Goal: Information Seeking & Learning: Learn about a topic

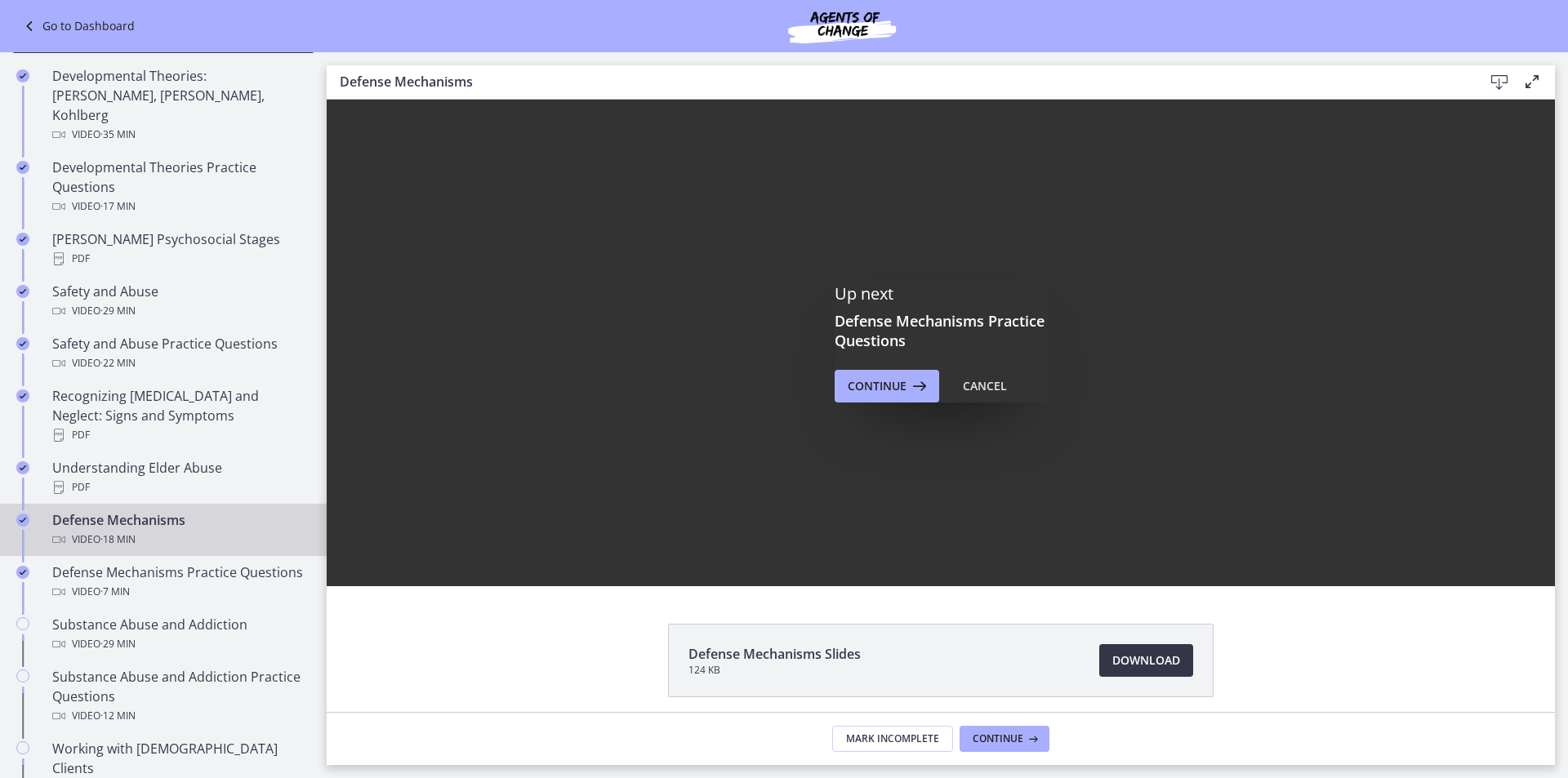
click at [1153, 646] on link "Download Opens in a new window" at bounding box center [1146, 660] width 94 height 32
click at [884, 396] on button "Continue" at bounding box center [887, 386] width 105 height 32
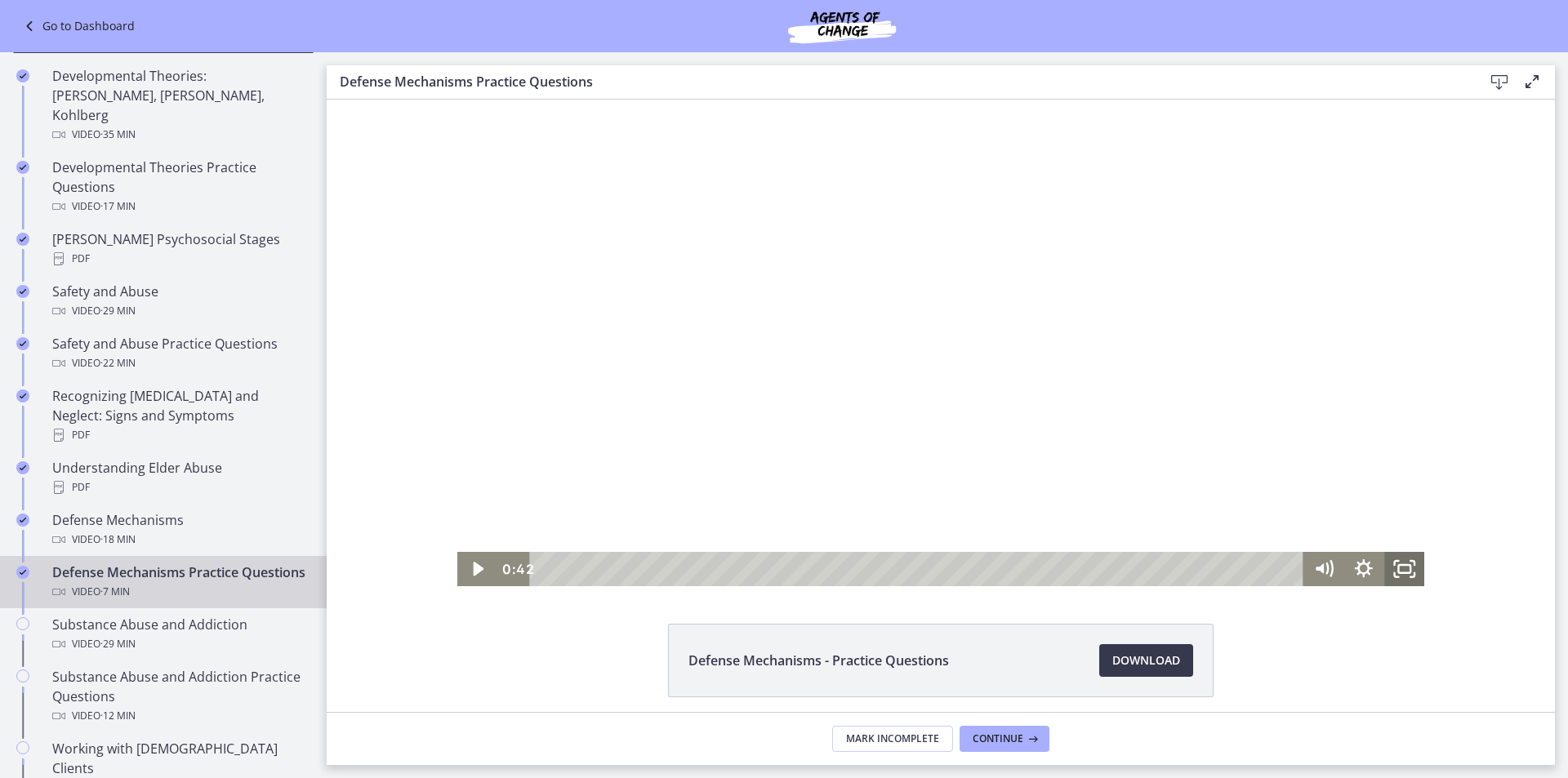
click at [1405, 565] on icon "Fullscreen" at bounding box center [1404, 569] width 40 height 34
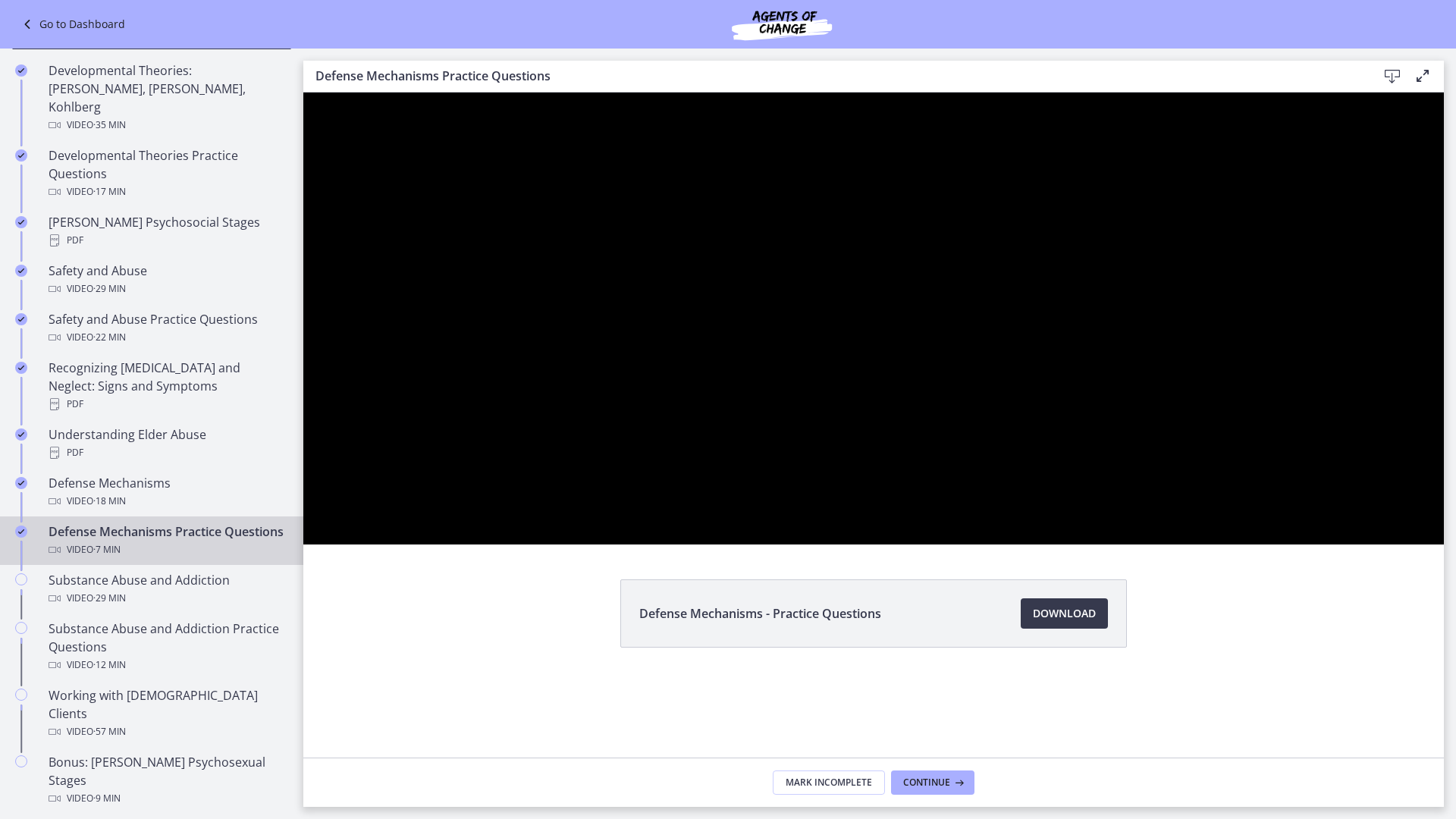
click at [1444, 545] on div at bounding box center [874, 318] width 1141 height 452
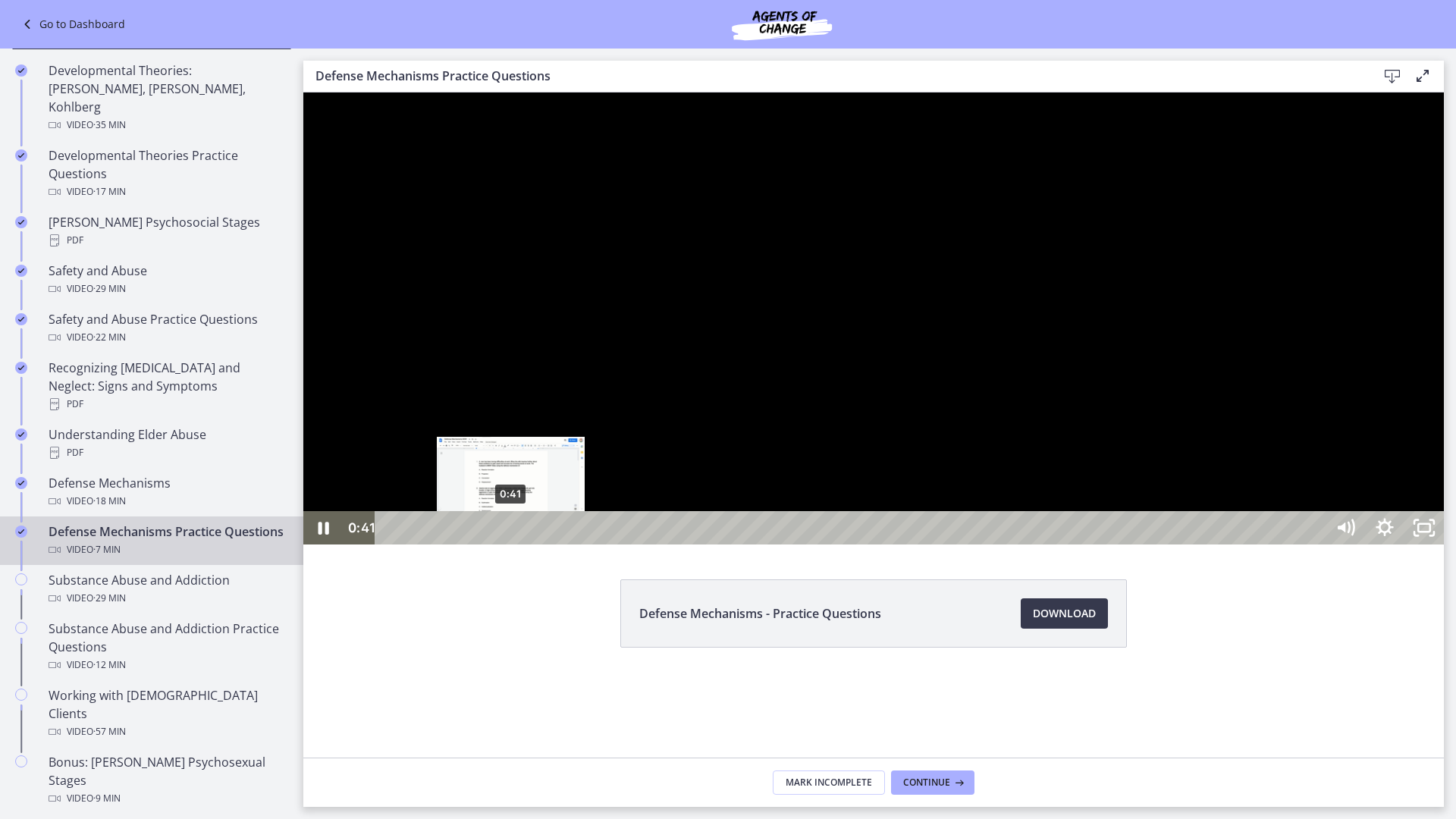
drag, startPoint x: 522, startPoint y: 892, endPoint x: 355, endPoint y: 881, distance: 167.4
click at [355, 545] on div "0:41 0:41" at bounding box center [834, 528] width 983 height 33
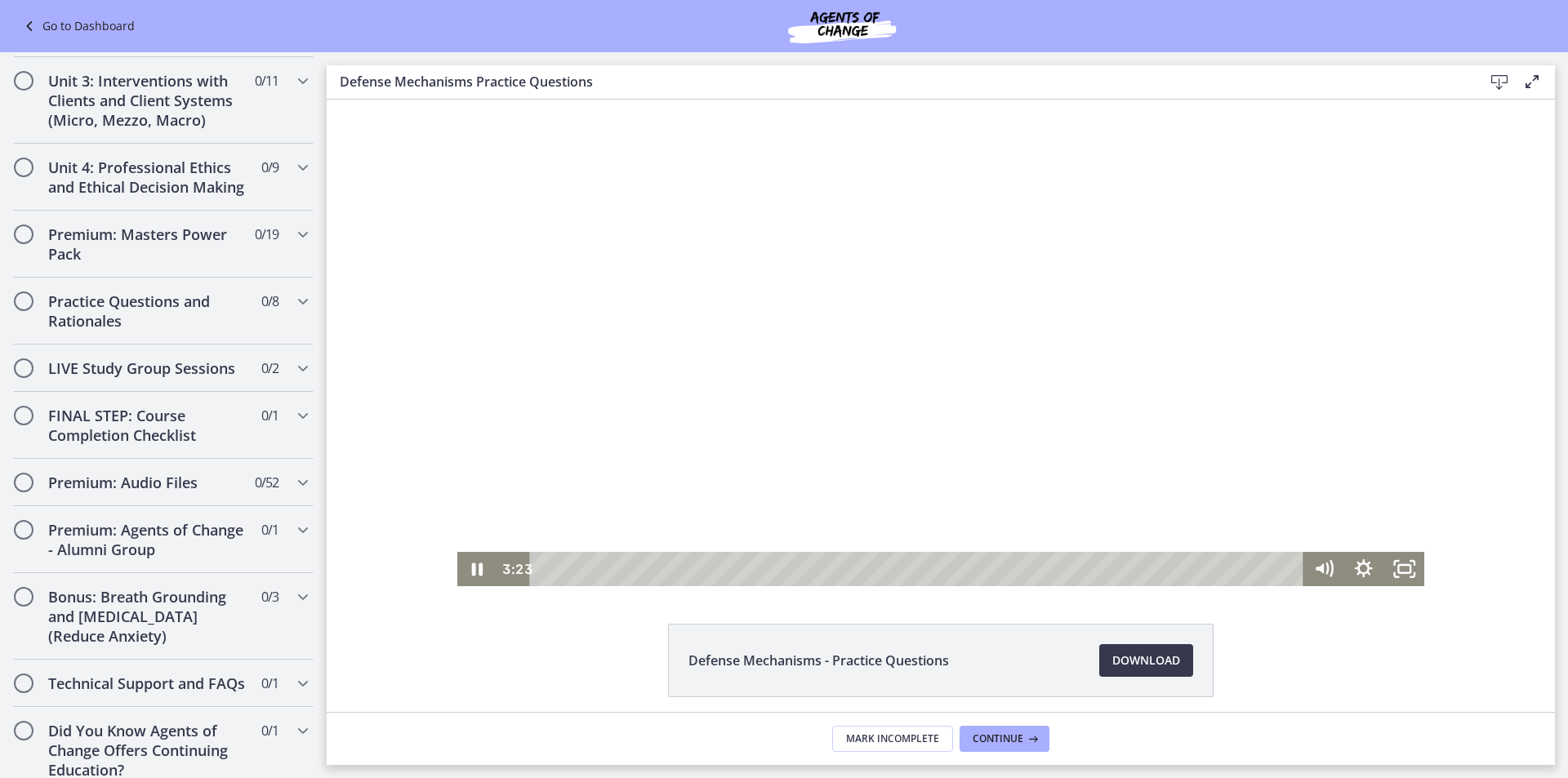
scroll to position [1403, 0]
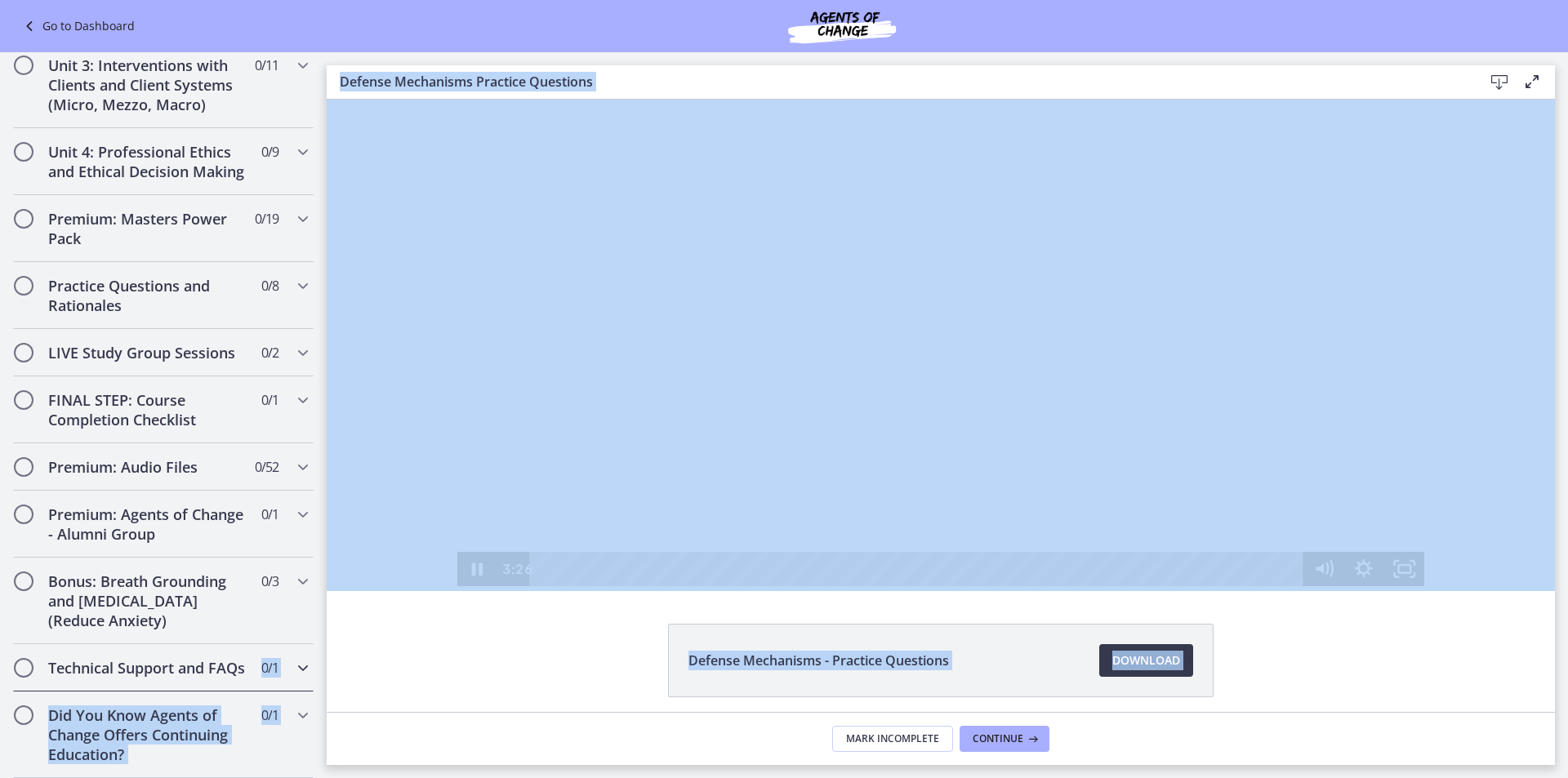
drag, startPoint x: 342, startPoint y: 747, endPoint x: 311, endPoint y: 669, distance: 83.9
click at [311, 669] on div "Go to Dashboard Go to Dashboard Agents of Change - Social Work Test Prep - MAST…" at bounding box center [784, 415] width 1568 height 726
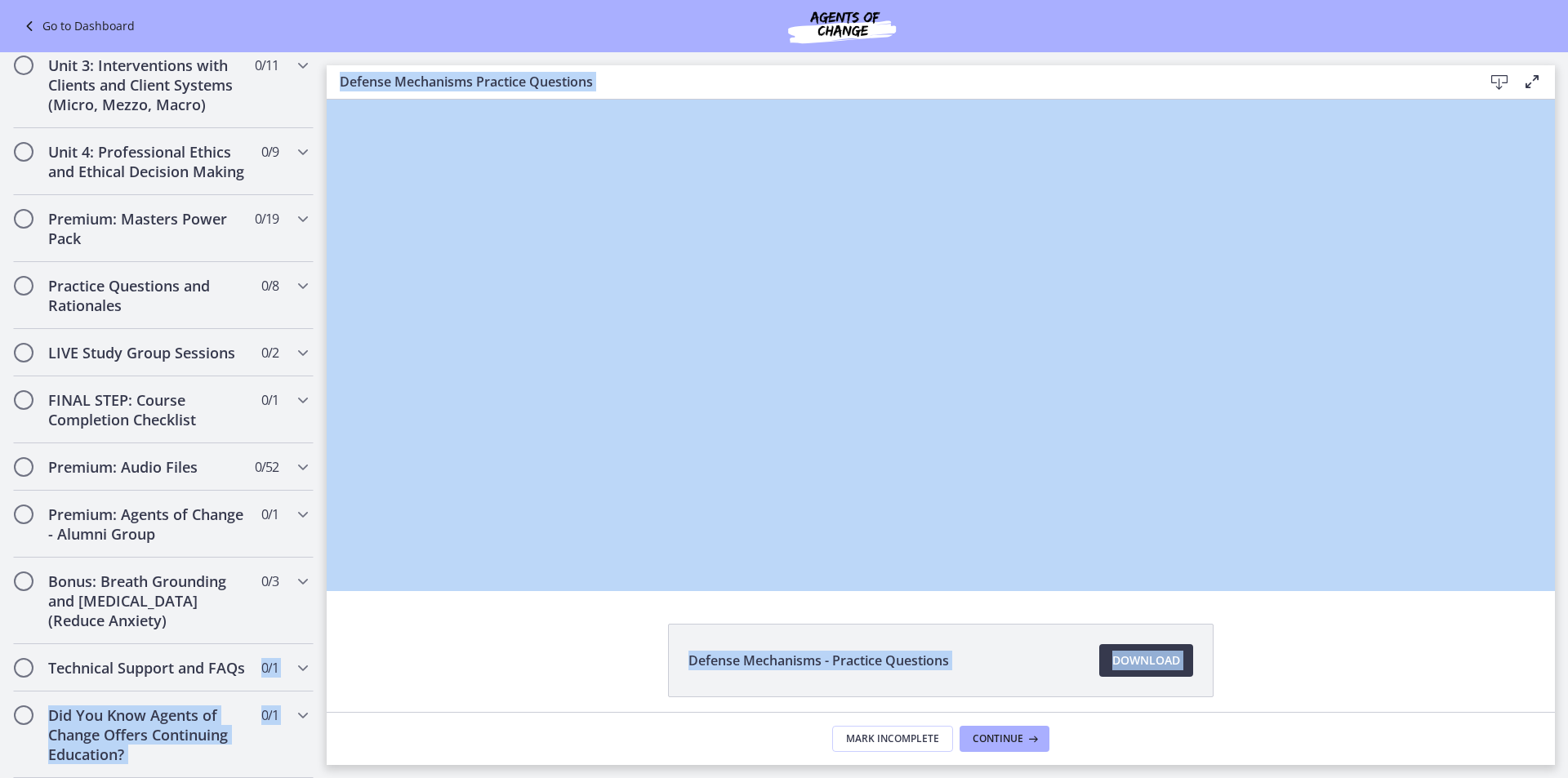
click at [389, 687] on div "Defense Mechanisms - Practice Questions Download Opens in a new window" at bounding box center [941, 700] width 1228 height 152
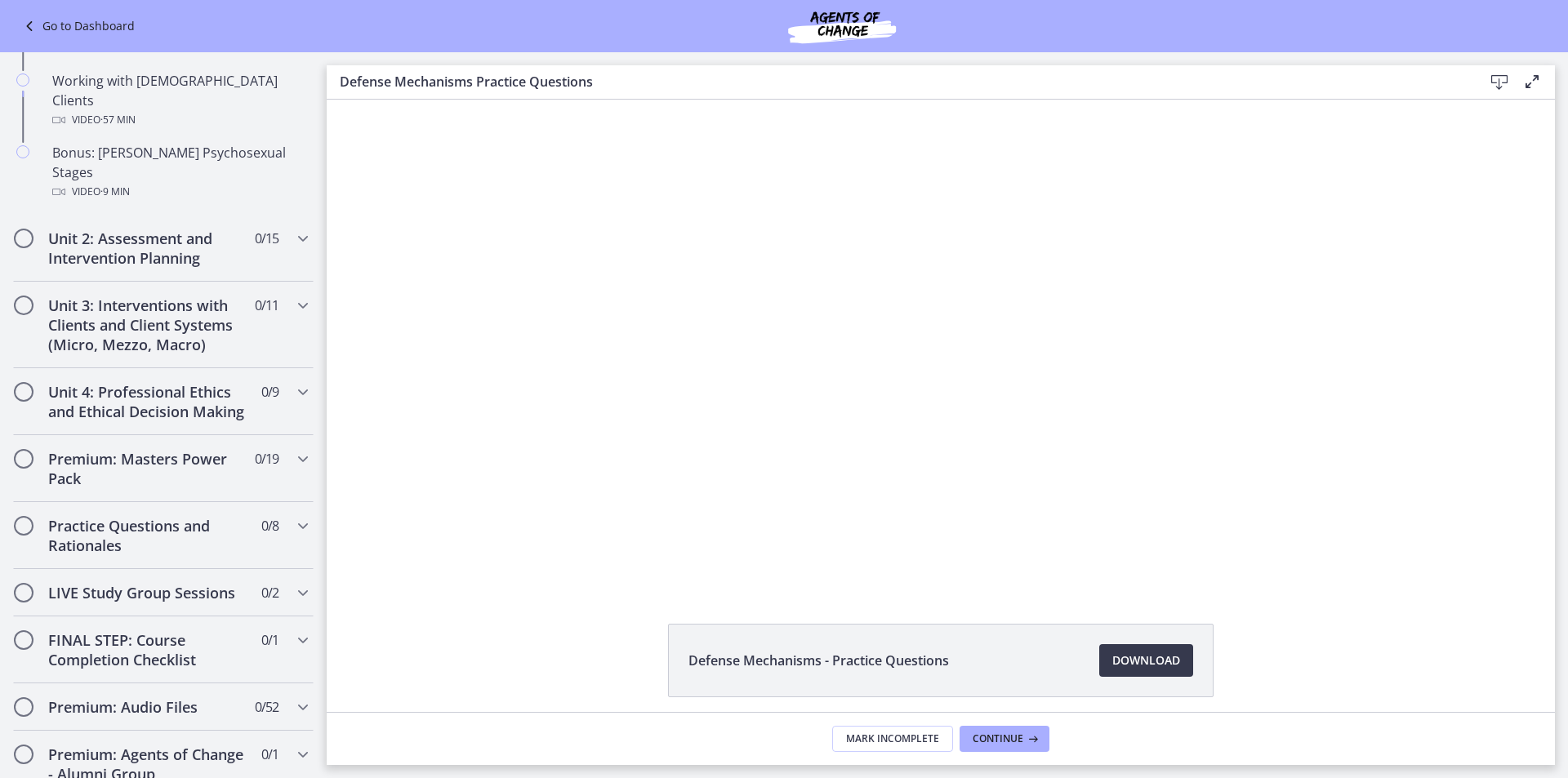
scroll to position [1136, 0]
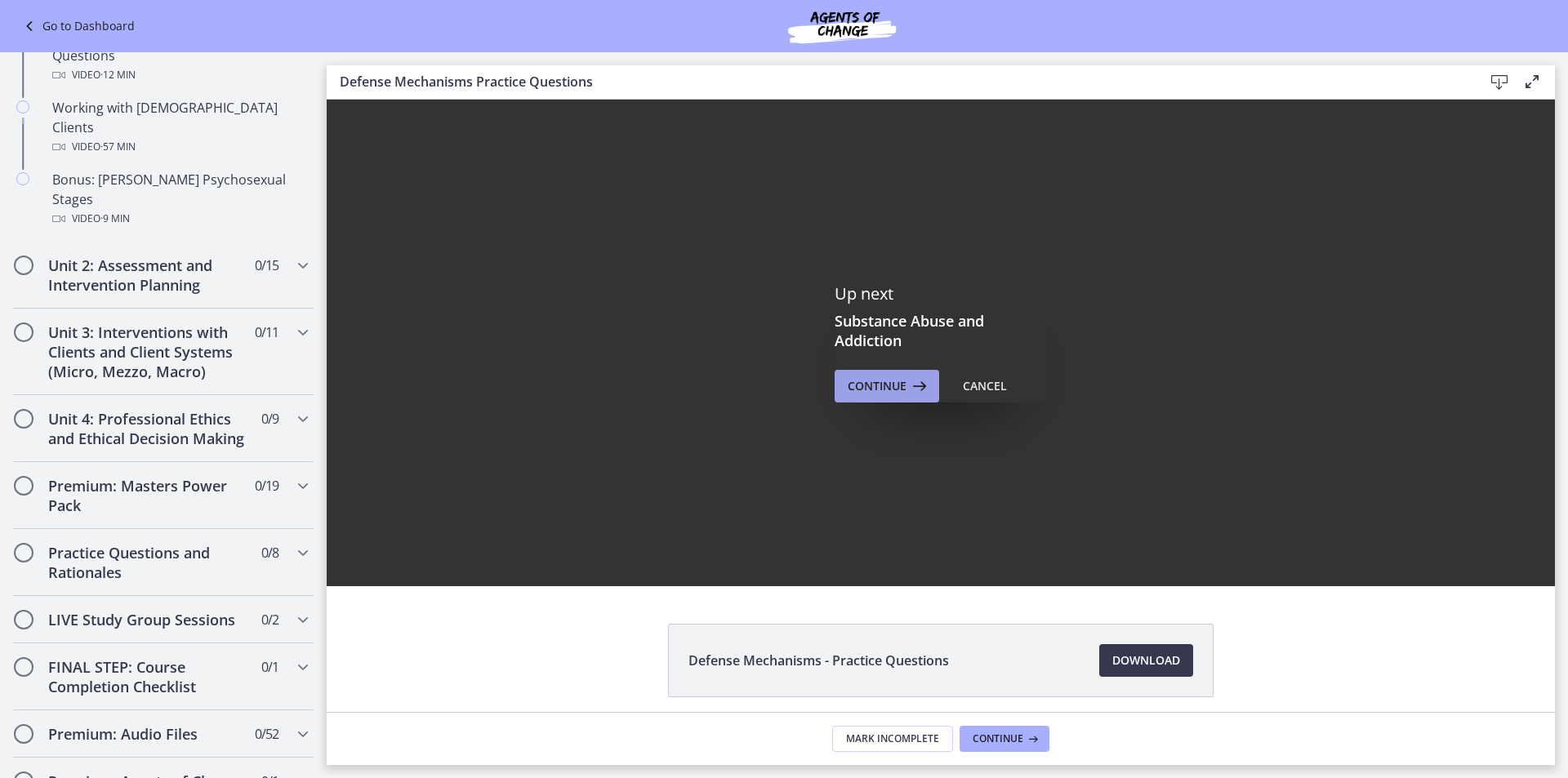
drag, startPoint x: 906, startPoint y: 382, endPoint x: 576, endPoint y: 283, distance: 344.5
click at [906, 382] on icon at bounding box center [917, 386] width 23 height 19
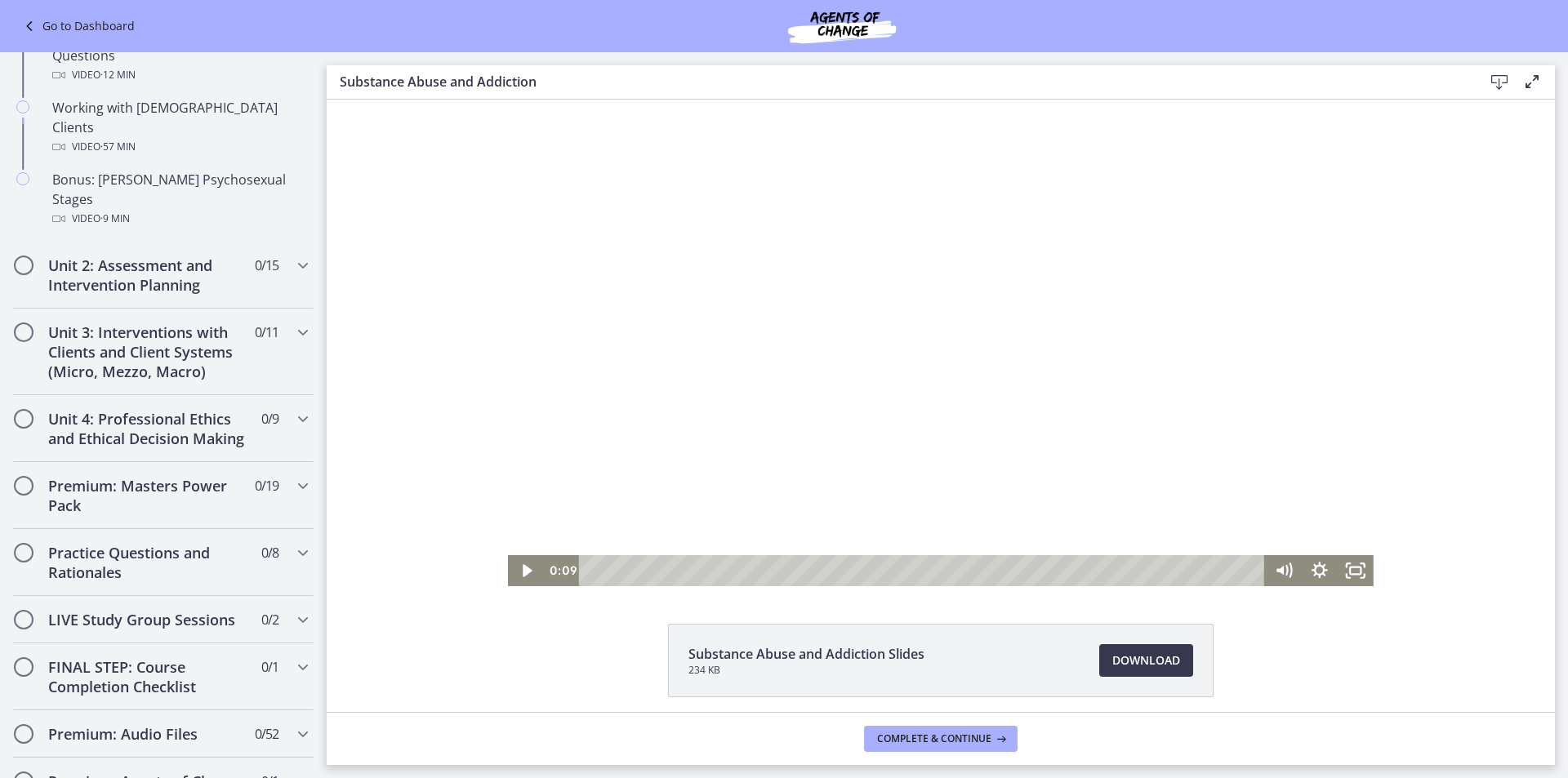
click at [592, 573] on div "Playbar" at bounding box center [924, 571] width 664 height 31
click at [523, 573] on icon "Play Video" at bounding box center [528, 572] width 11 height 16
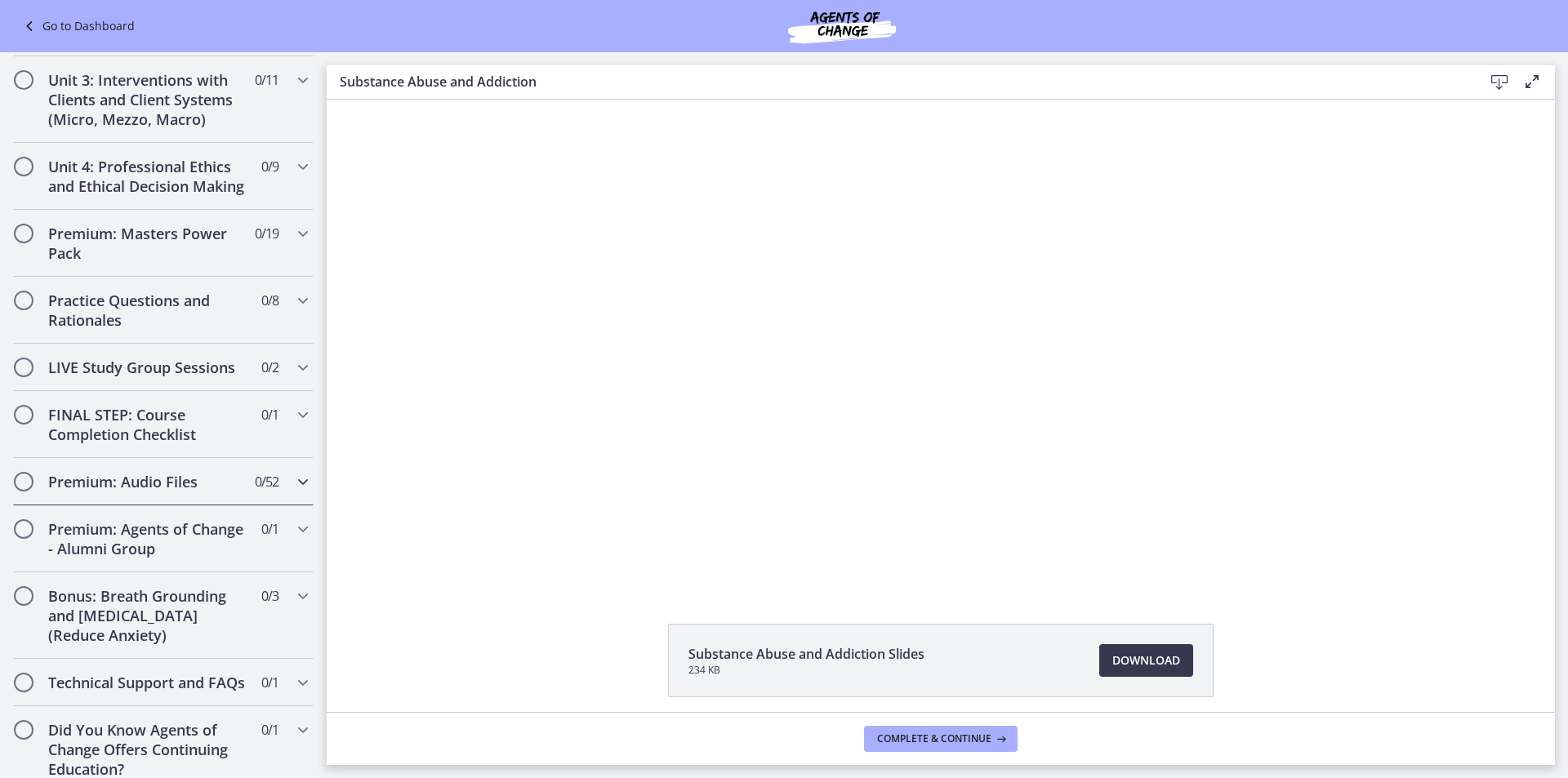
scroll to position [1403, 0]
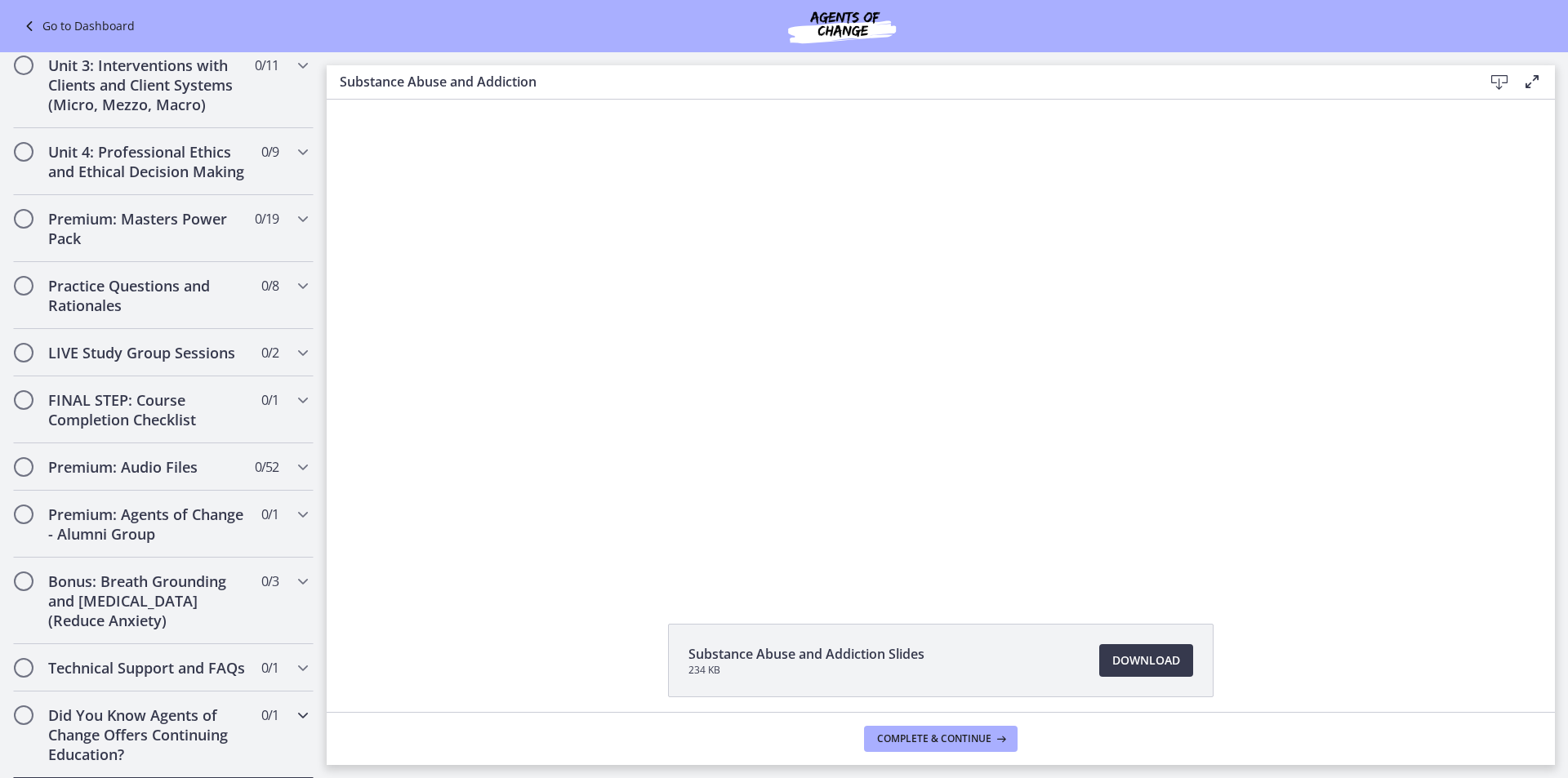
click at [273, 722] on div "Did You Know Agents of Change Offers Continuing Education? 0 / 1 Completed" at bounding box center [163, 734] width 301 height 86
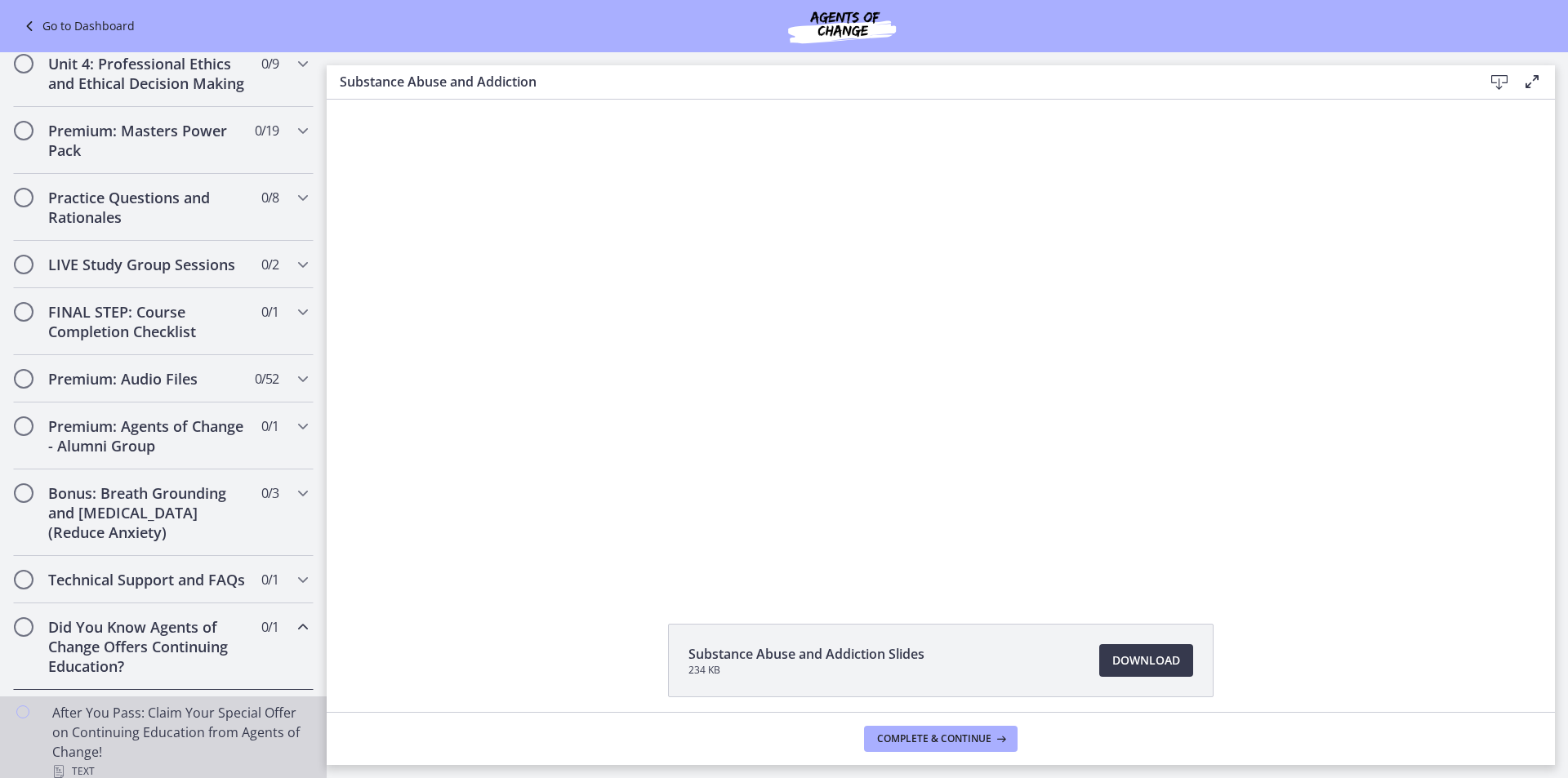
scroll to position [717, 0]
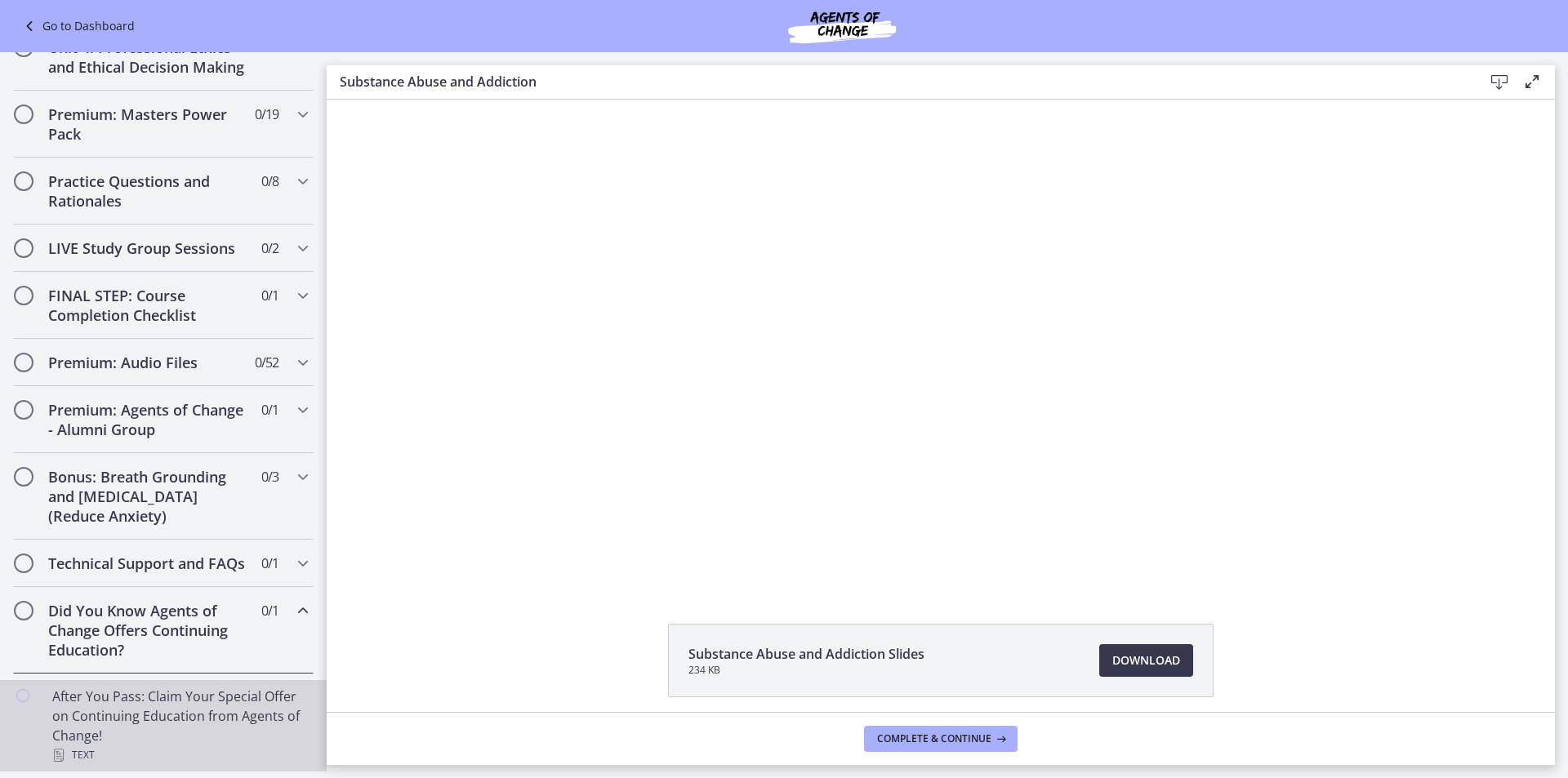
click at [224, 693] on div "After You Pass: Claim Your Special Offer on Continuing Education from Agents of…" at bounding box center [179, 726] width 254 height 78
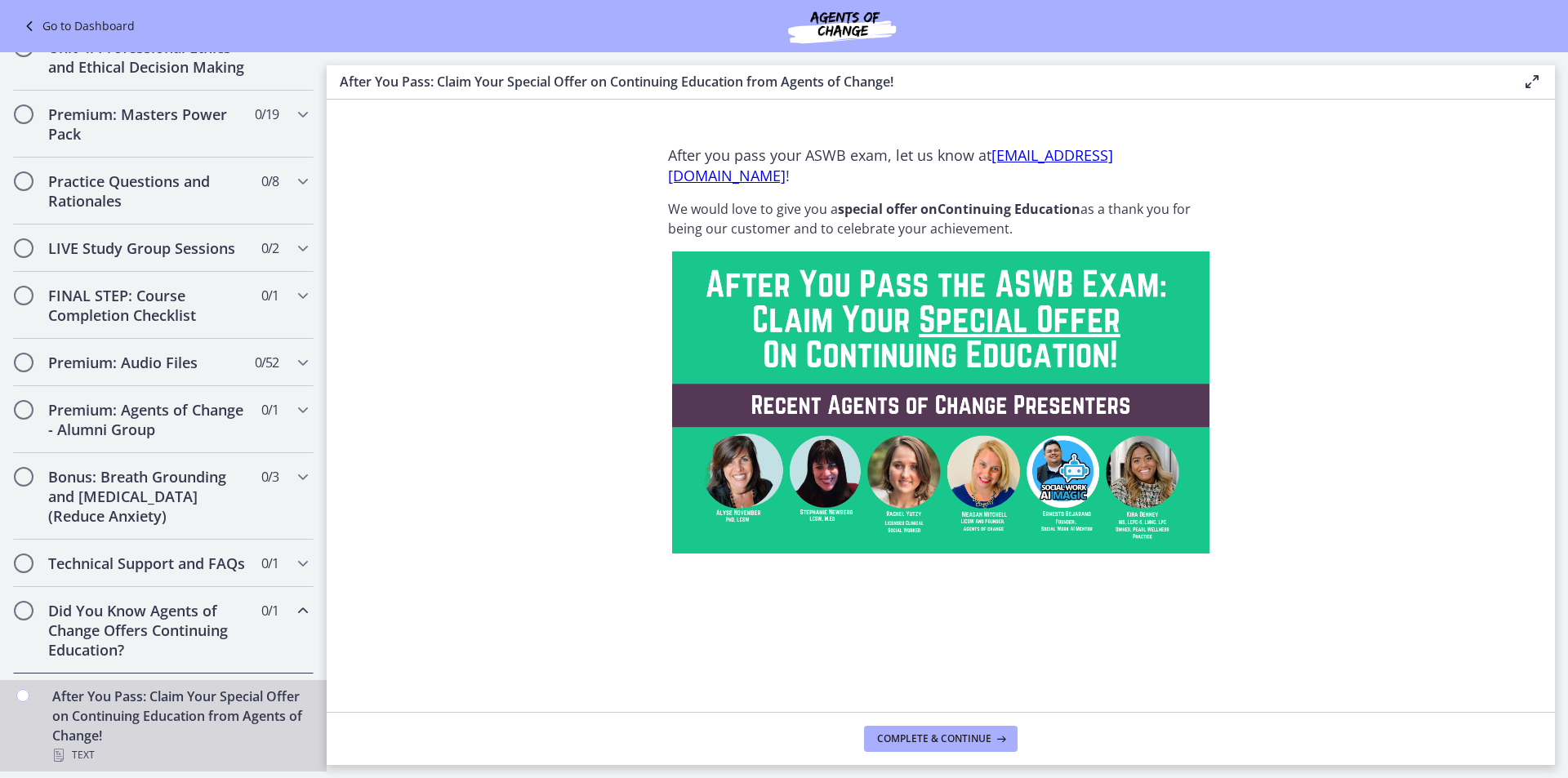
click at [22, 701] on icon "Chapters" at bounding box center [23, 695] width 13 height 13
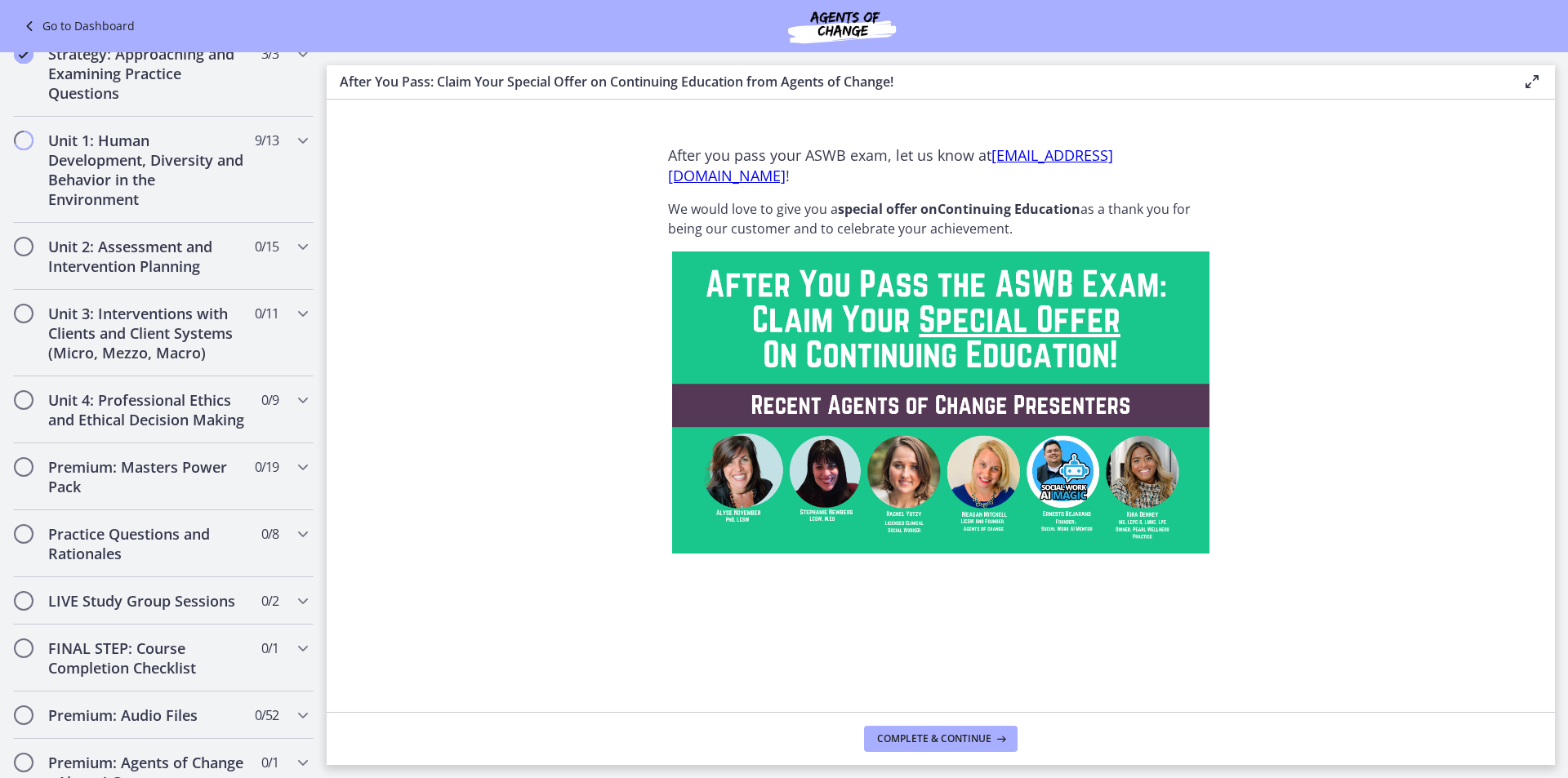
scroll to position [717, 0]
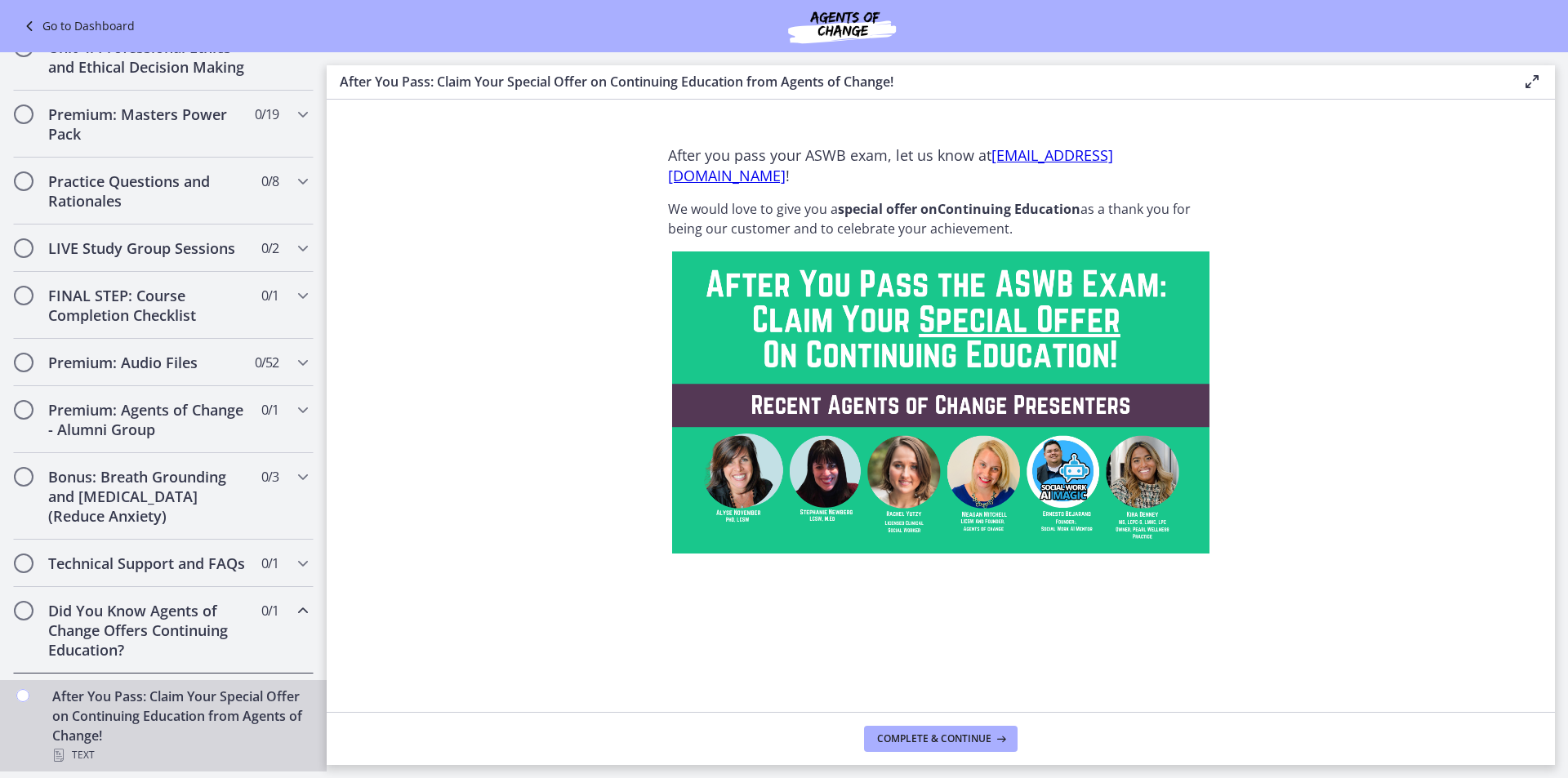
click at [213, 619] on h2 "Did You Know Agents of Change Offers Continuing Education?" at bounding box center [147, 630] width 199 height 58
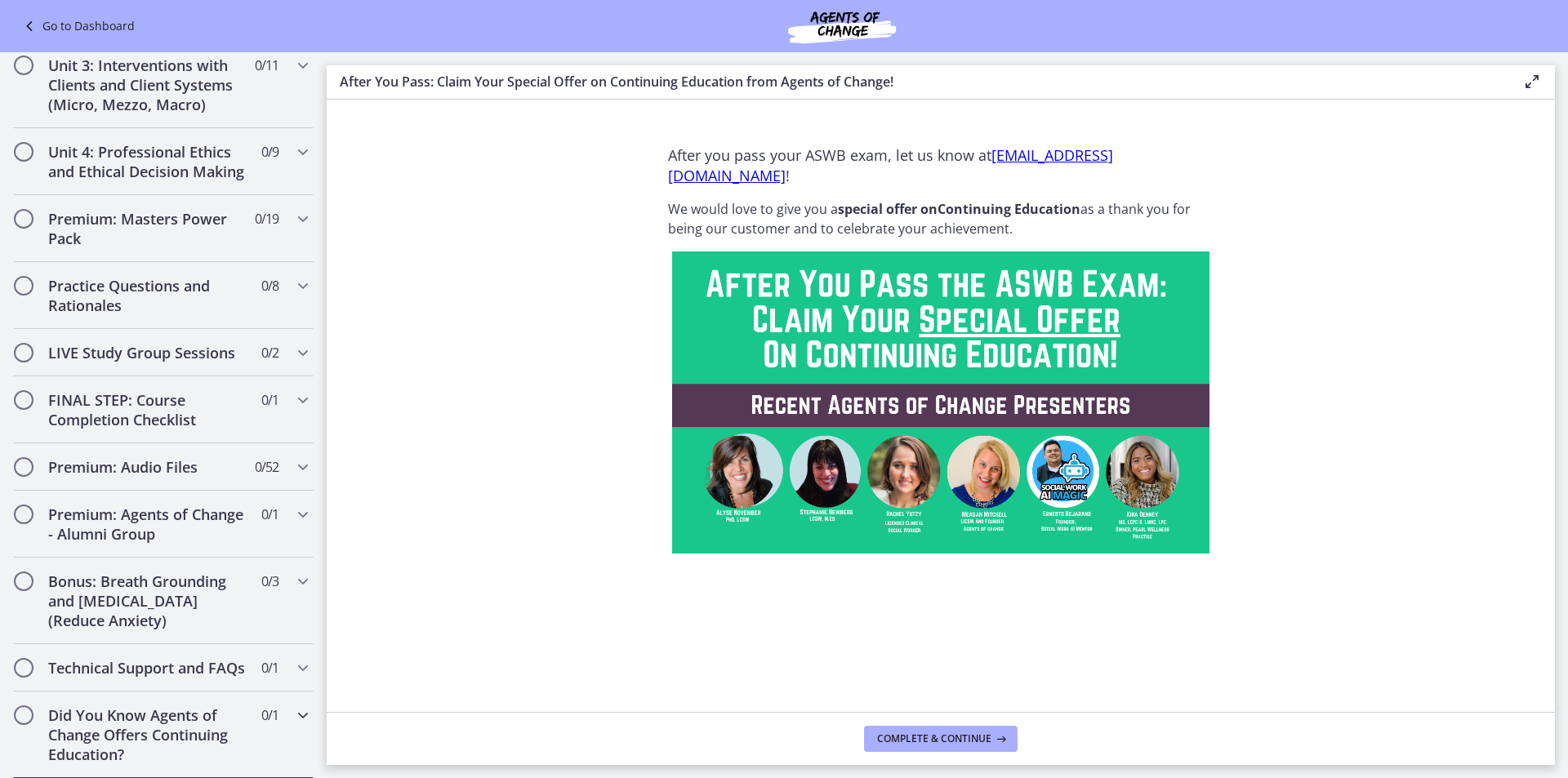
scroll to position [612, 0]
click at [296, 718] on icon "Chapters" at bounding box center [303, 715] width 19 height 19
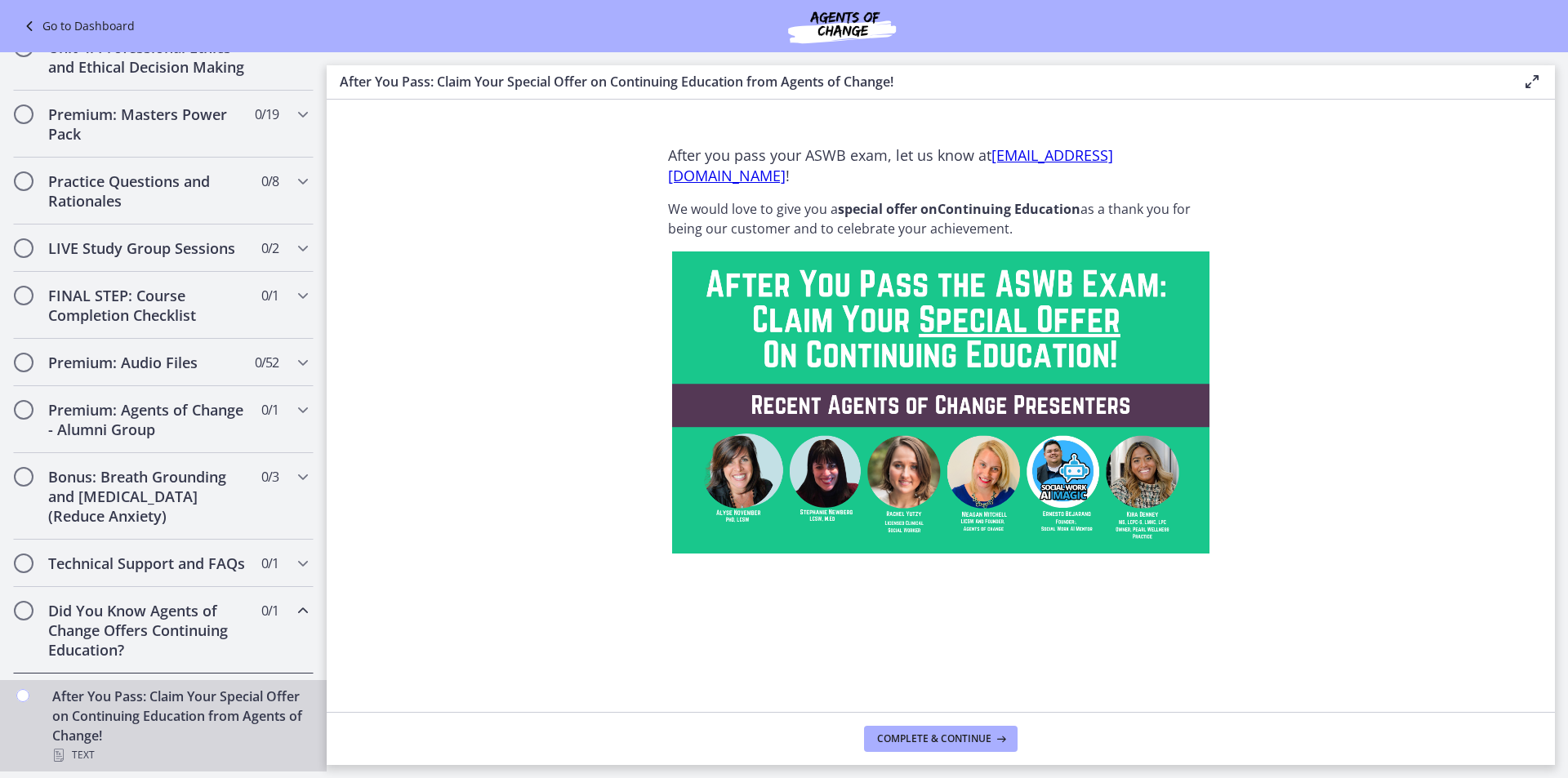
scroll to position [717, 0]
click at [277, 546] on div "Technical Support and FAQs 0 / 1 Completed" at bounding box center [163, 564] width 301 height 47
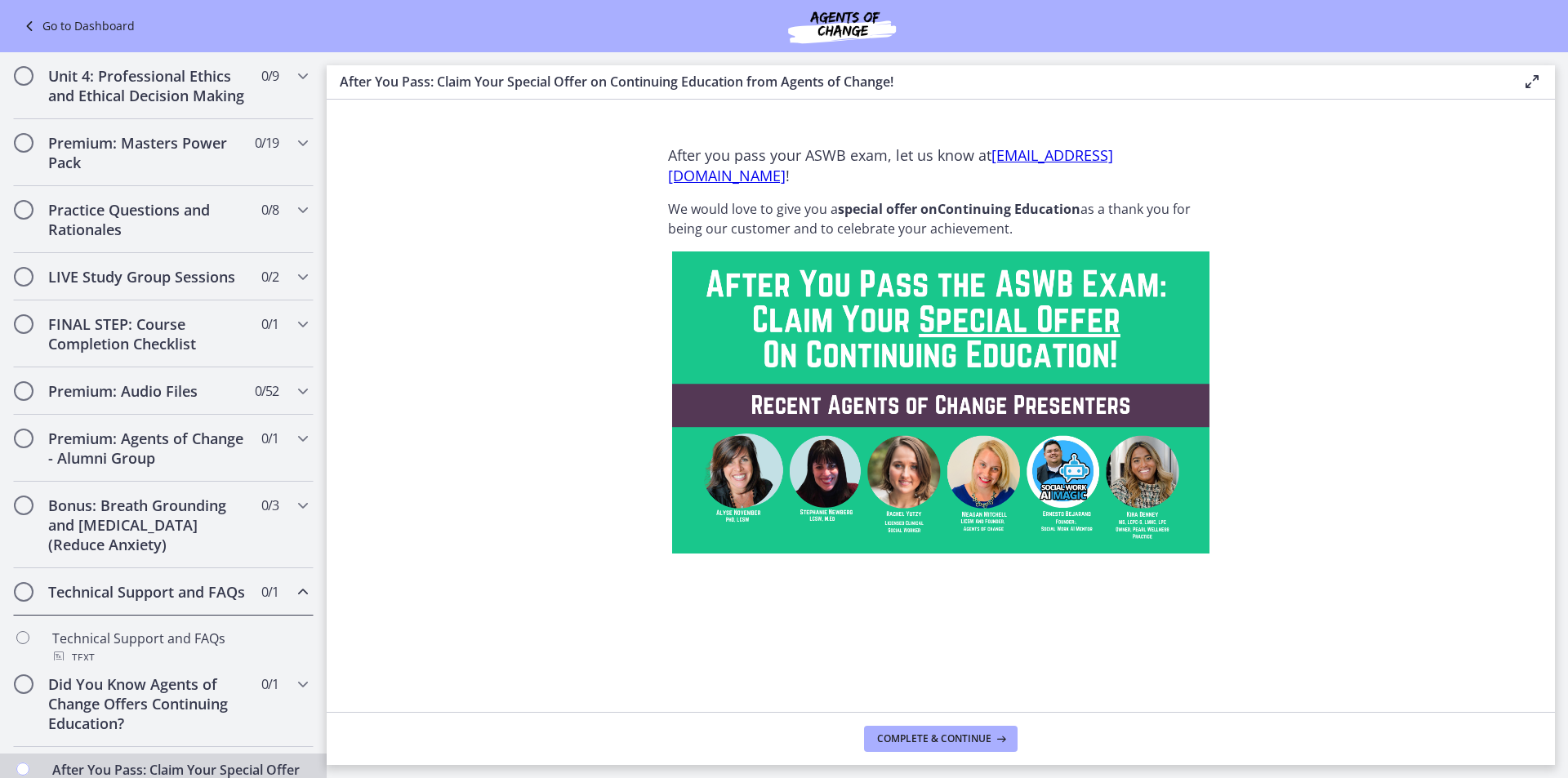
scroll to position [678, 0]
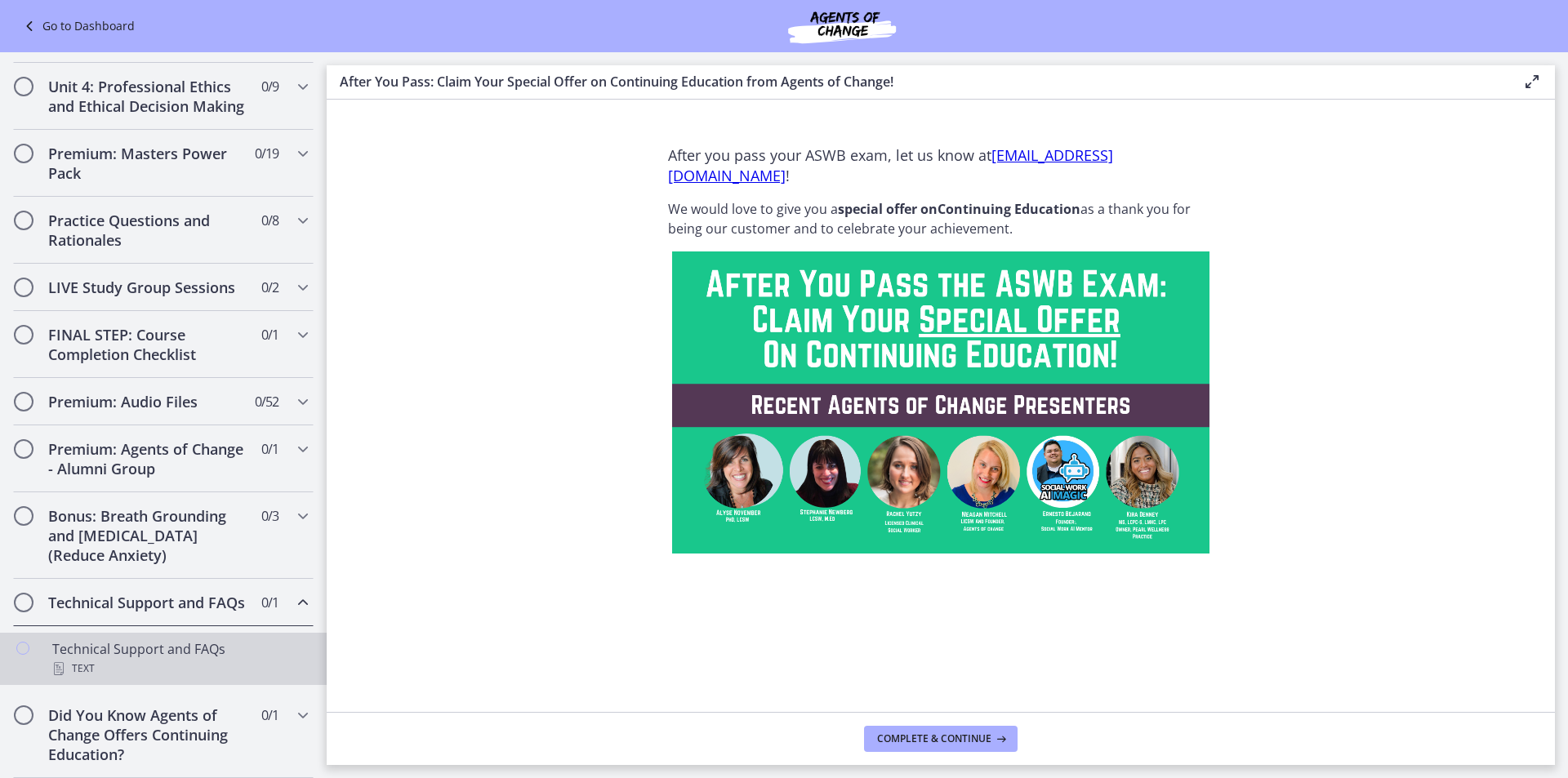
click at [186, 646] on div "Technical Support and FAQs Text" at bounding box center [179, 659] width 254 height 39
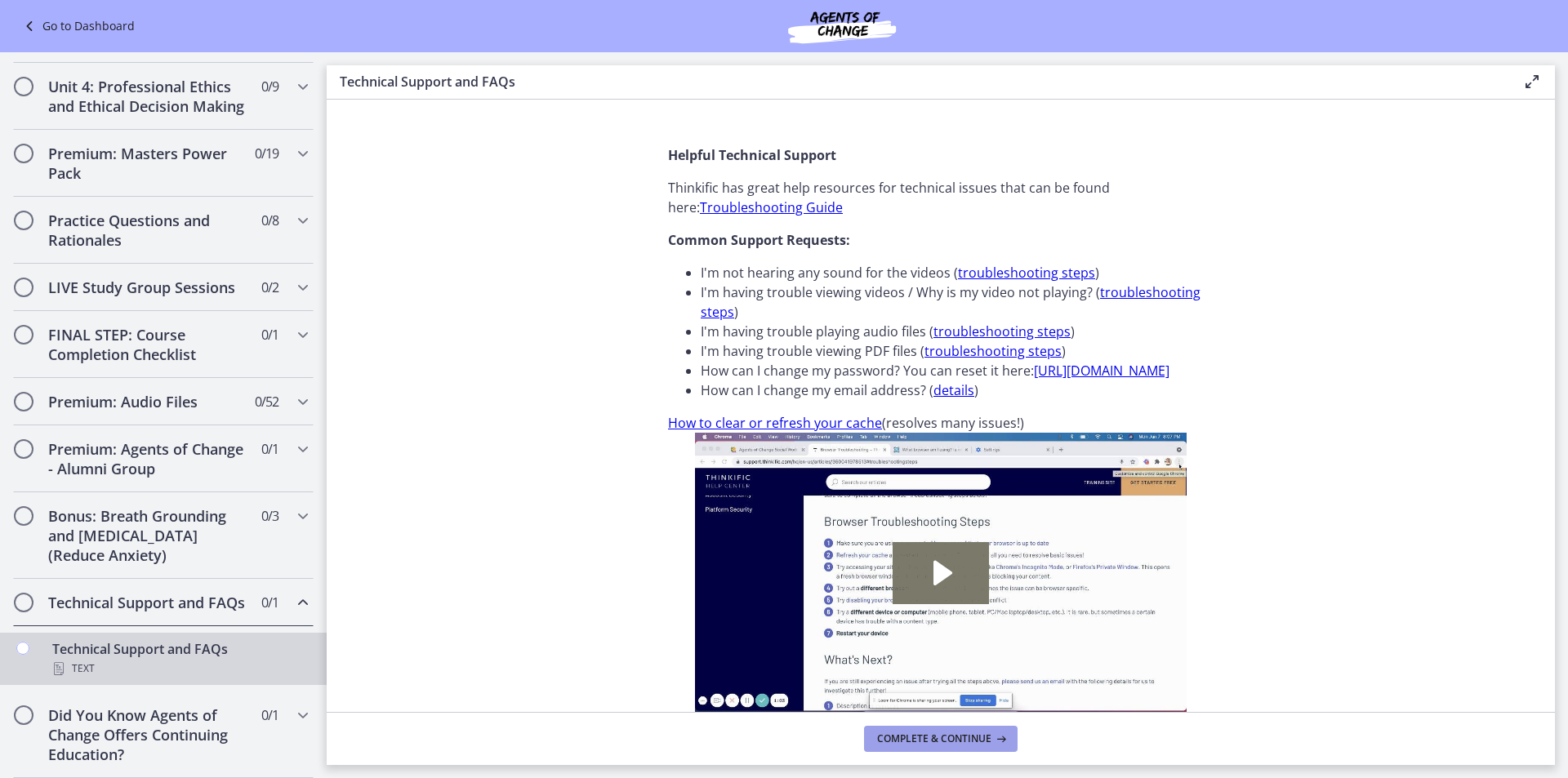
click at [937, 737] on span "Complete & continue" at bounding box center [934, 739] width 114 height 13
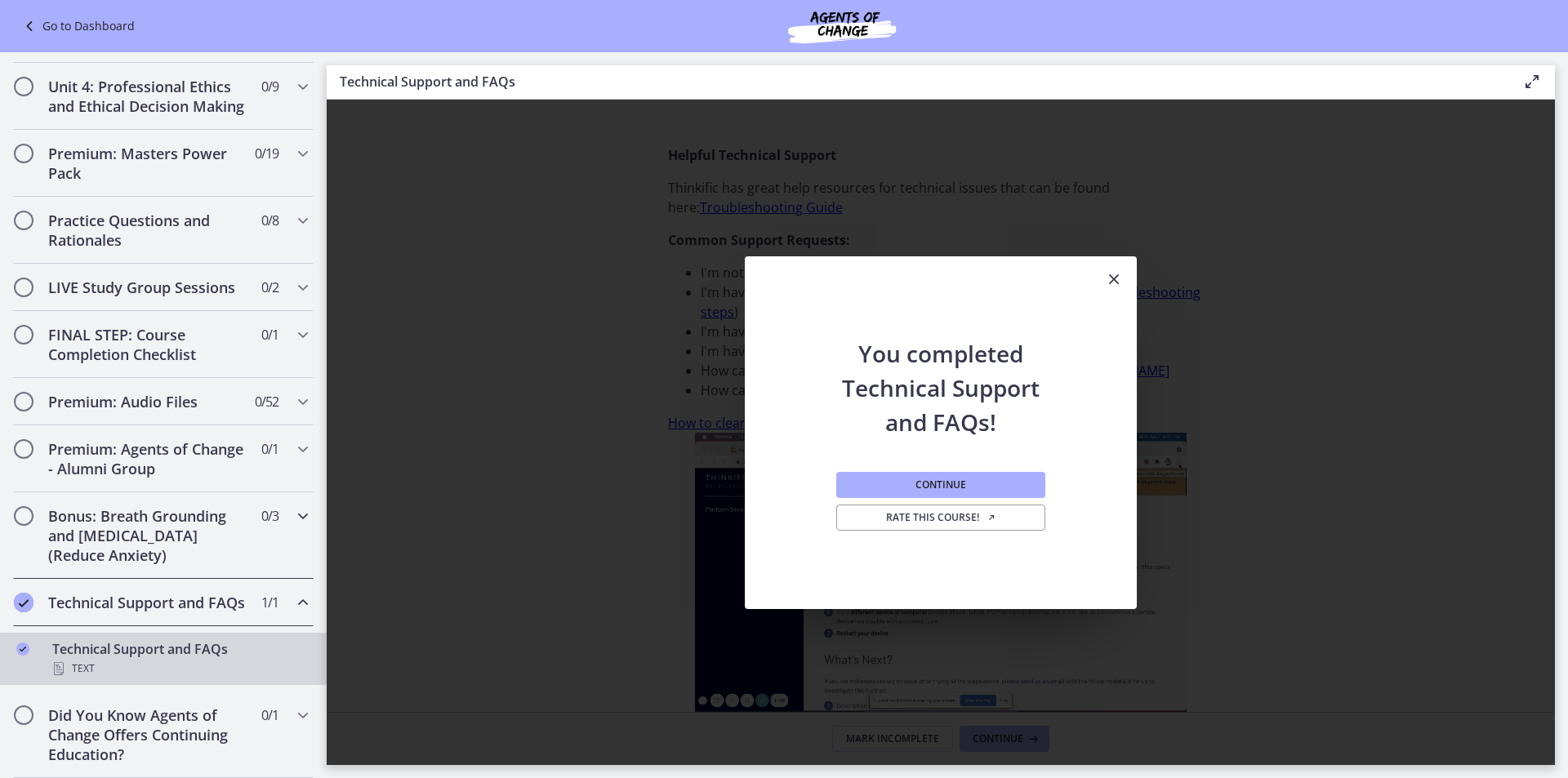
click at [234, 522] on h2 "Bonus: Breath Grounding and [MEDICAL_DATA] (Reduce Anxiety)" at bounding box center [147, 535] width 199 height 58
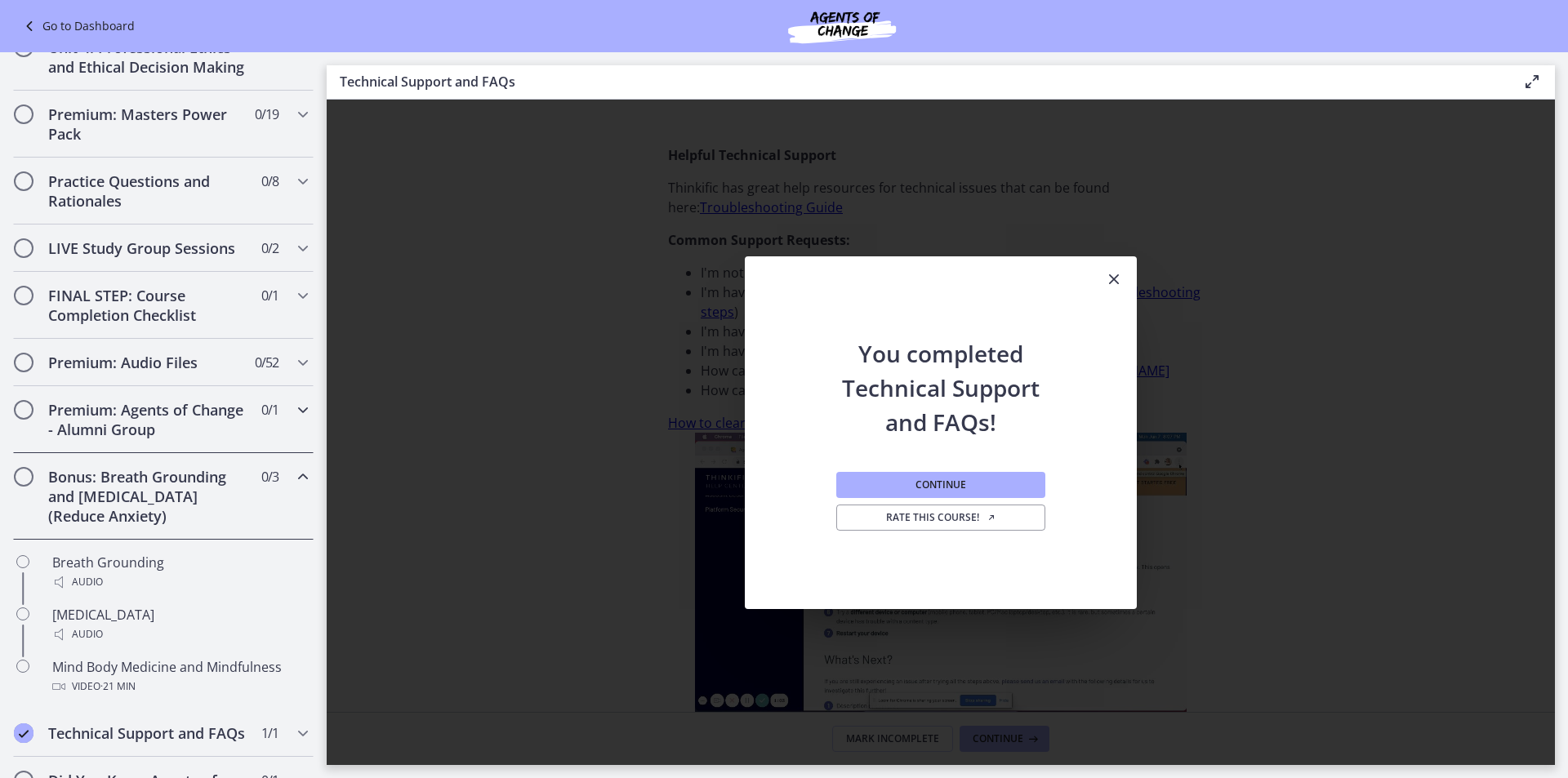
click at [191, 439] on h2 "Premium: Agents of Change - Alumni Group" at bounding box center [147, 419] width 199 height 39
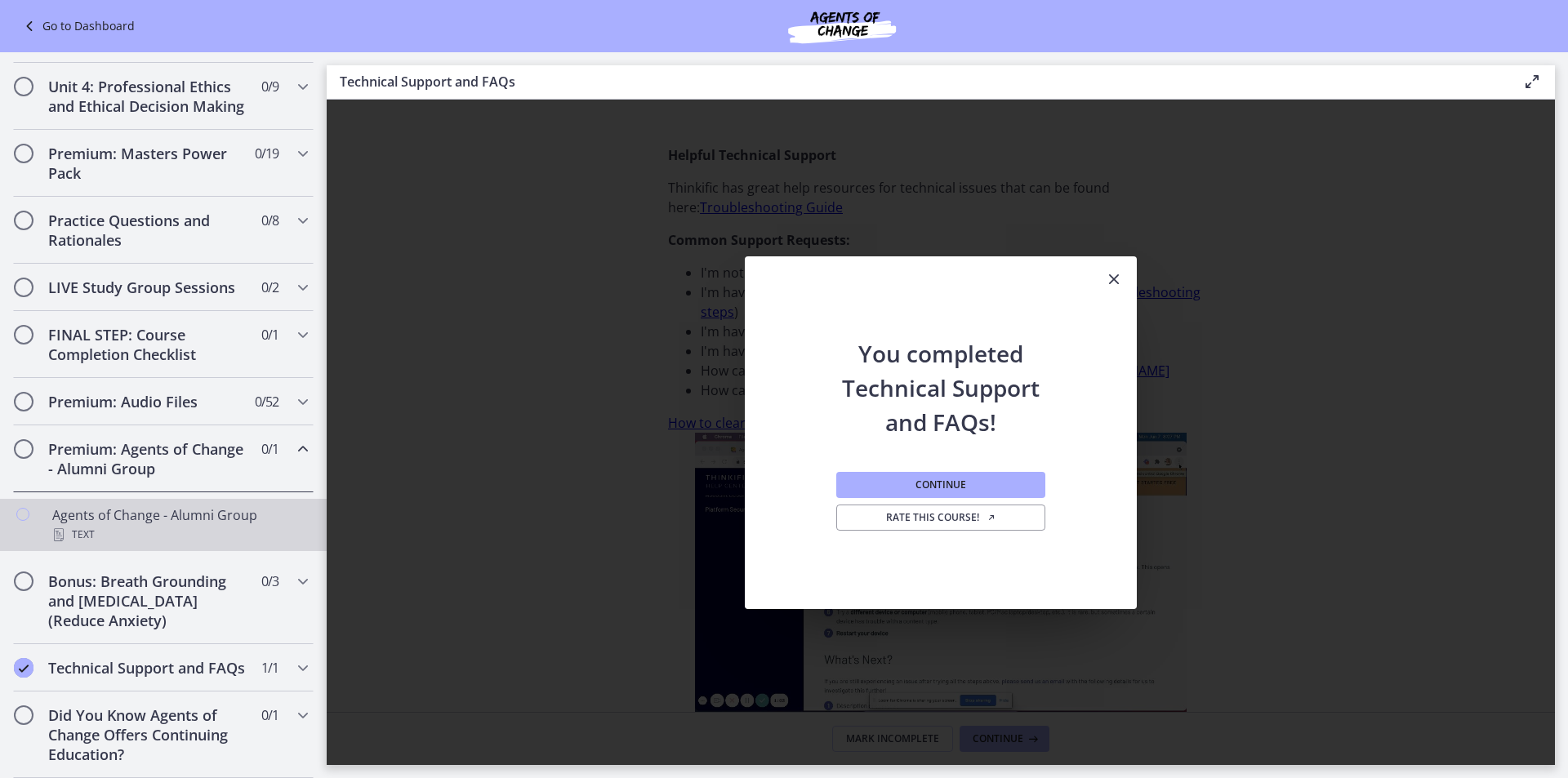
click at [231, 525] on div "Text" at bounding box center [179, 535] width 254 height 19
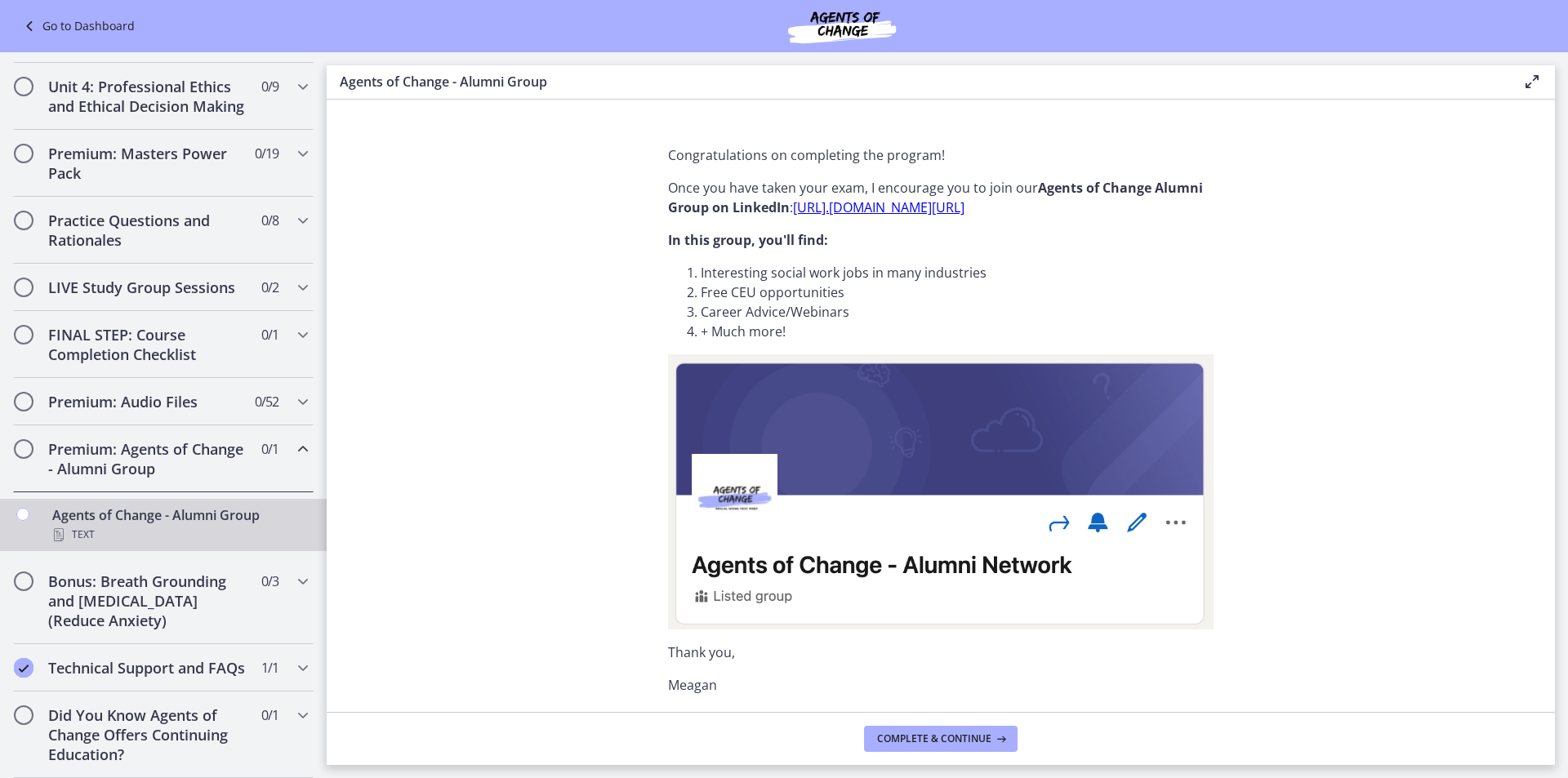
click at [275, 426] on div "Premium: Agents of Change - Alumni Group 0 / 1 Completed" at bounding box center [163, 458] width 301 height 67
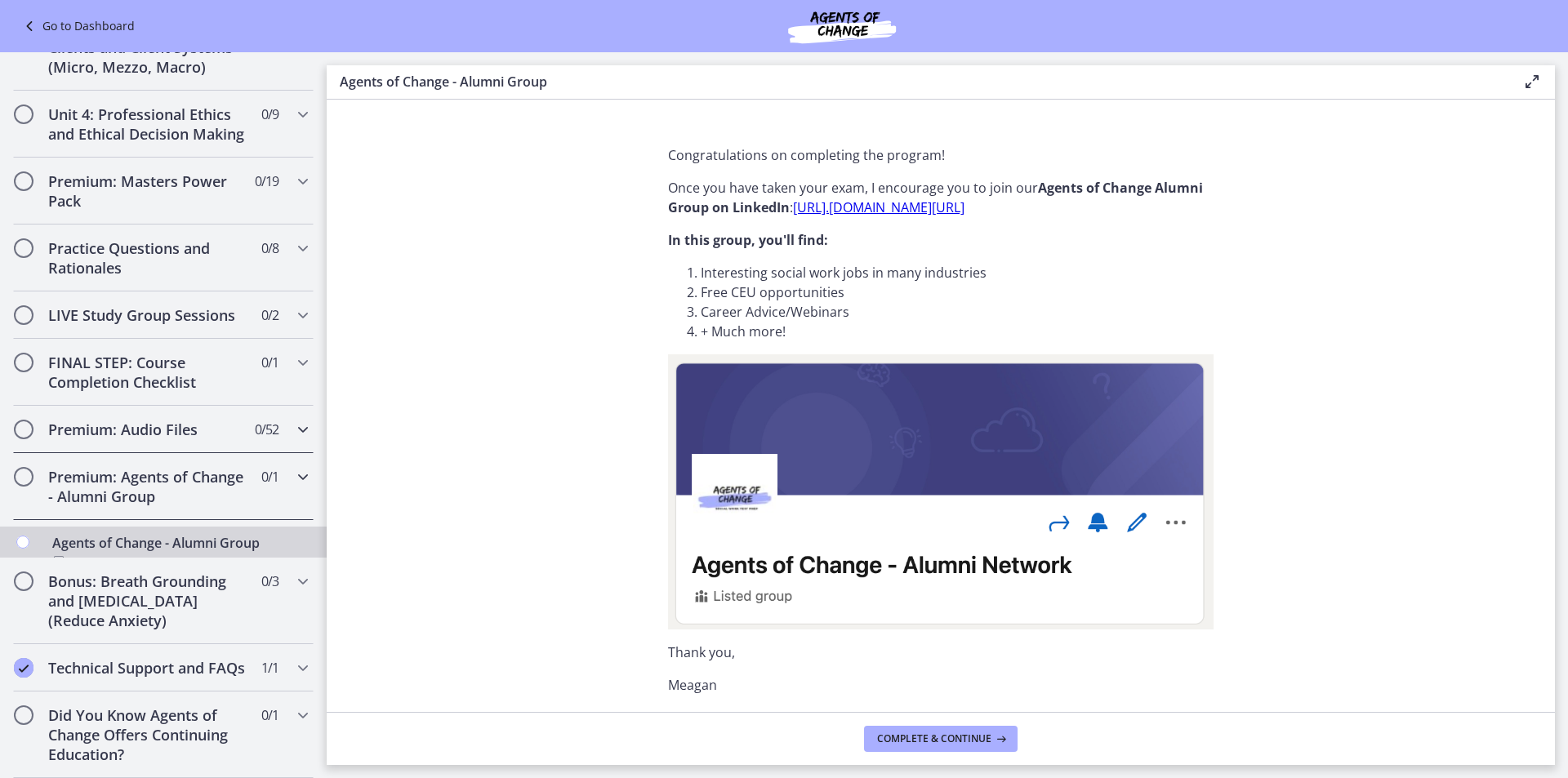
scroll to position [612, 0]
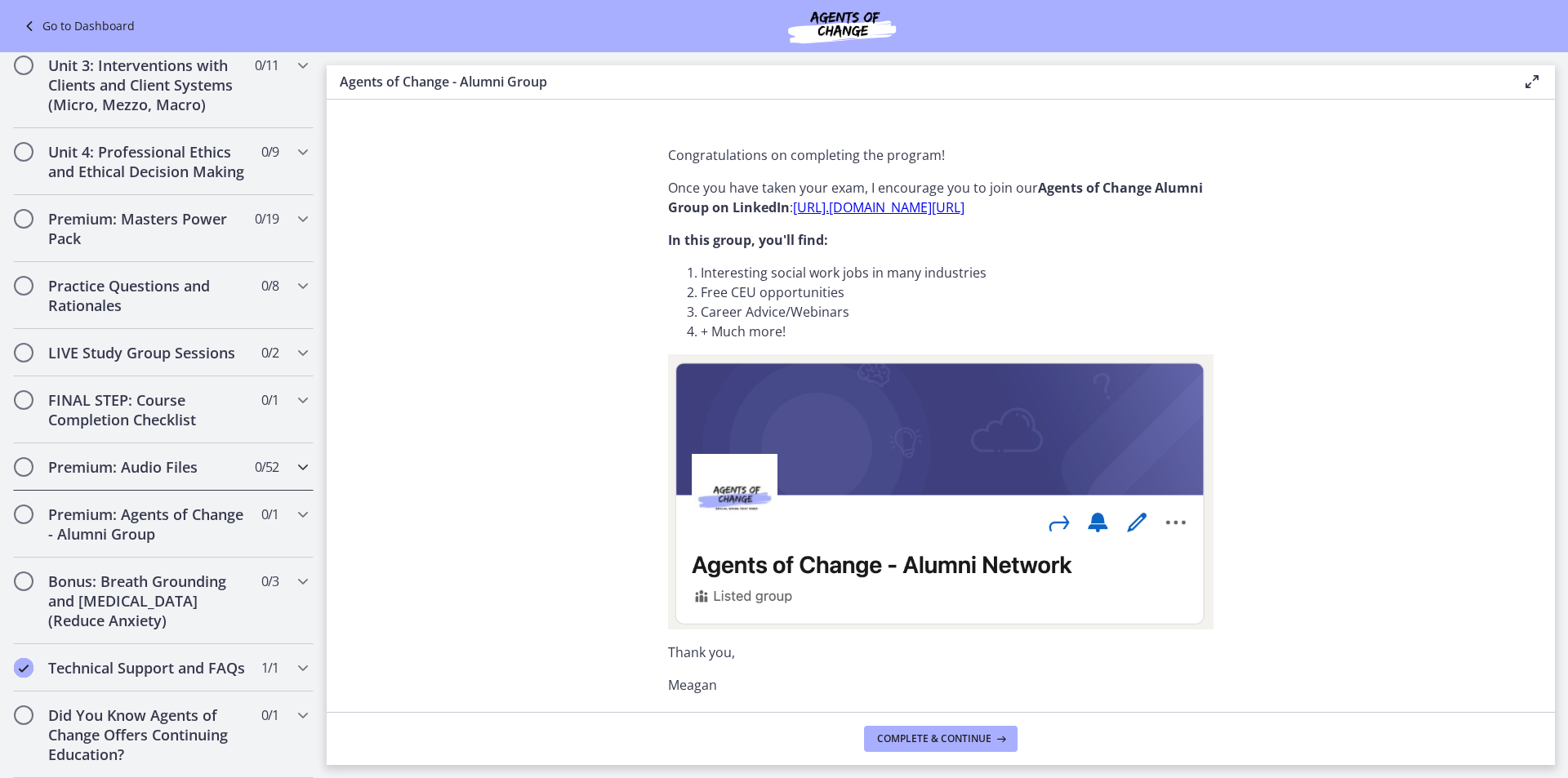
click at [274, 450] on div "Premium: Audio Files 0 / 52 Completed" at bounding box center [163, 467] width 301 height 47
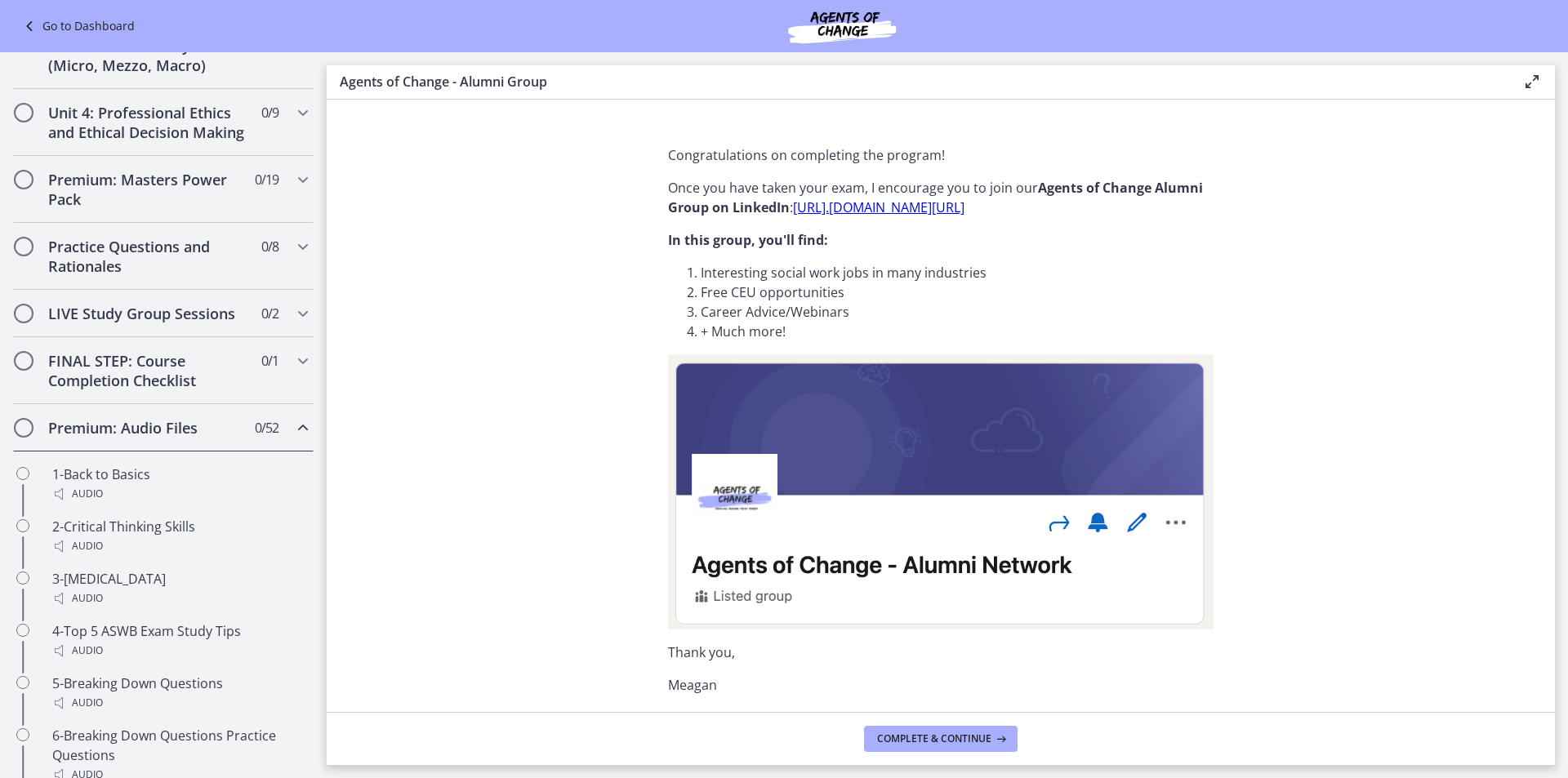
click at [274, 451] on div "Premium: Audio Files 0 / 52 Completed" at bounding box center [163, 428] width 301 height 47
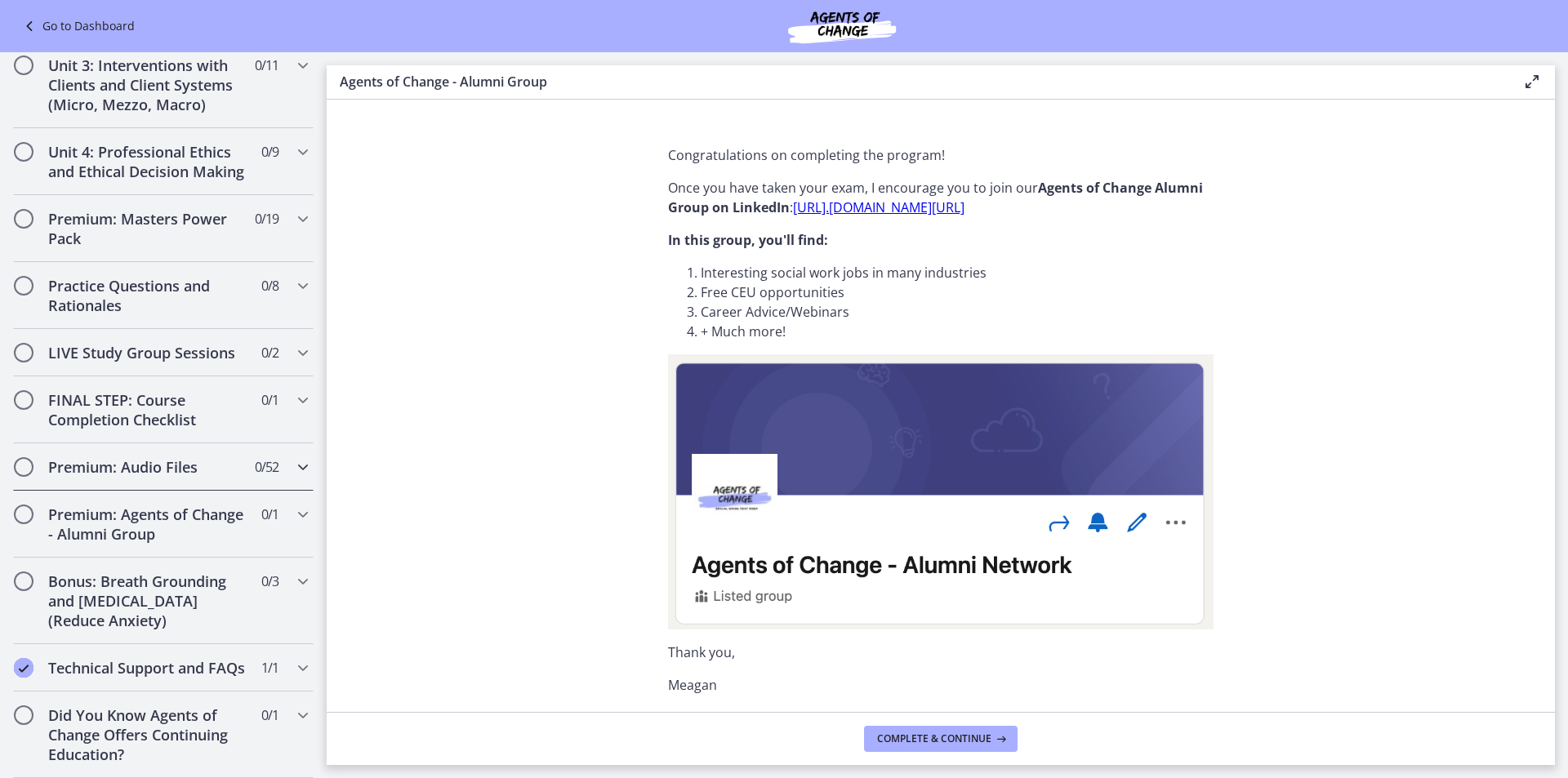
click at [294, 457] on icon "Chapters" at bounding box center [303, 467] width 19 height 19
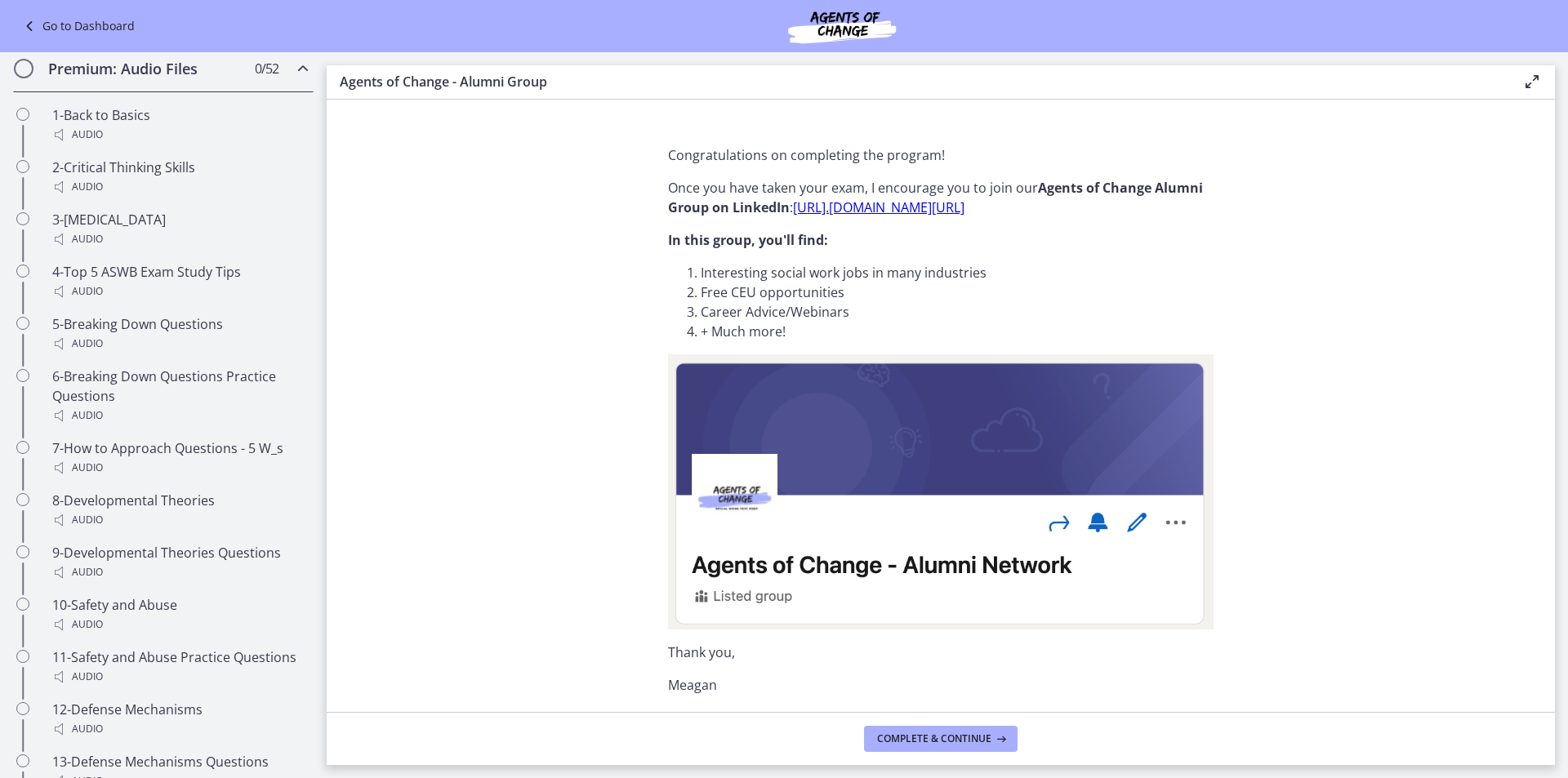
scroll to position [400, 0]
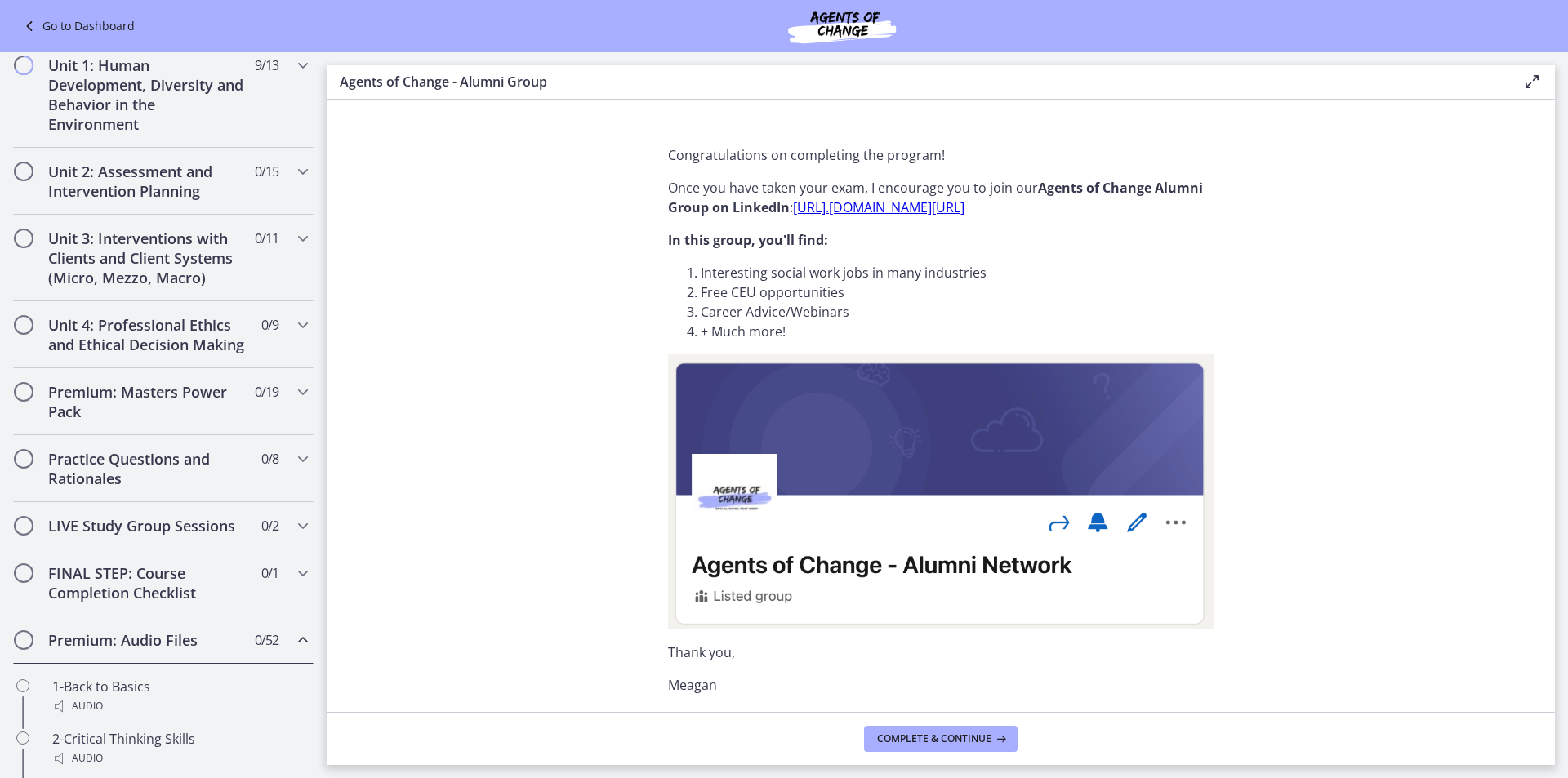
click at [274, 664] on div "Premium: Audio Files 0 / 52 Completed" at bounding box center [163, 640] width 301 height 47
click at [280, 605] on div "FINAL STEP: Course Completion Checklist 0 / 1 Completed" at bounding box center [163, 583] width 301 height 67
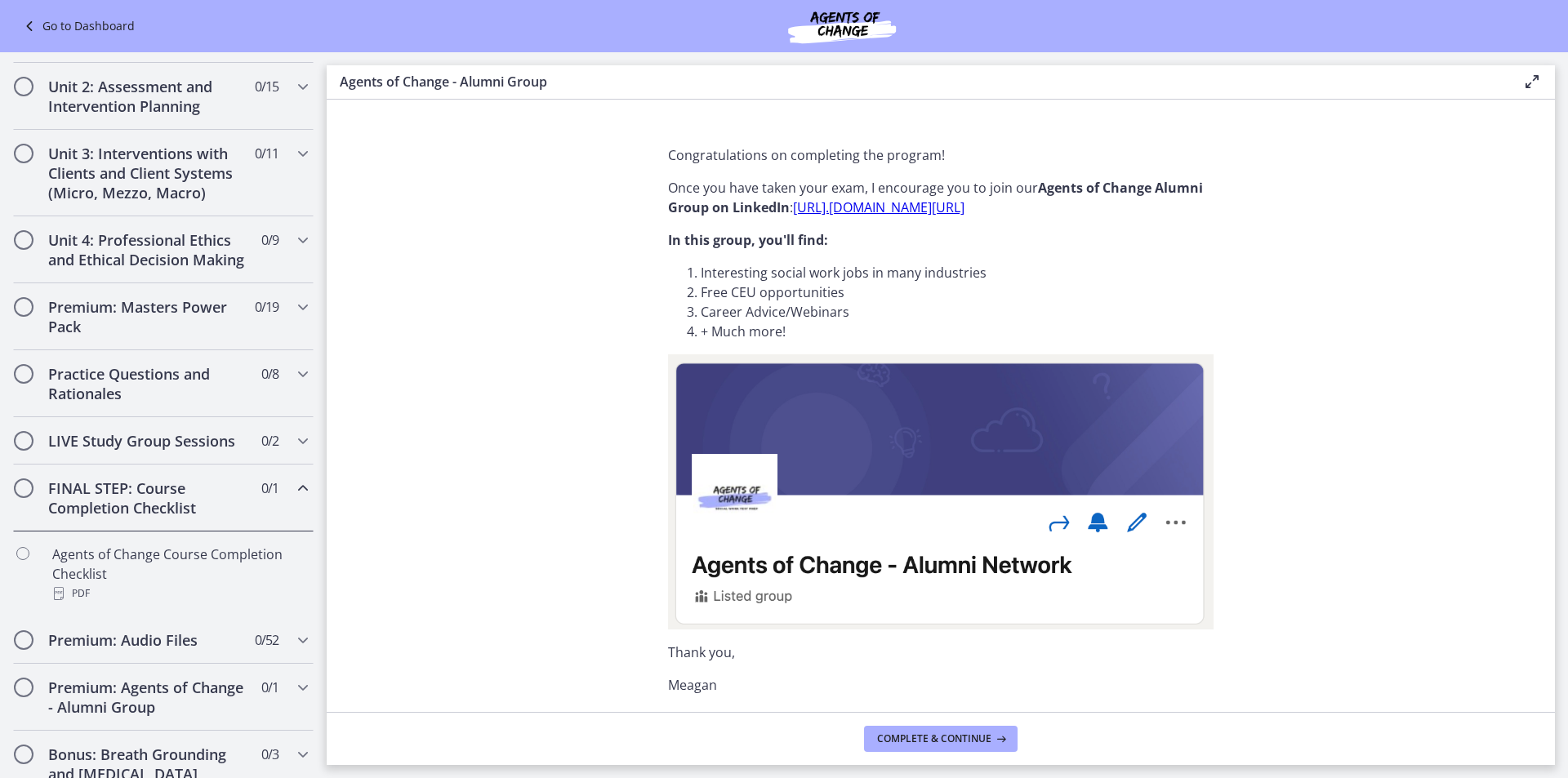
scroll to position [564, 0]
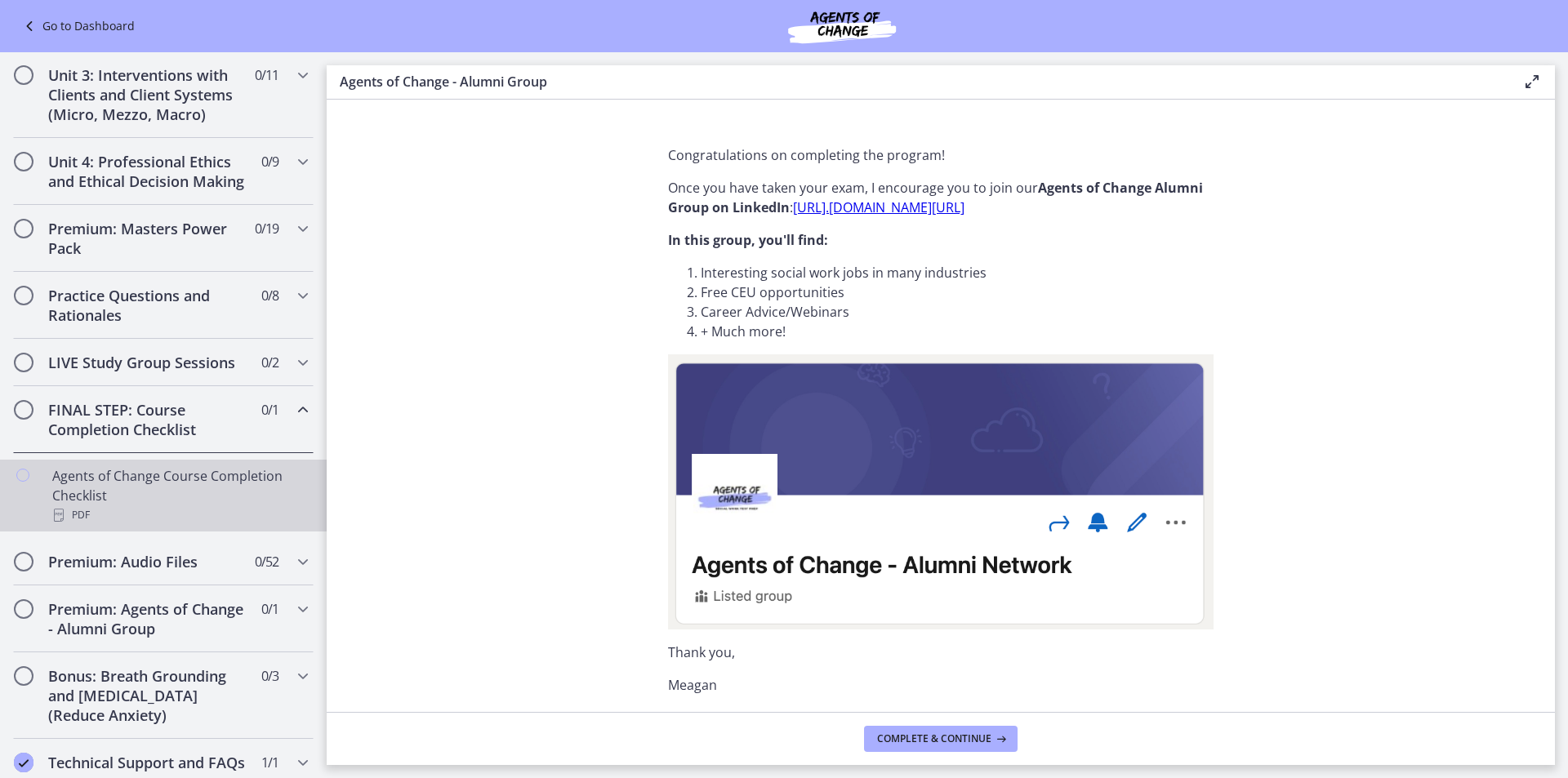
click at [234, 506] on div "Agents of Change Course Completion Checklist PDF" at bounding box center [179, 495] width 254 height 58
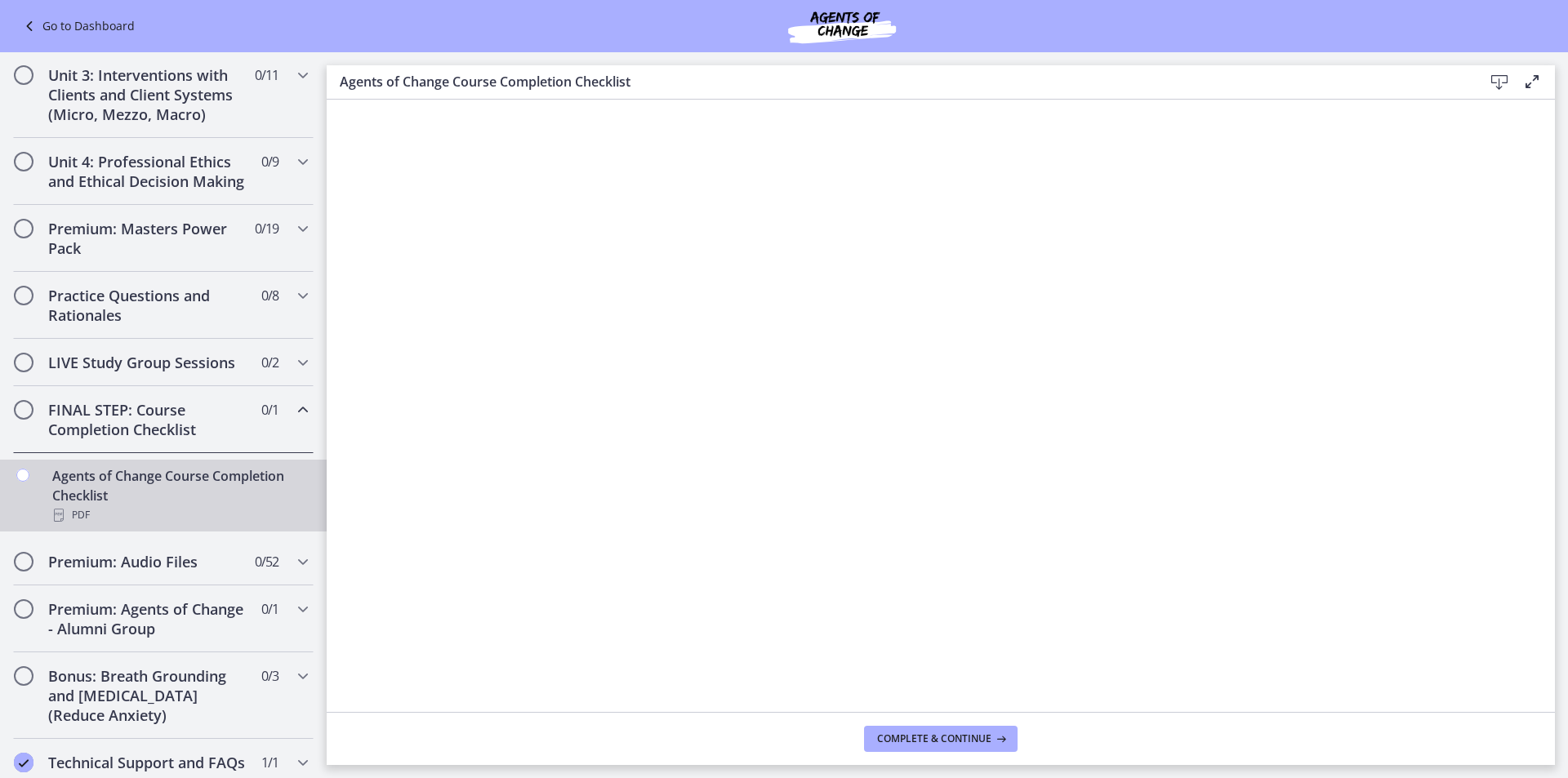
drag, startPoint x: 956, startPoint y: 721, endPoint x: 1544, endPoint y: 87, distance: 864.7
click at [1544, 87] on div "Agents of Change Course Completion Checklist Download Enable fullscreen" at bounding box center [941, 82] width 1228 height 34
click at [1532, 82] on icon at bounding box center [1531, 81] width 19 height 19
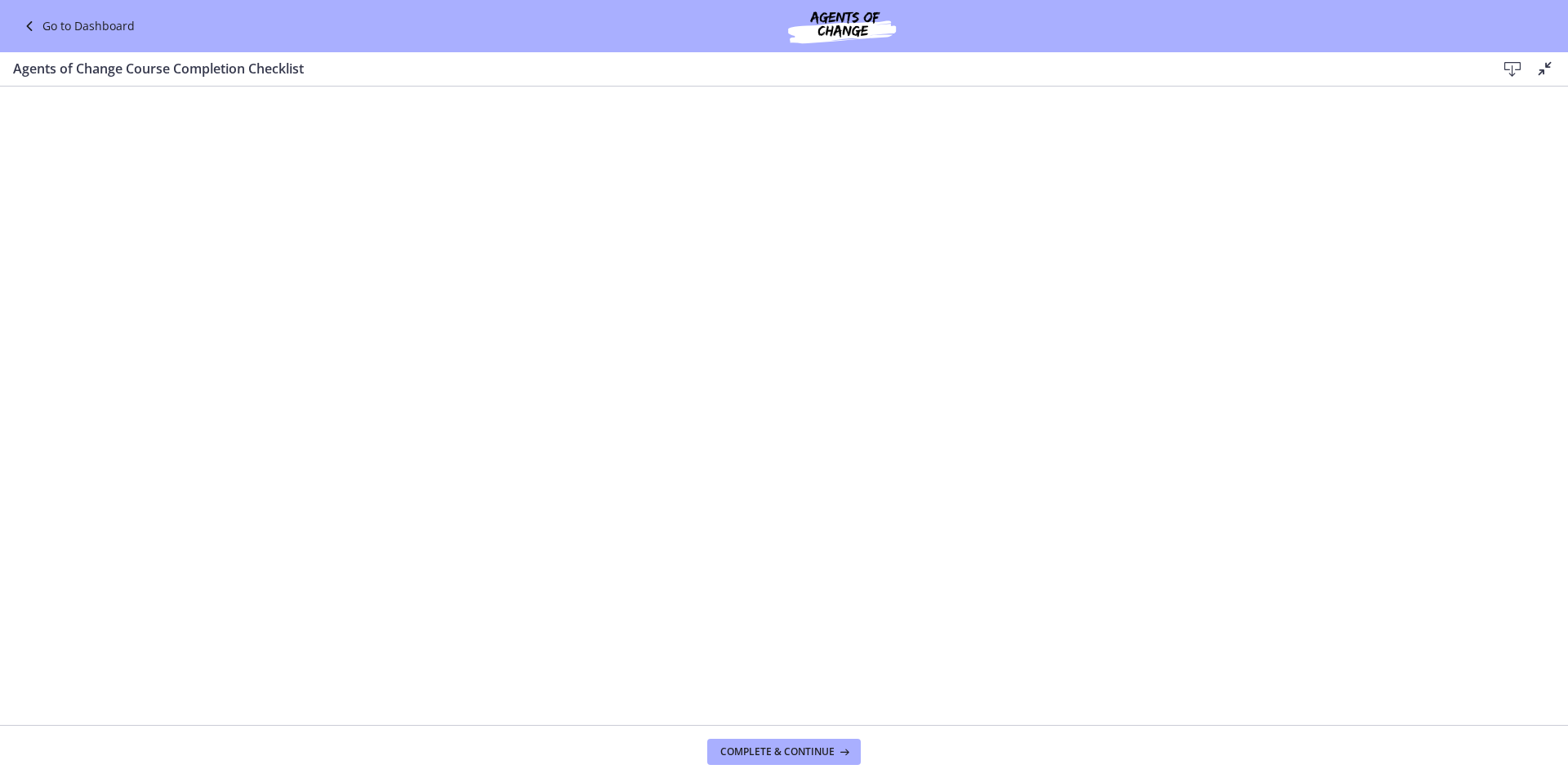
click at [1544, 67] on icon at bounding box center [1544, 68] width 19 height 19
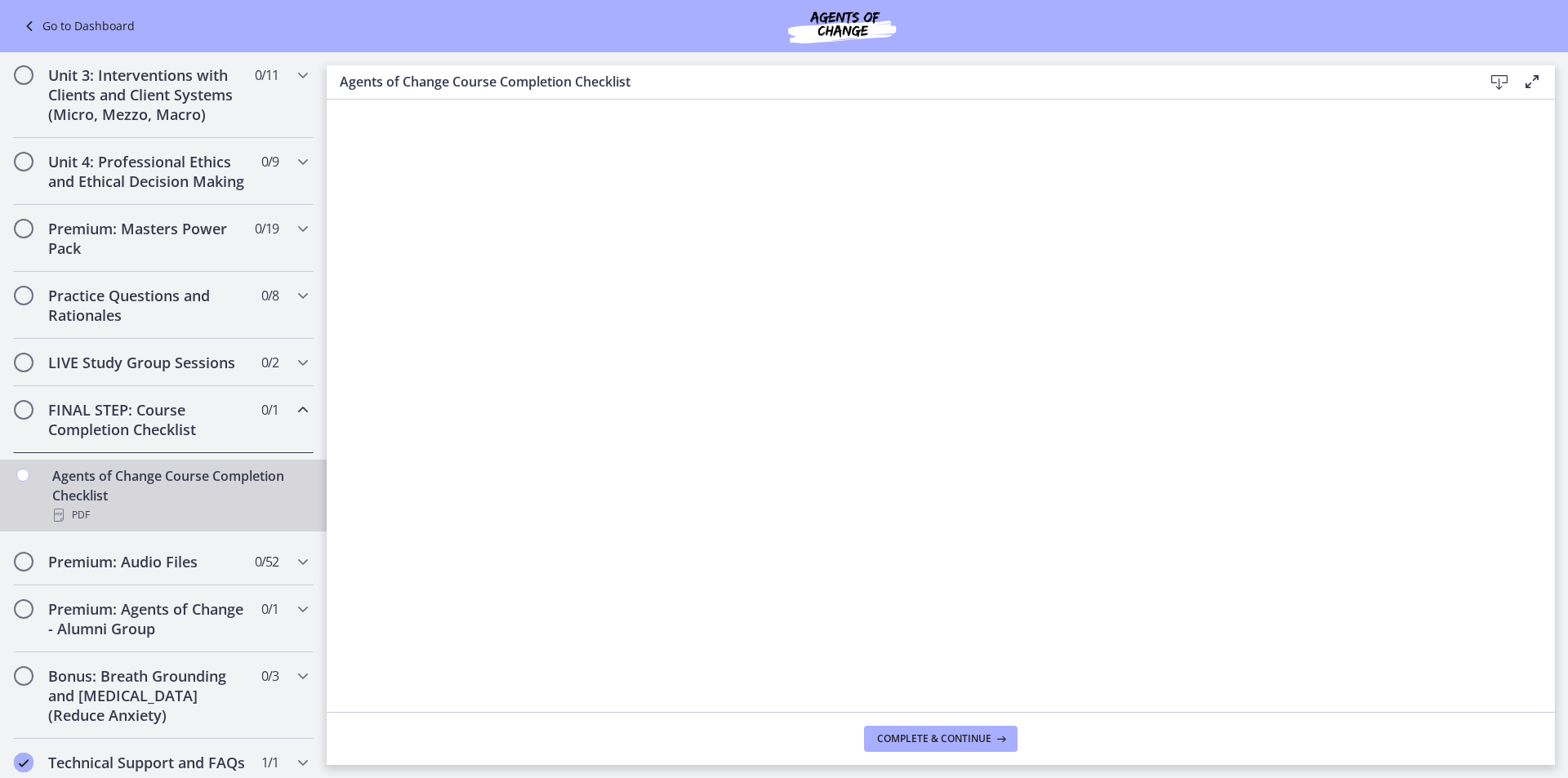
click at [1490, 87] on icon at bounding box center [1499, 82] width 19 height 19
click at [294, 372] on icon "Chapters" at bounding box center [303, 362] width 19 height 19
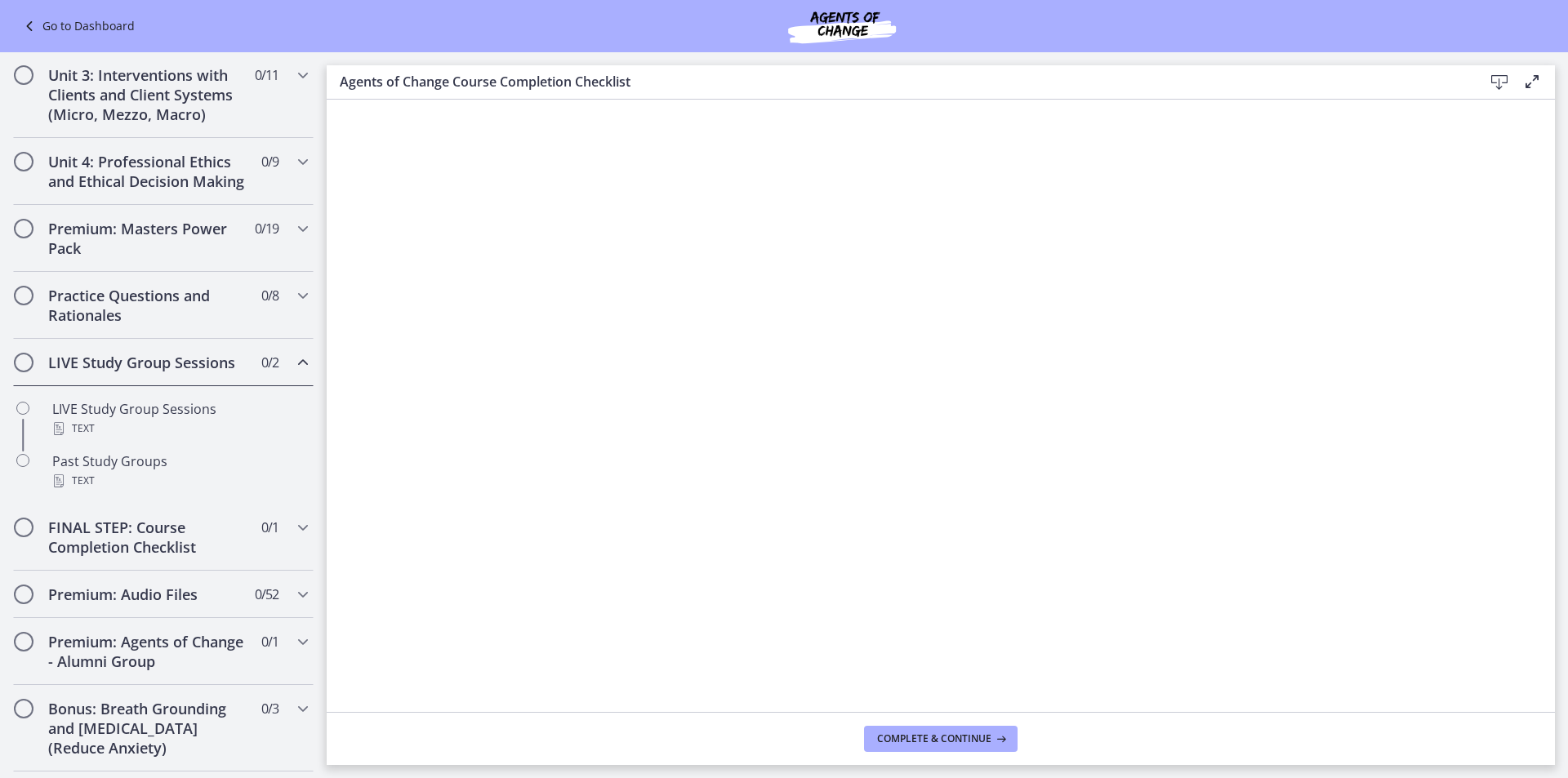
click at [294, 372] on icon "Chapters" at bounding box center [303, 362] width 19 height 19
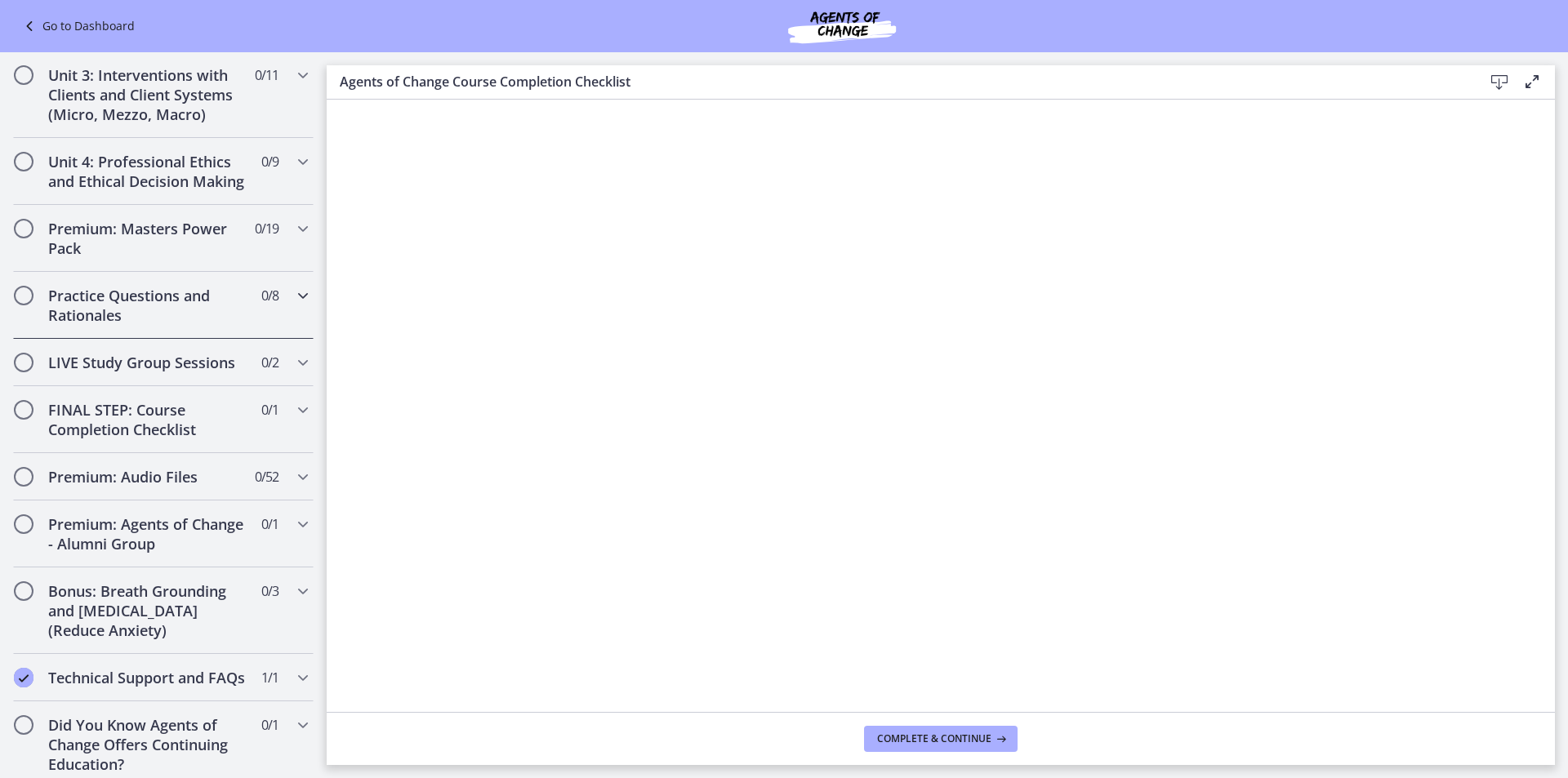
click at [261, 331] on div "Practice Questions and Rationales 0 / 8 Completed" at bounding box center [163, 305] width 301 height 67
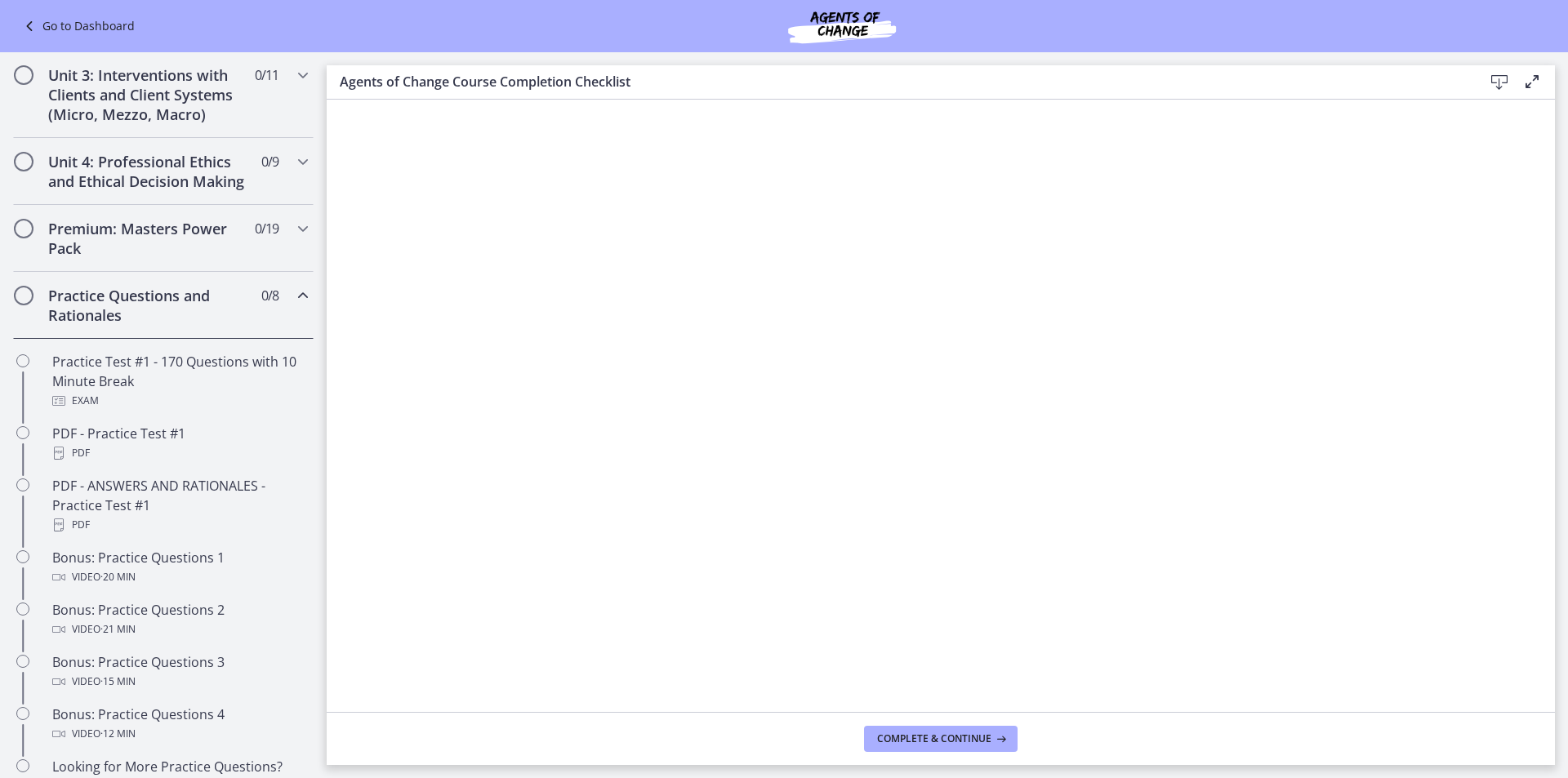
click at [261, 331] on div "Practice Questions and Rationales 0 / 8 Completed" at bounding box center [163, 305] width 301 height 67
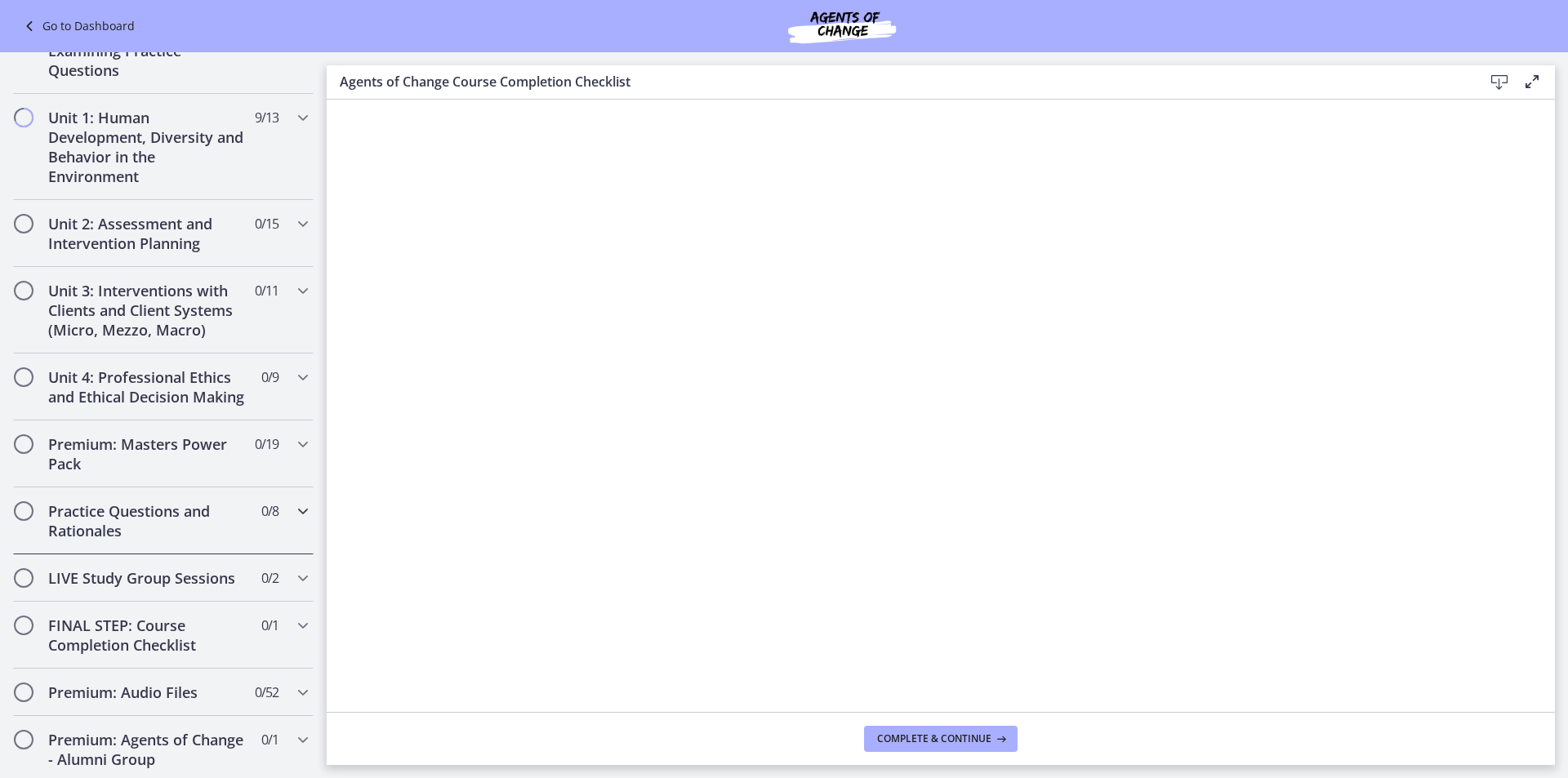
scroll to position [73, 0]
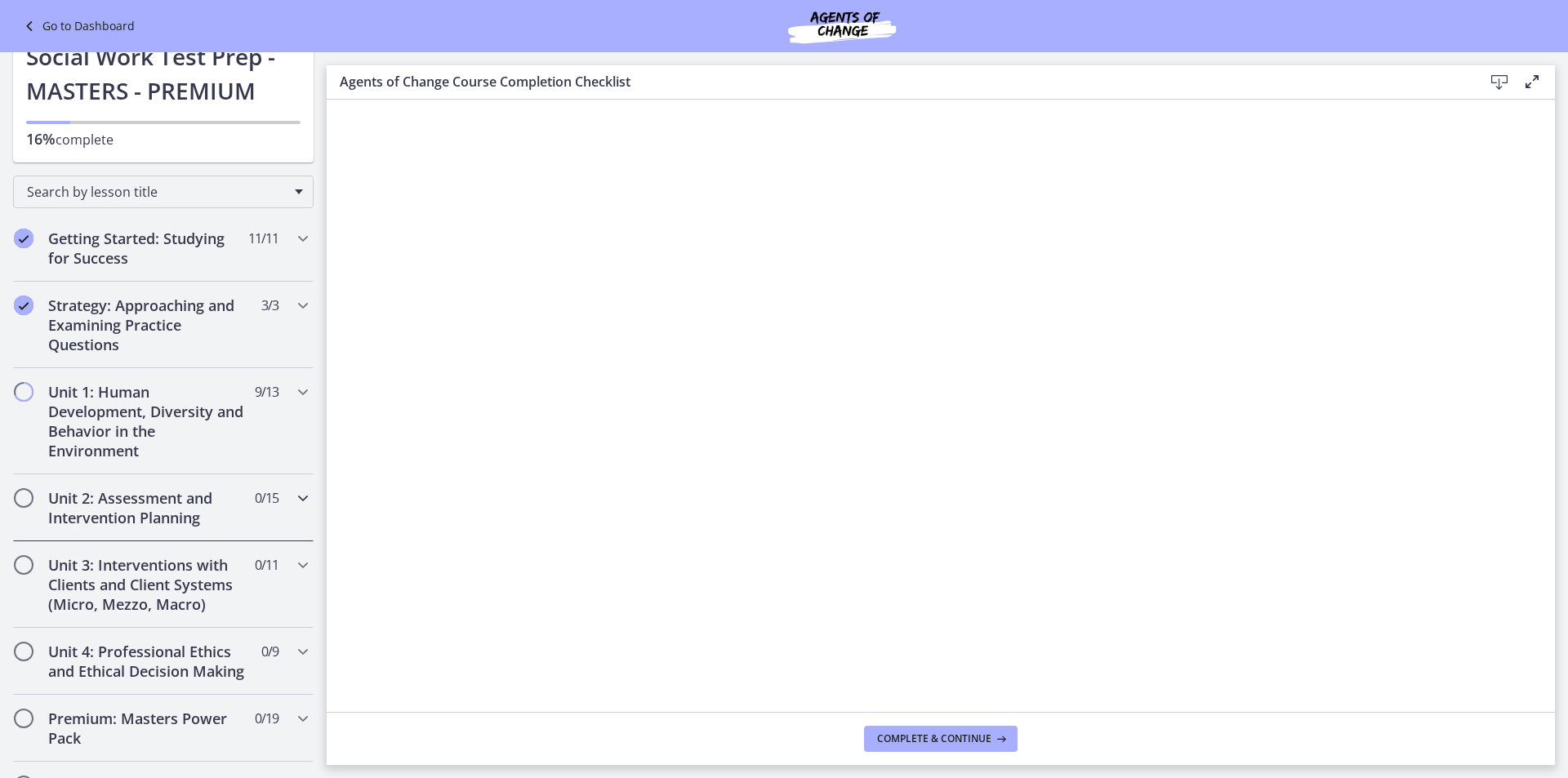
click at [253, 513] on div "Unit 2: Assessment and Intervention Planning 0 / 15 Completed" at bounding box center [163, 508] width 301 height 67
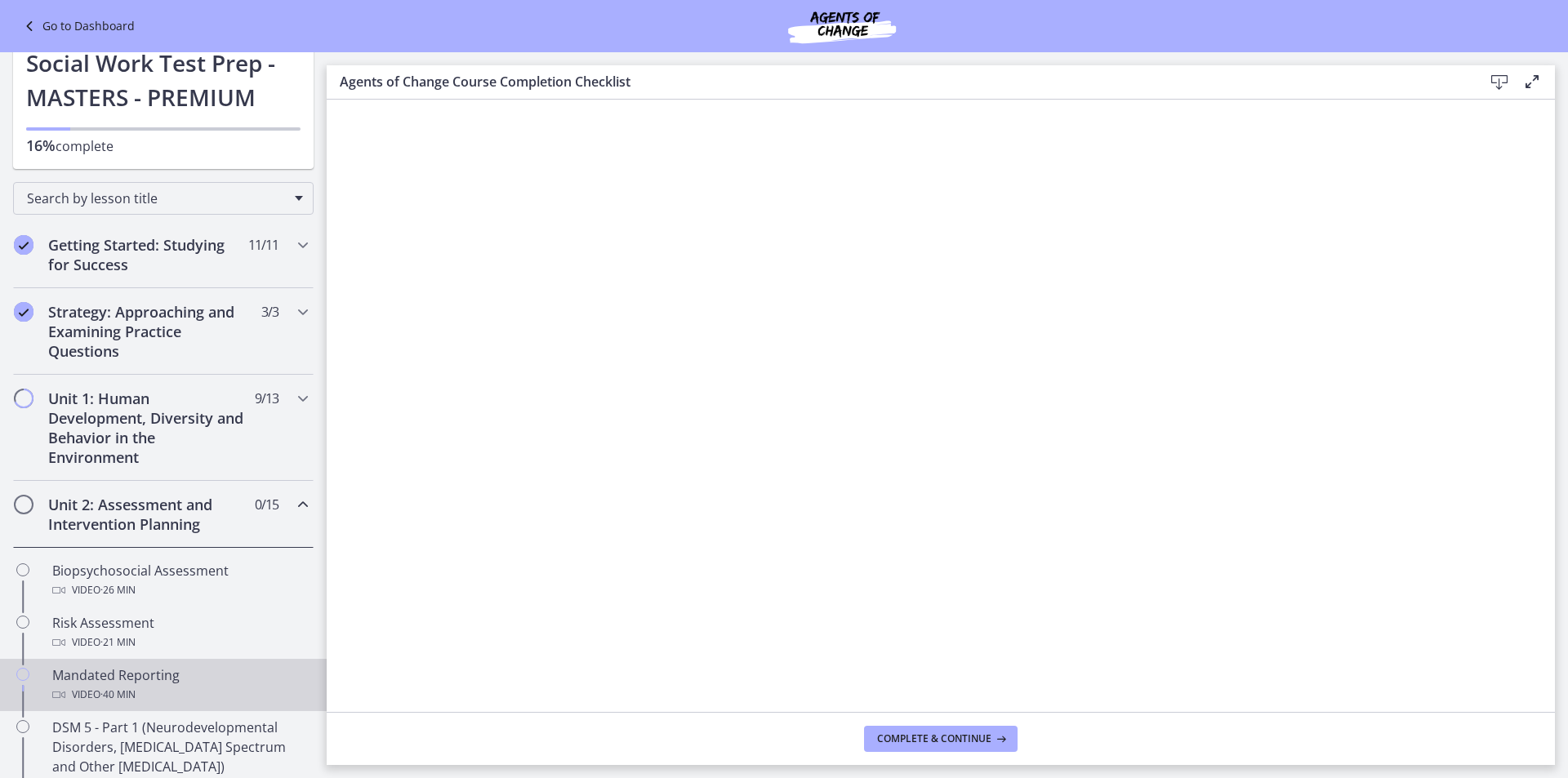
scroll to position [0, 0]
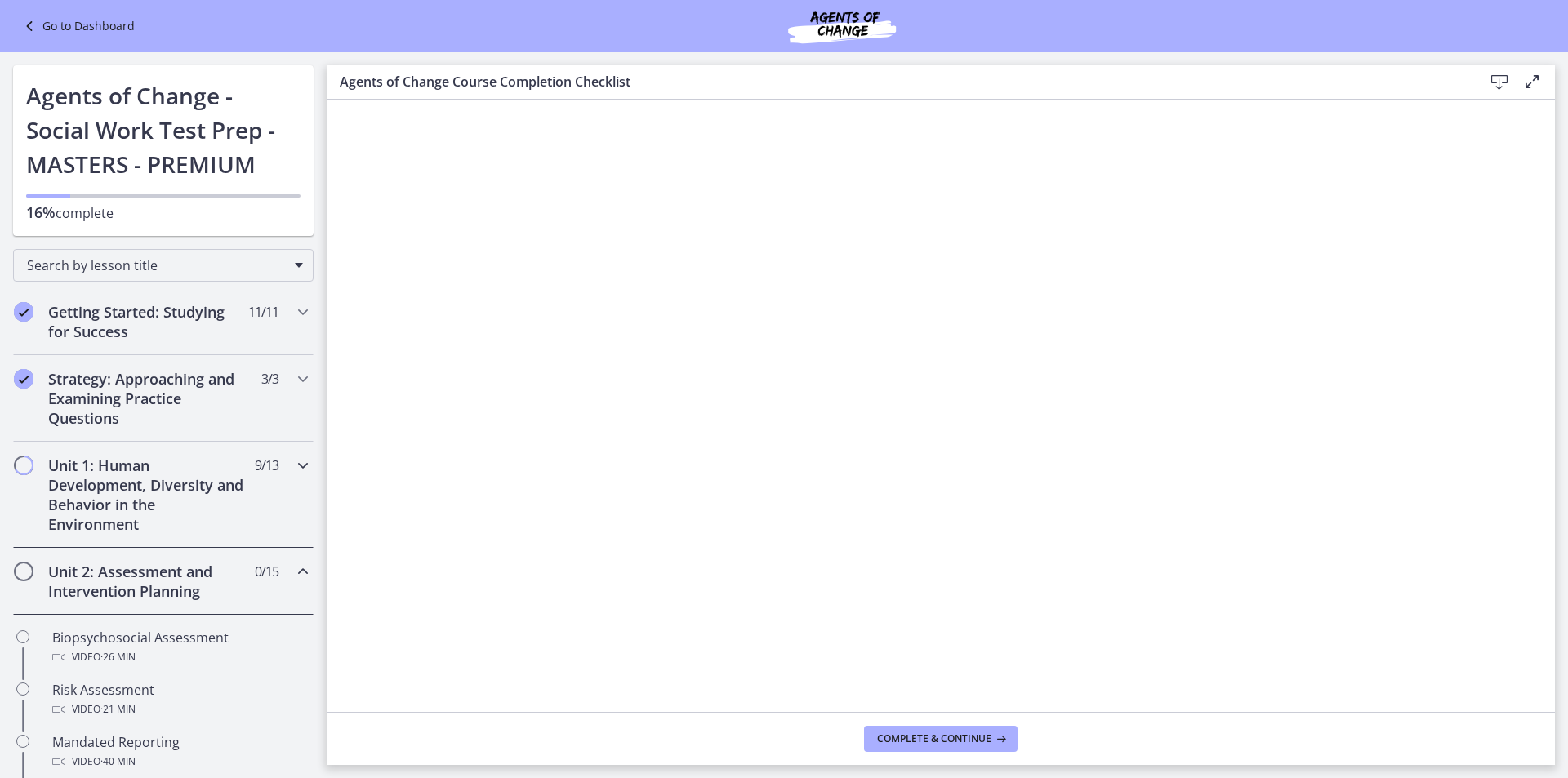
click at [228, 490] on h2 "Unit 1: Human Development, Diversity and Behavior in the Environment" at bounding box center [147, 495] width 199 height 78
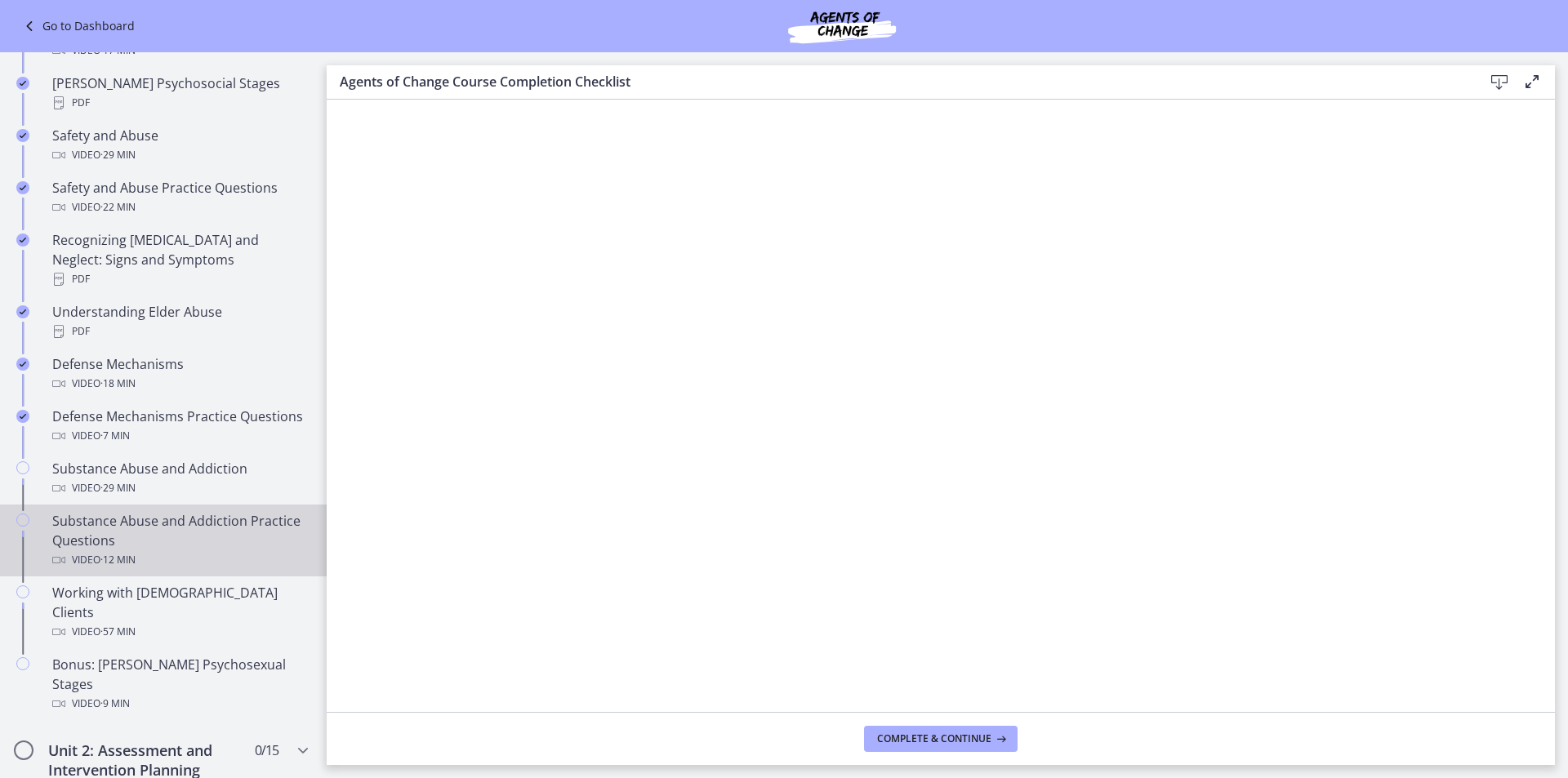
scroll to position [653, 0]
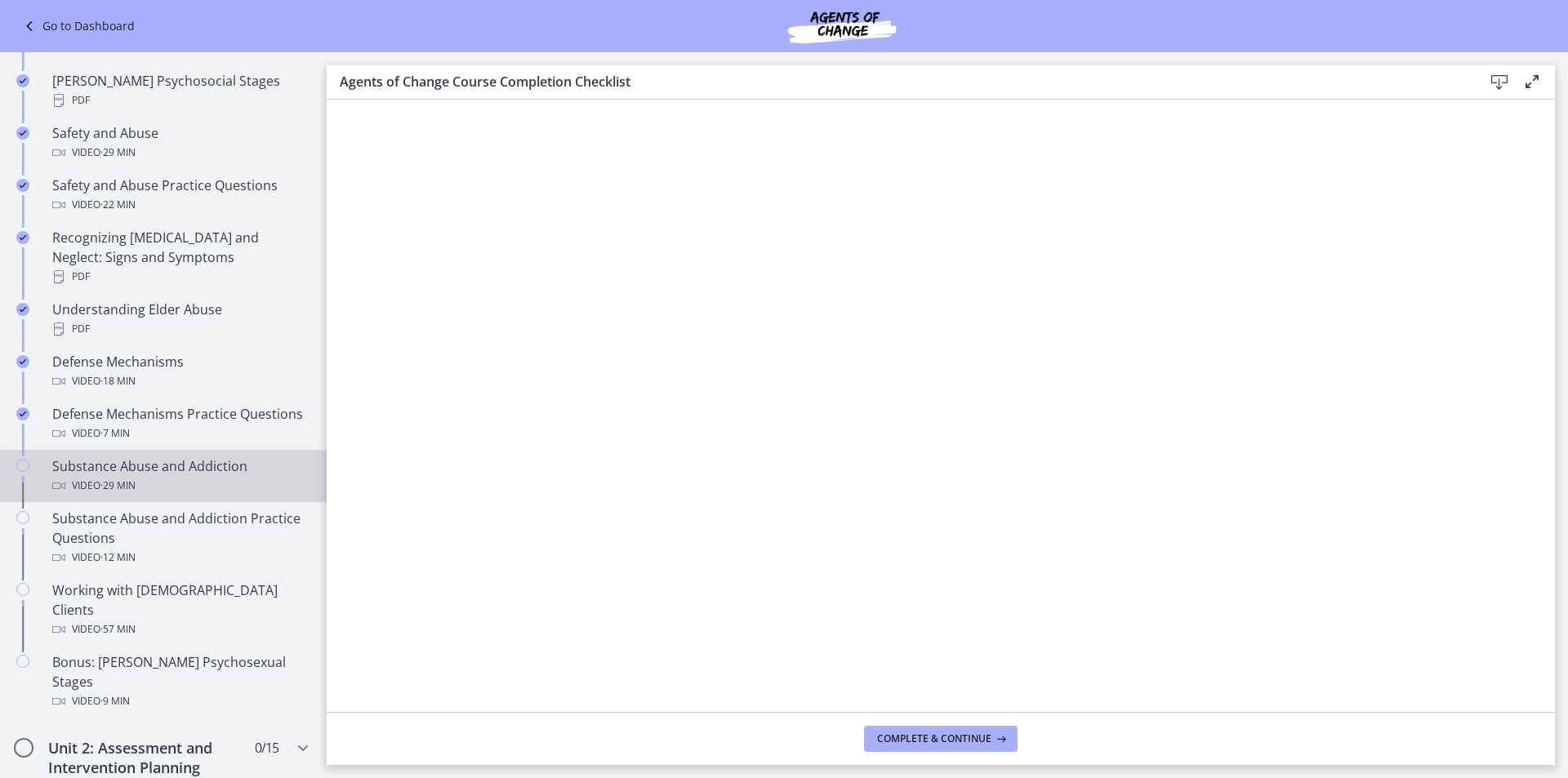
click at [209, 473] on div "Substance Abuse and Addiction Video · 29 min" at bounding box center [179, 476] width 254 height 39
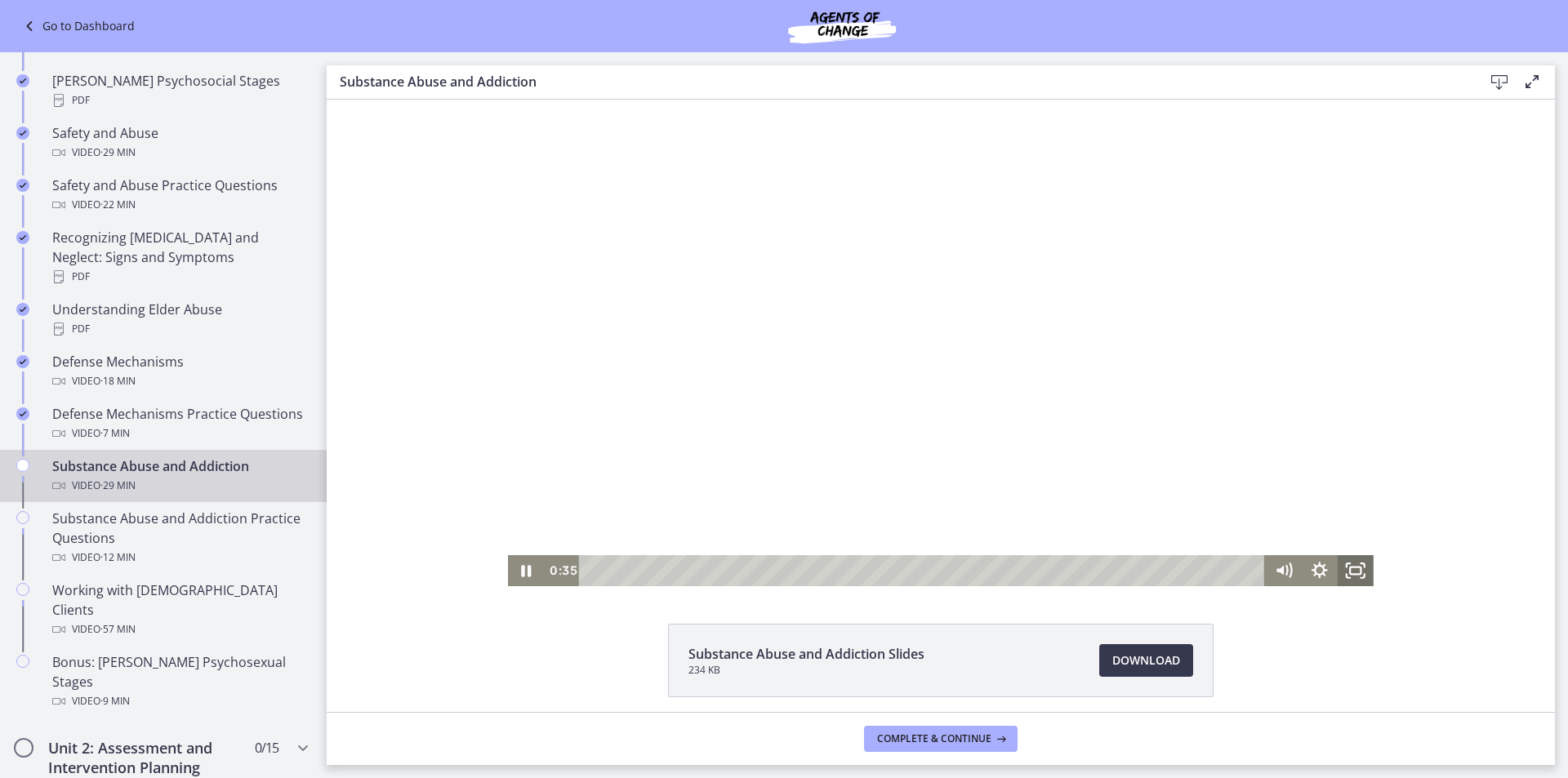
click at [1346, 572] on icon "Fullscreen" at bounding box center [1355, 571] width 36 height 31
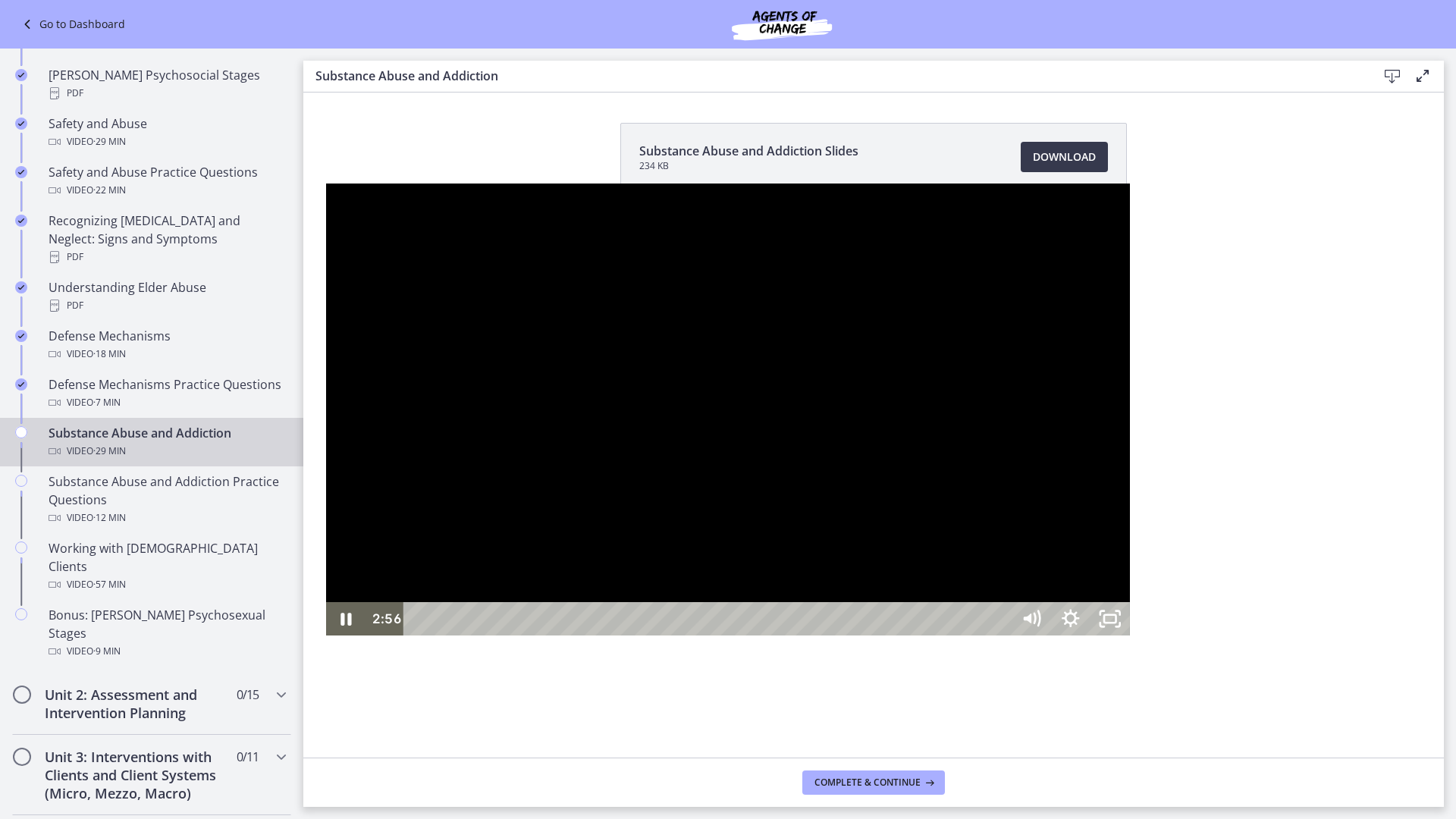
click at [345, 601] on div at bounding box center [728, 410] width 804 height 452
click at [326, 184] on button "Play Video: cbe200utov91j64ibr5g.mp4" at bounding box center [326, 184] width 1 height 1
click at [322, 639] on icon "Pause" at bounding box center [345, 619] width 47 height 40
click at [324, 639] on icon "Play Video" at bounding box center [347, 619] width 47 height 40
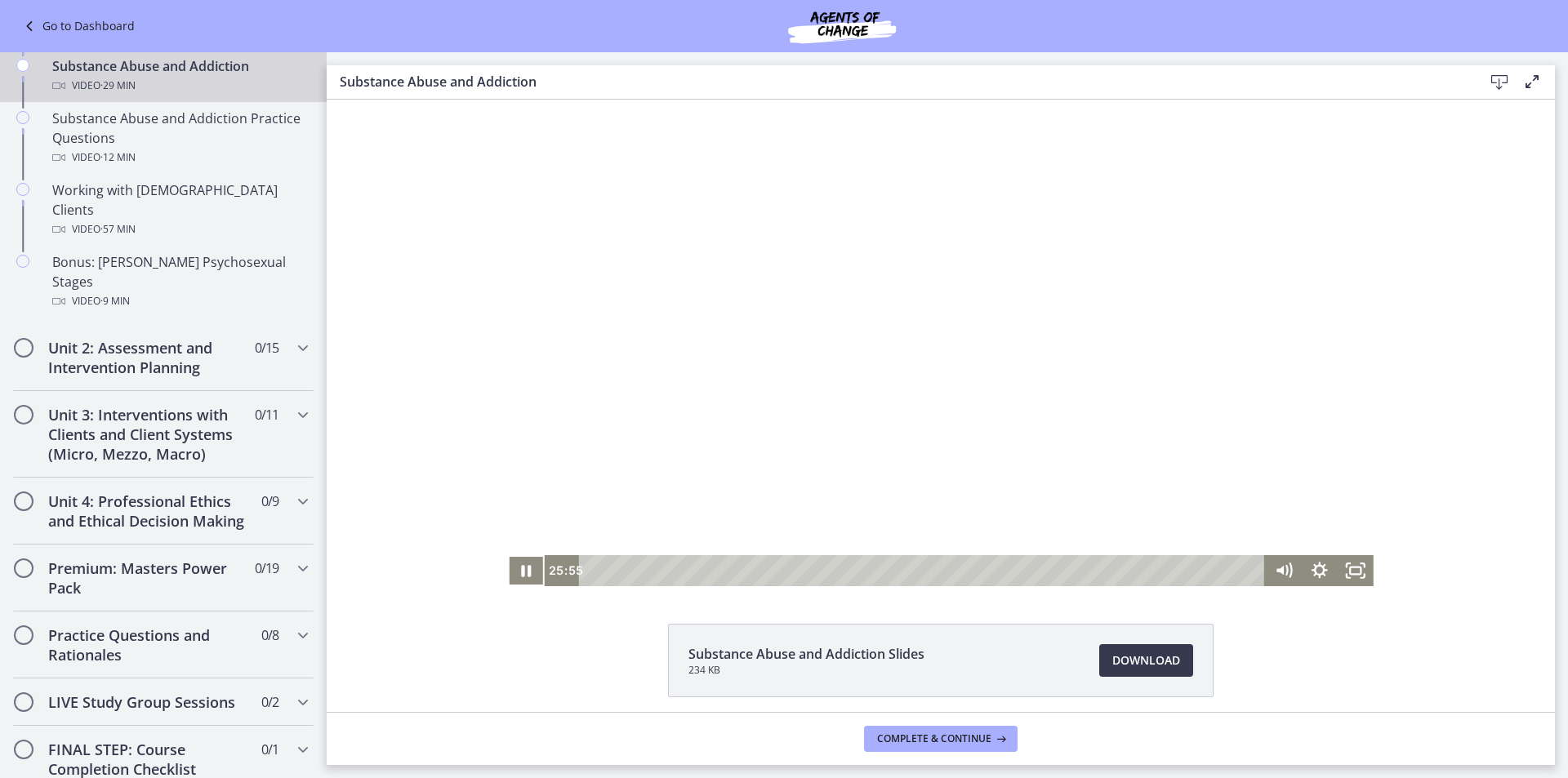
scroll to position [1101, 0]
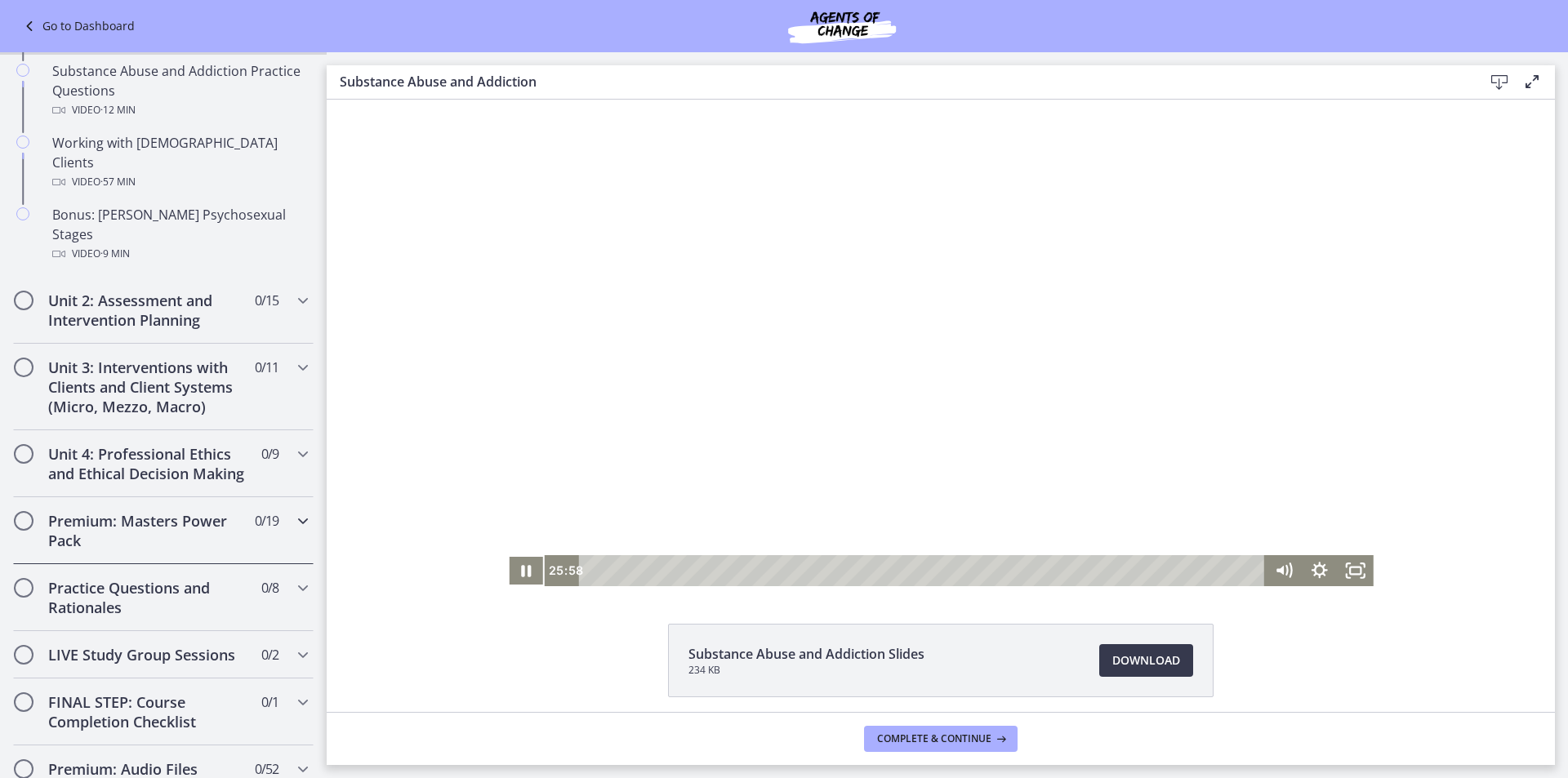
click at [279, 507] on div "Premium: Masters Power Pack 0 / 19 Completed" at bounding box center [163, 531] width 301 height 67
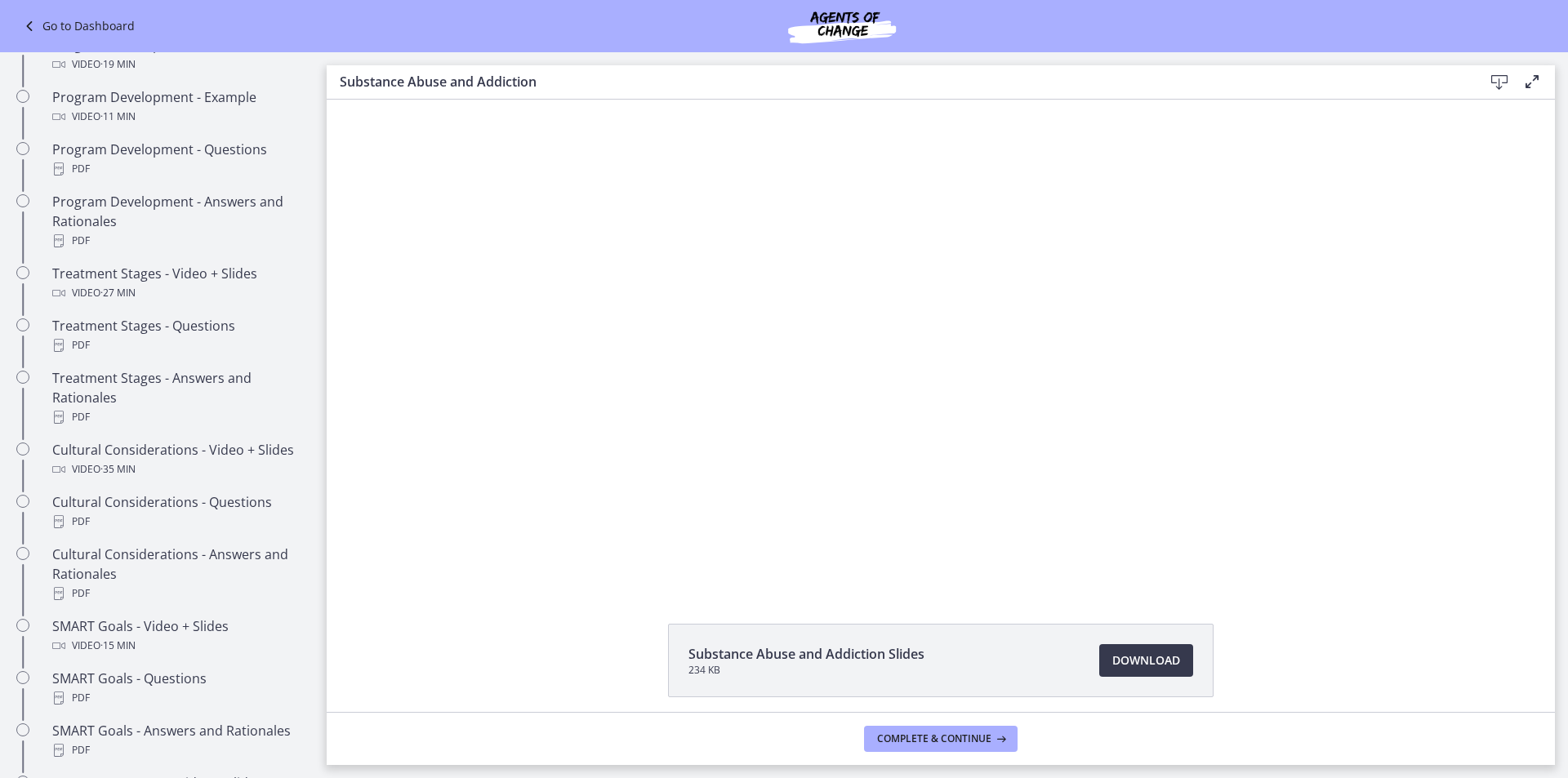
scroll to position [529, 0]
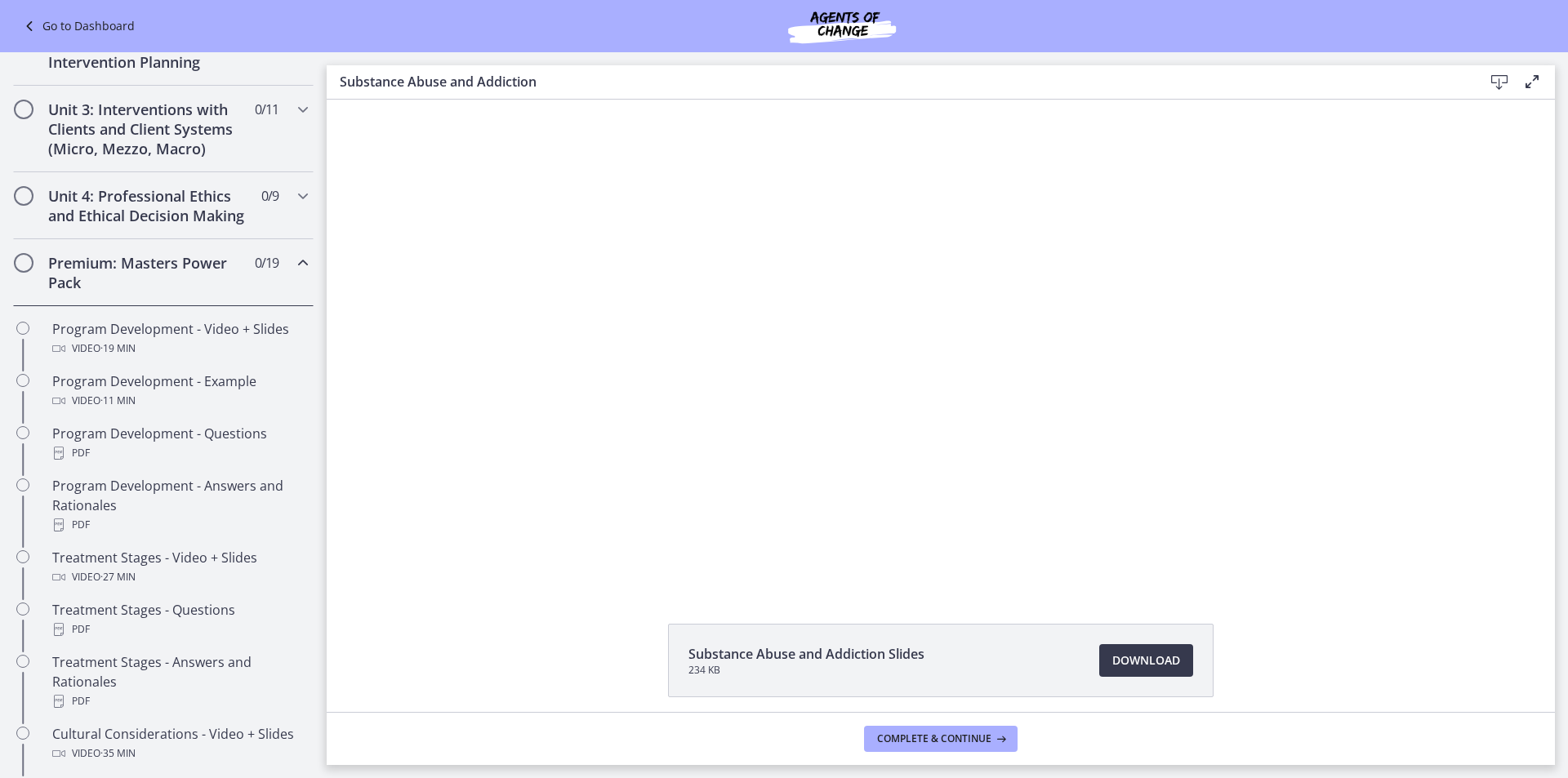
click at [294, 273] on span "Chapters" at bounding box center [303, 263] width 19 height 19
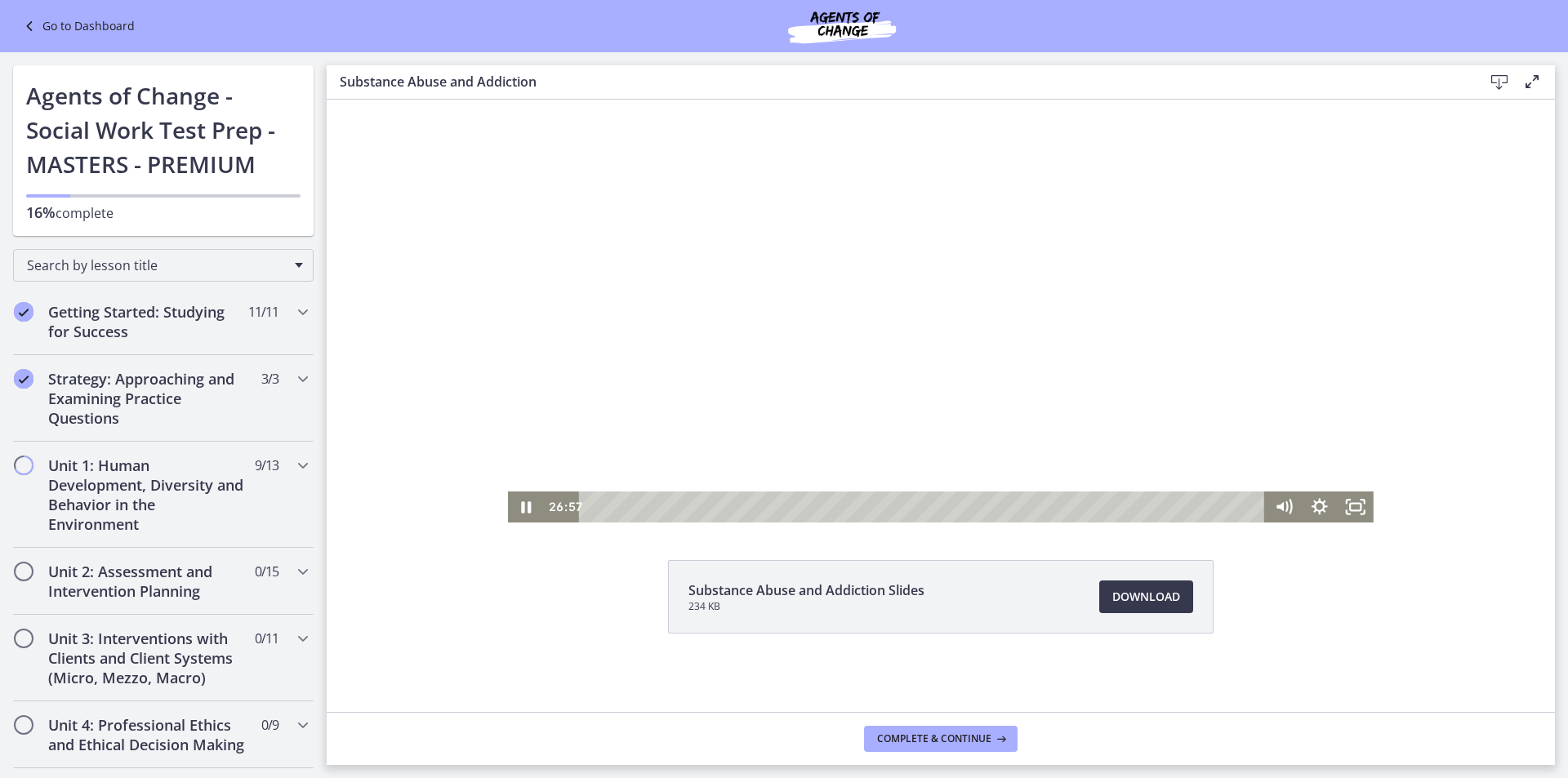
scroll to position [0, 0]
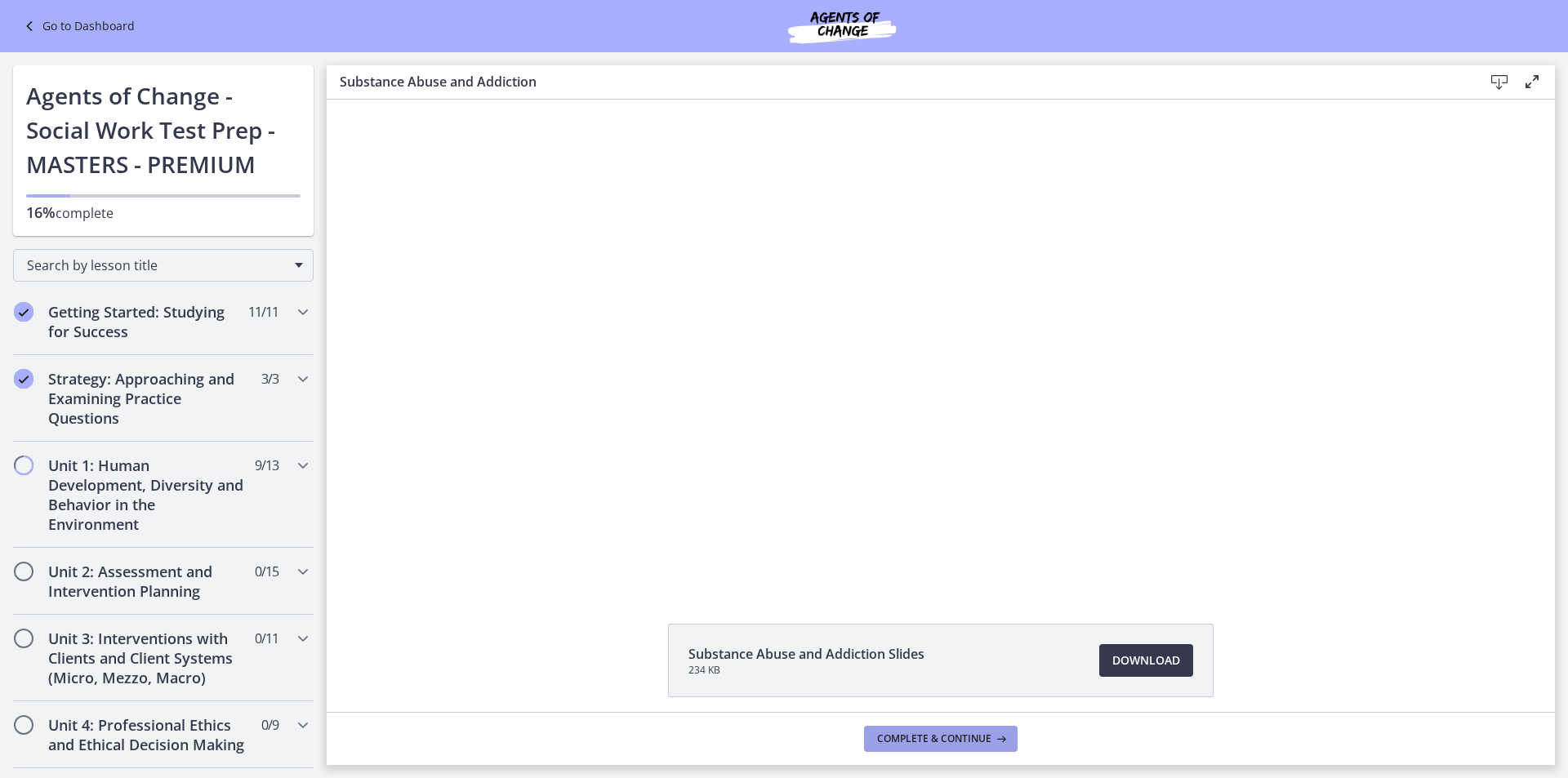
click at [1012, 746] on button "Complete & continue" at bounding box center [941, 739] width 153 height 26
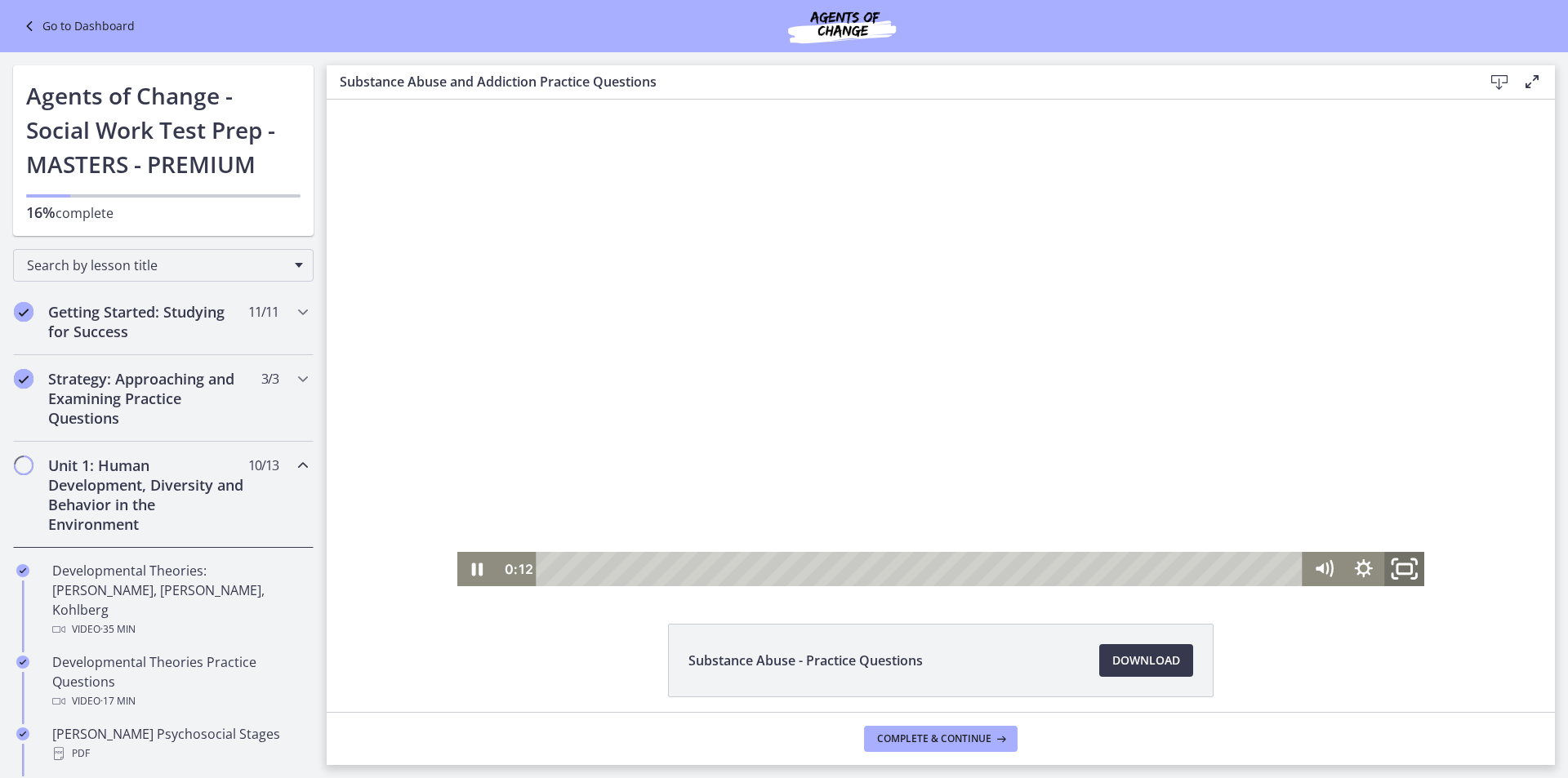
click at [1403, 572] on icon "Fullscreen" at bounding box center [1403, 569] width 48 height 41
click at [1402, 569] on icon "Fullscreen" at bounding box center [1404, 569] width 40 height 34
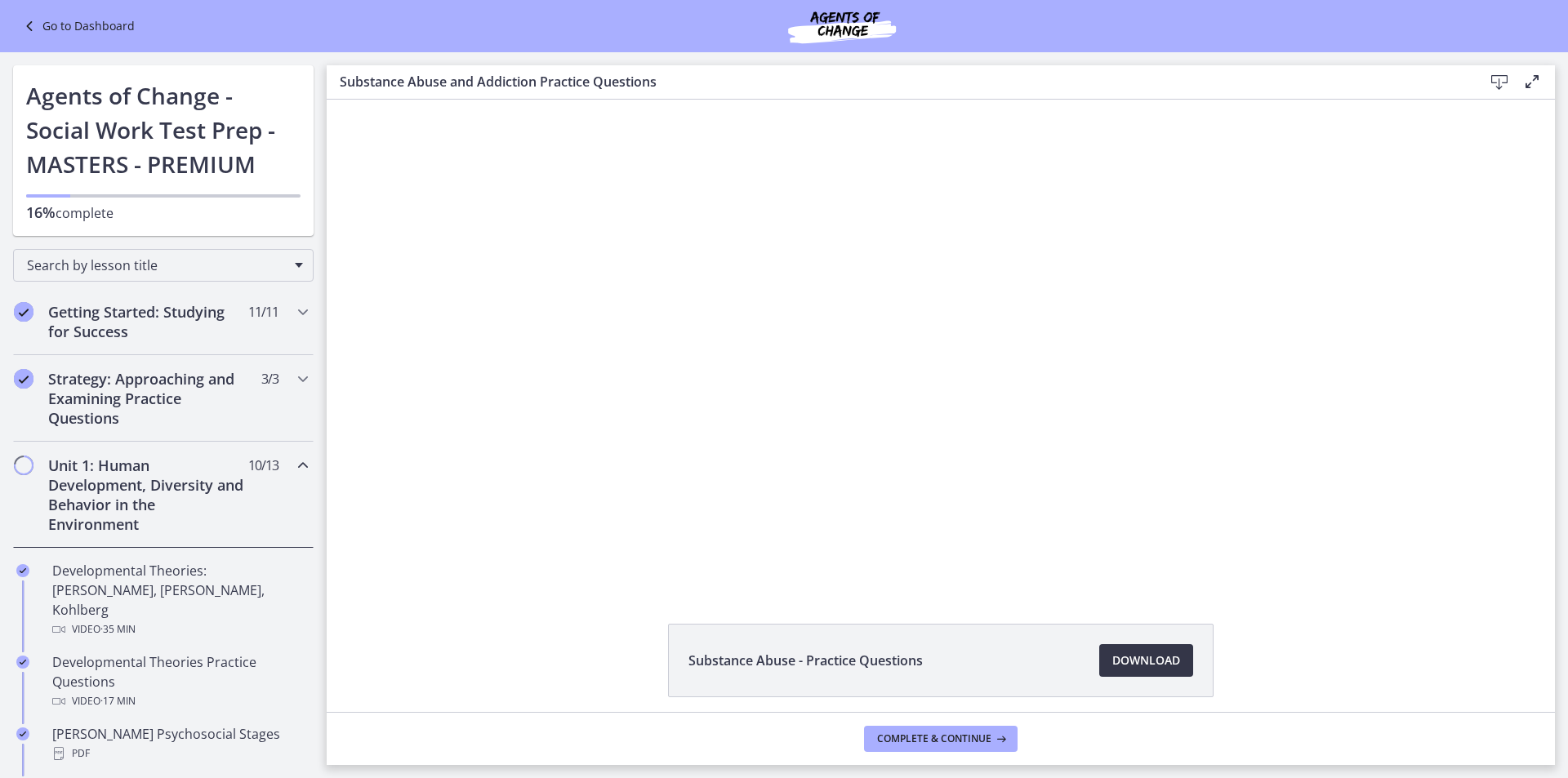
click at [1145, 649] on link "Download Opens in a new window" at bounding box center [1146, 660] width 94 height 32
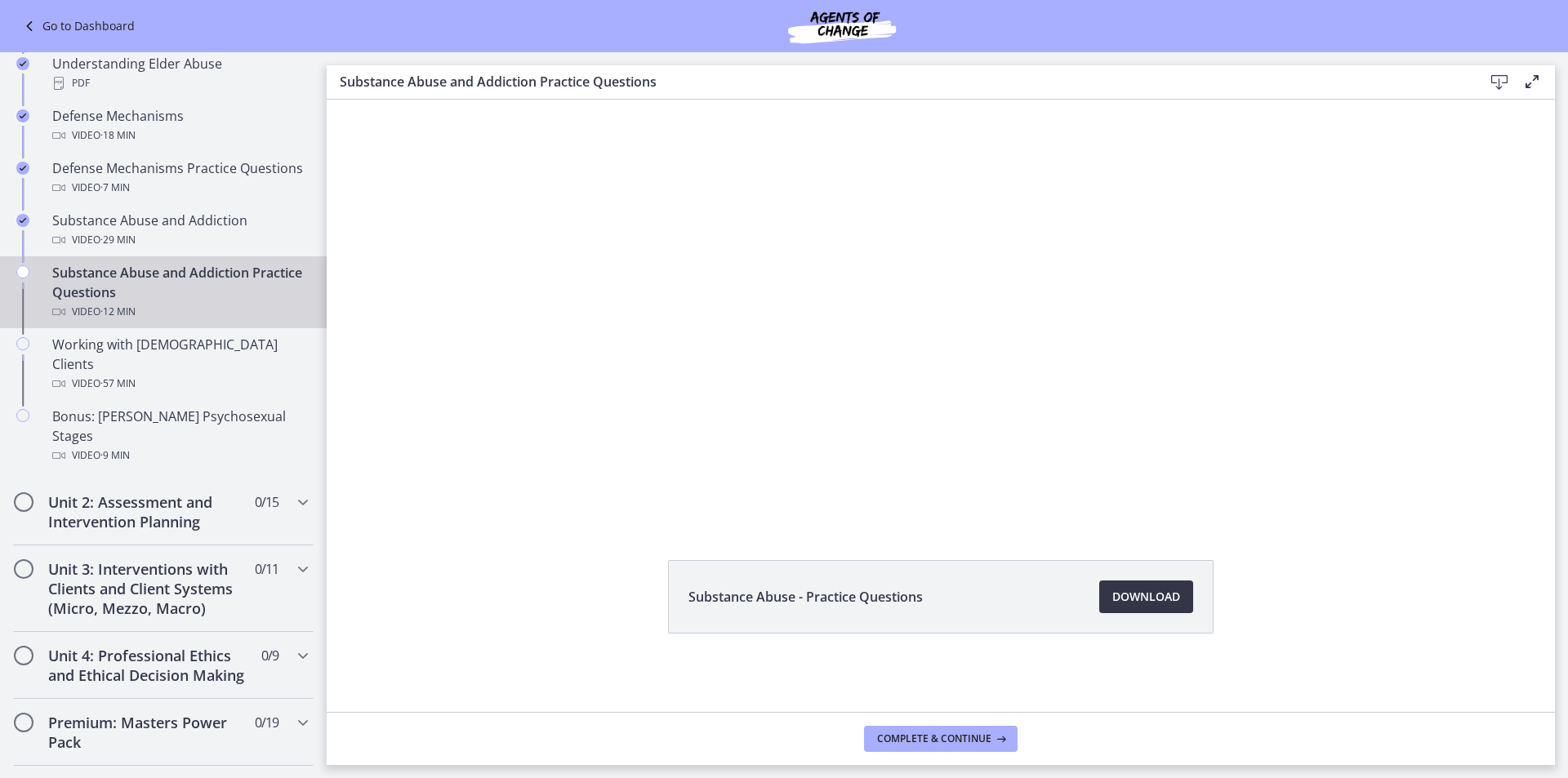
scroll to position [902, 0]
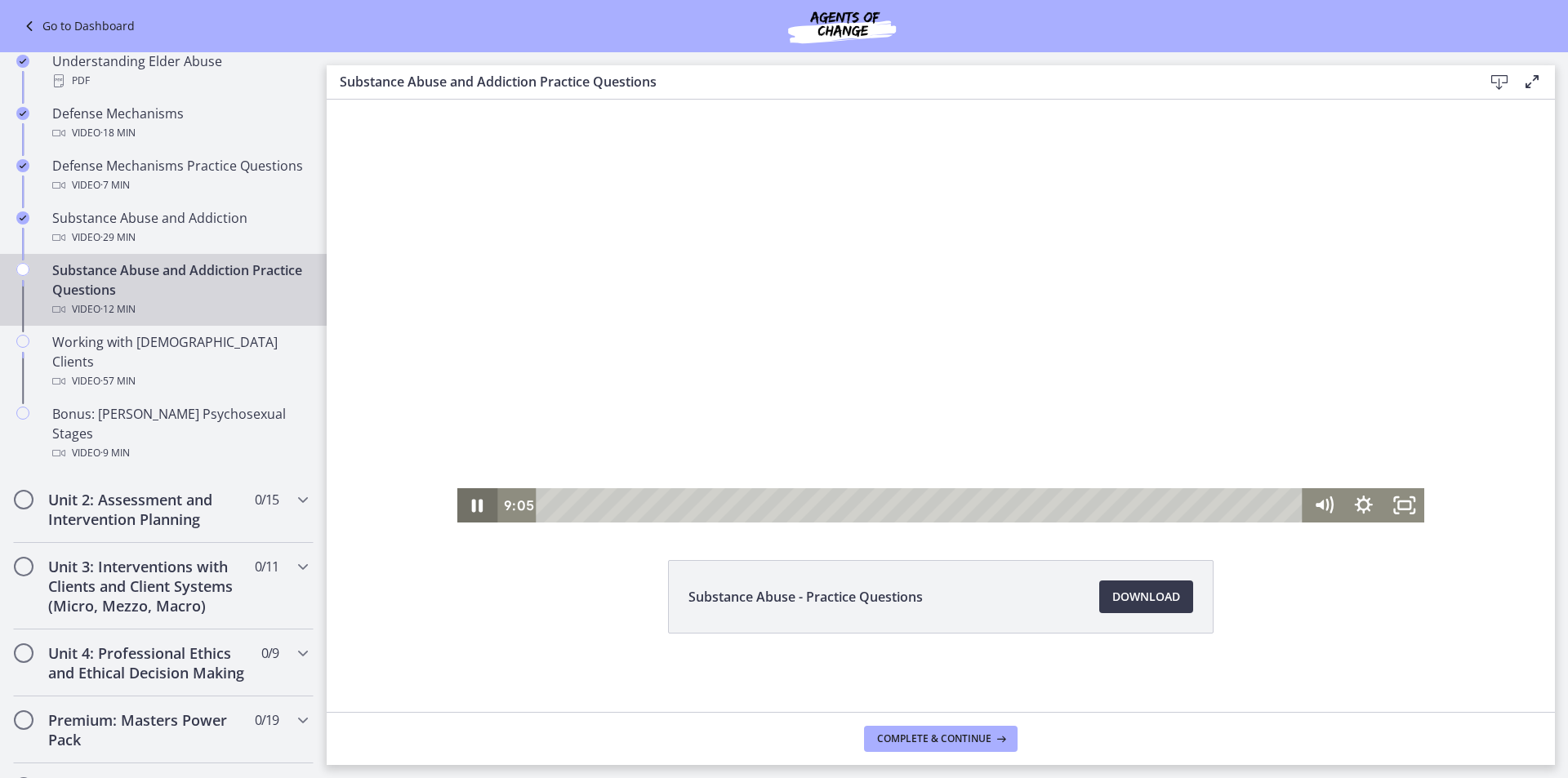
drag, startPoint x: 788, startPoint y: 567, endPoint x: 466, endPoint y: 523, distance: 325.0
click at [466, 523] on html "Click for sound @keyframes VOLUME_SMALL_WAVE_FLASH { 0% { opacity: 0; } 33% { o…" at bounding box center [941, 279] width 1228 height 487
click at [457, 489] on button "Pause" at bounding box center [477, 505] width 40 height 34
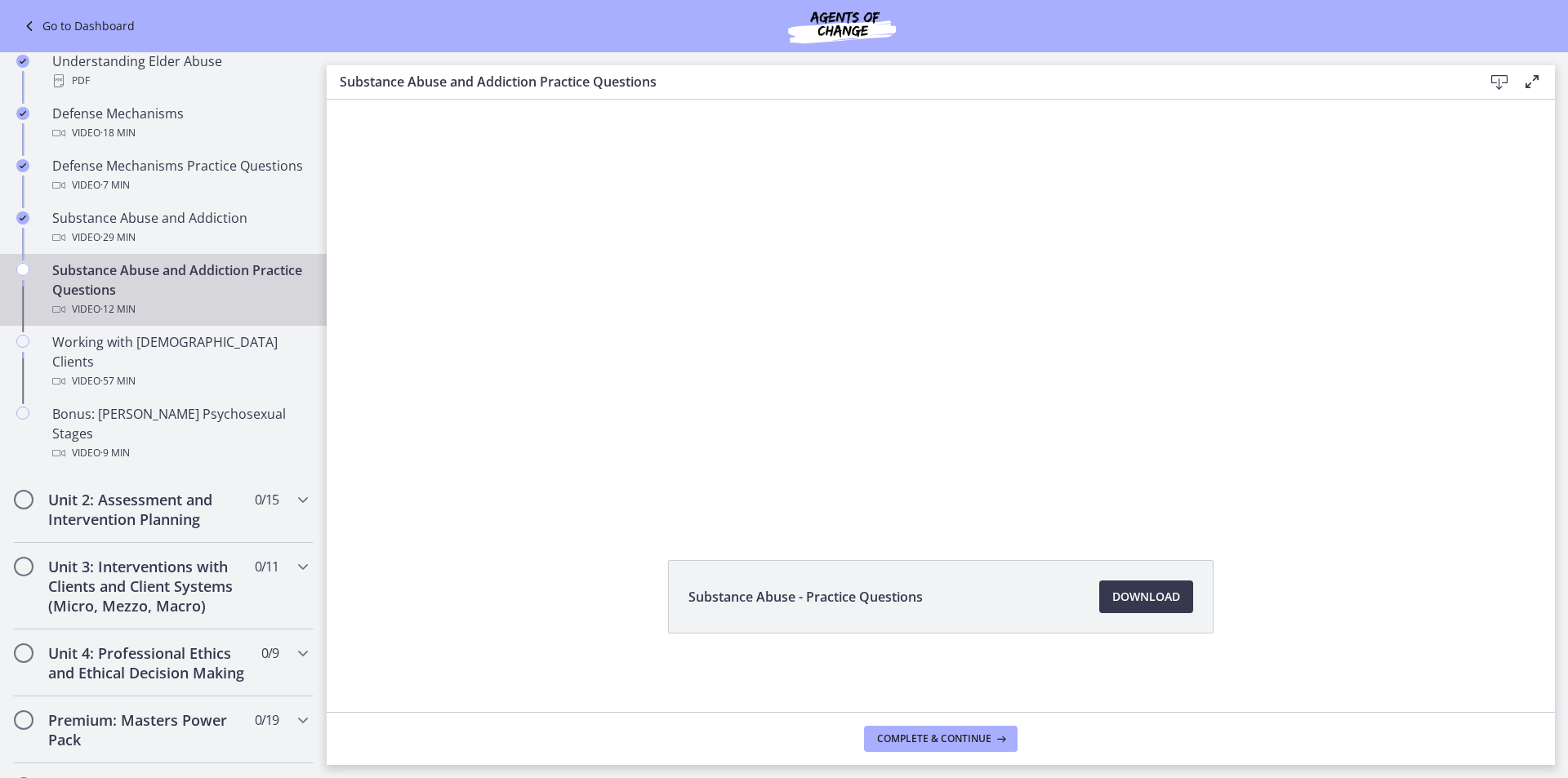
drag, startPoint x: 463, startPoint y: 491, endPoint x: 550, endPoint y: 394, distance: 130.3
click at [550, 394] on div at bounding box center [941, 279] width 968 height 487
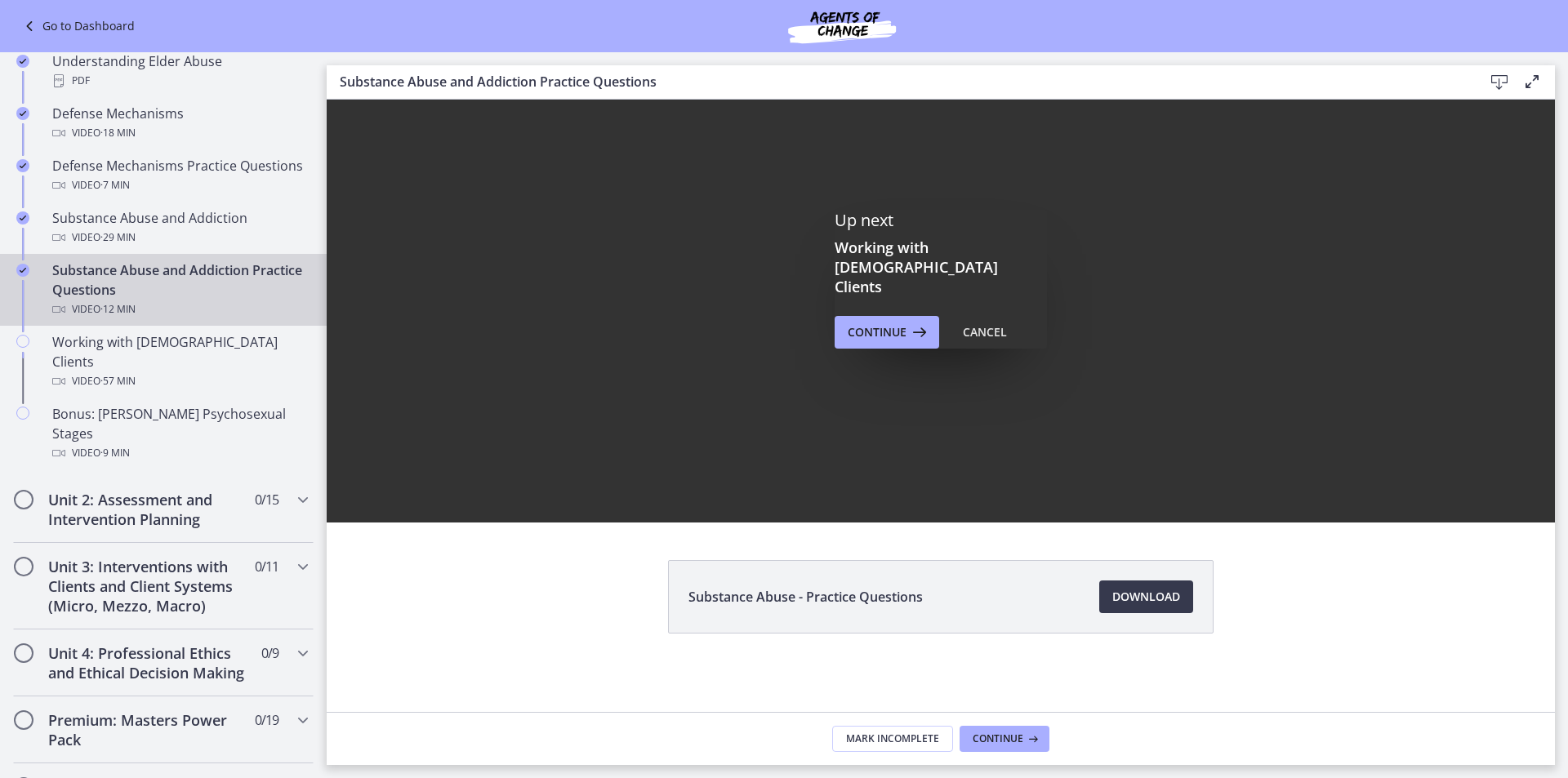
scroll to position [0, 0]
click at [818, 305] on div "Up next Working with [DEMOGRAPHIC_DATA] Clients Continue Cancel" at bounding box center [941, 279] width 1228 height 487
click at [858, 322] on span "Continue" at bounding box center [876, 332] width 58 height 19
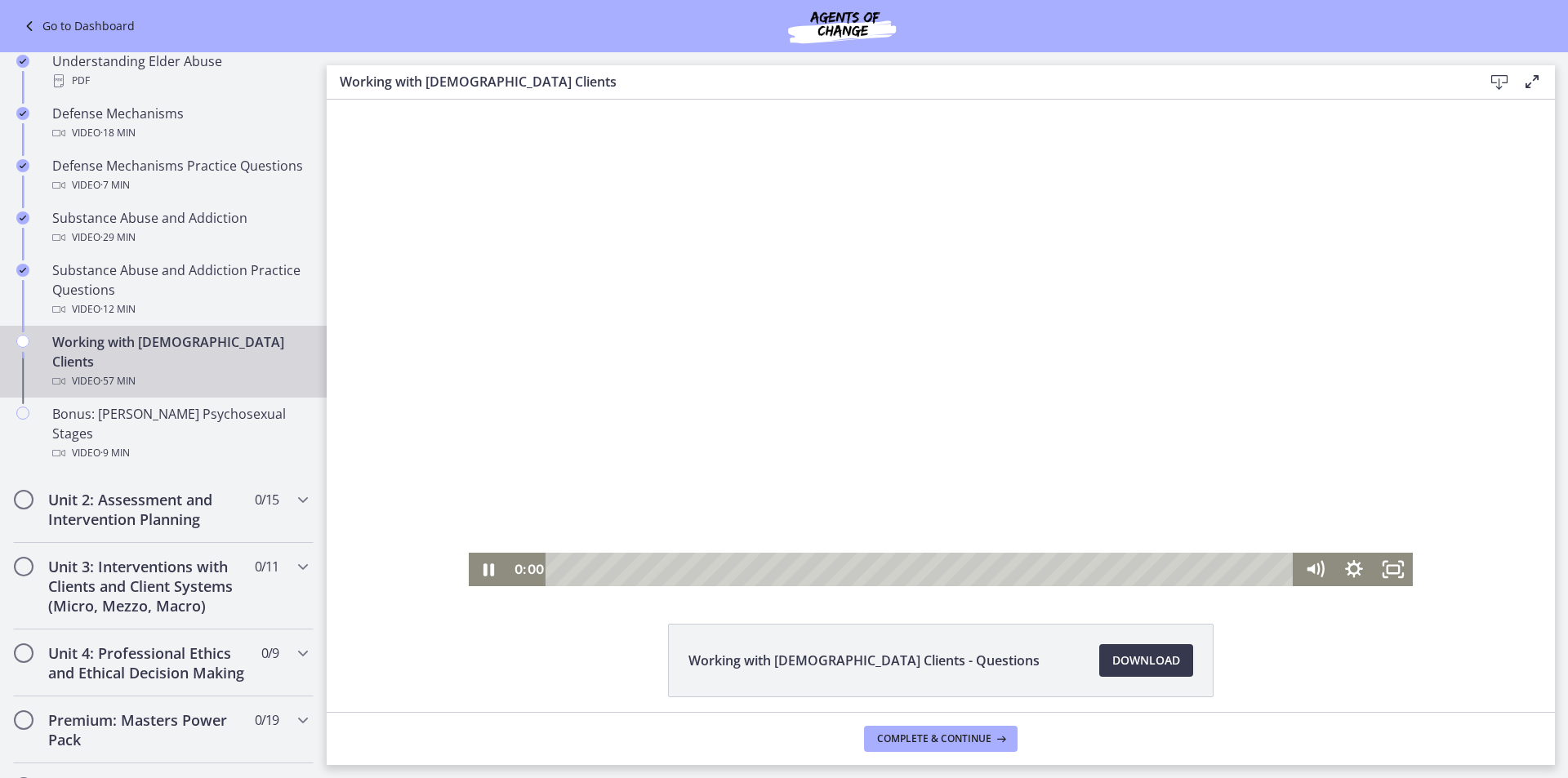
drag, startPoint x: 560, startPoint y: 567, endPoint x: 510, endPoint y: 567, distance: 50.0
click at [510, 567] on div "0:00 0:00" at bounding box center [901, 570] width 787 height 33
click at [1393, 565] on icon "Fullscreen" at bounding box center [1393, 570] width 39 height 33
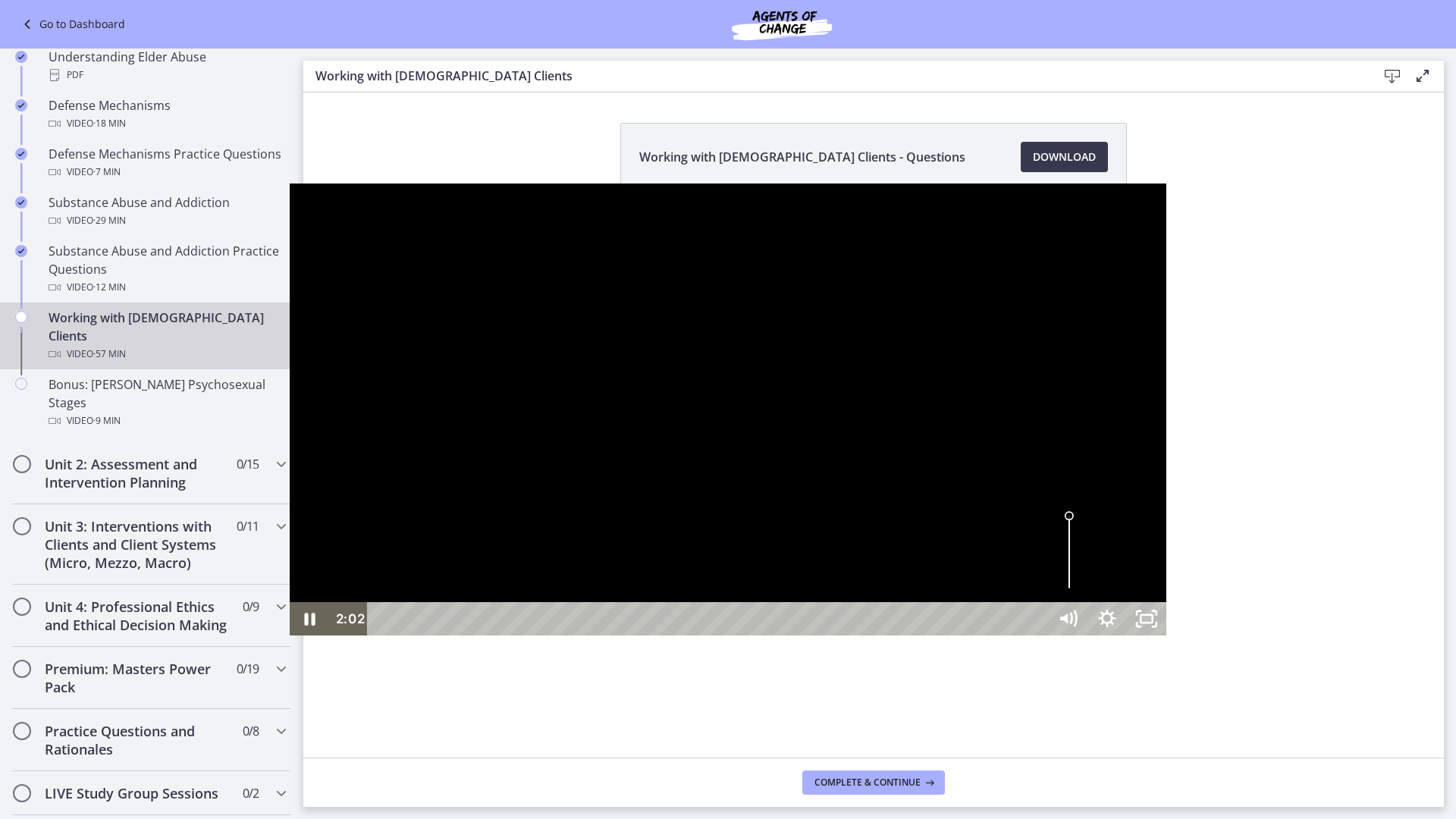
click at [1166, 626] on div at bounding box center [728, 410] width 877 height 452
click at [1166, 635] on div at bounding box center [728, 410] width 877 height 452
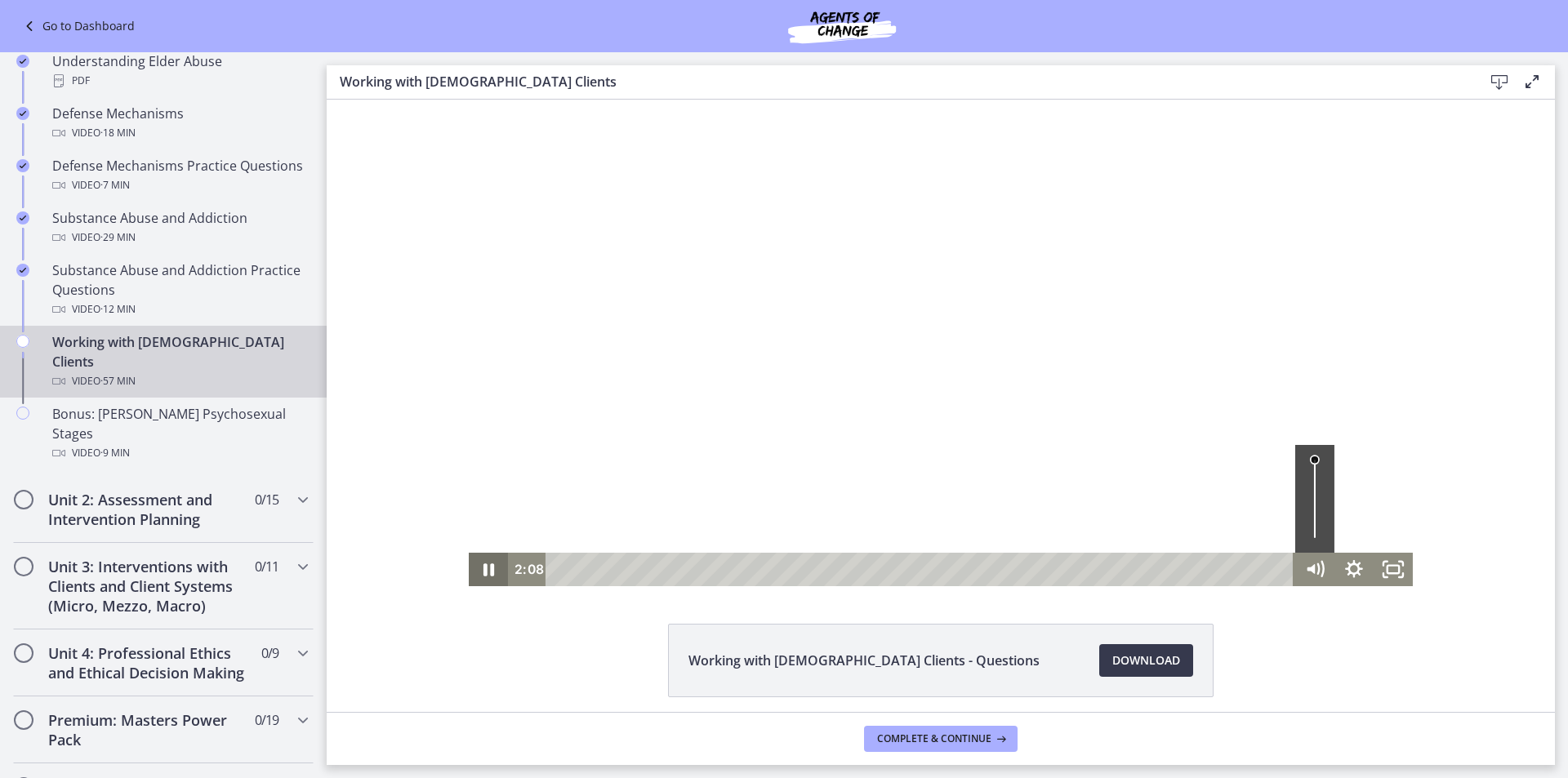
click at [471, 565] on icon "Pause" at bounding box center [488, 570] width 39 height 33
